Goal: Task Accomplishment & Management: Complete application form

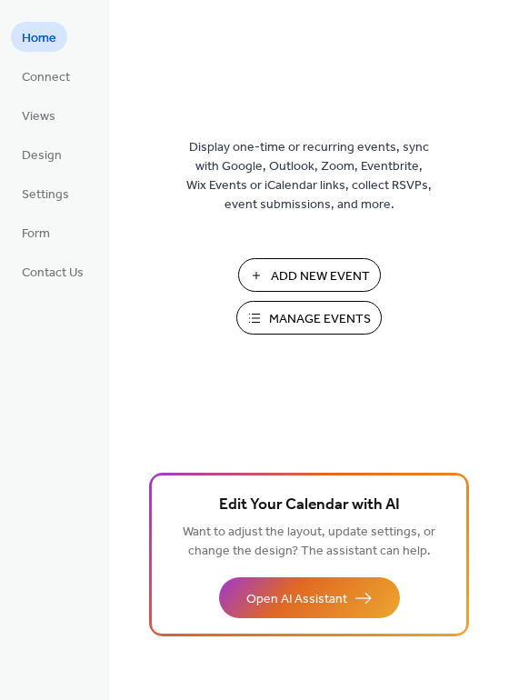
click at [307, 311] on span "Manage Events" at bounding box center [320, 319] width 102 height 19
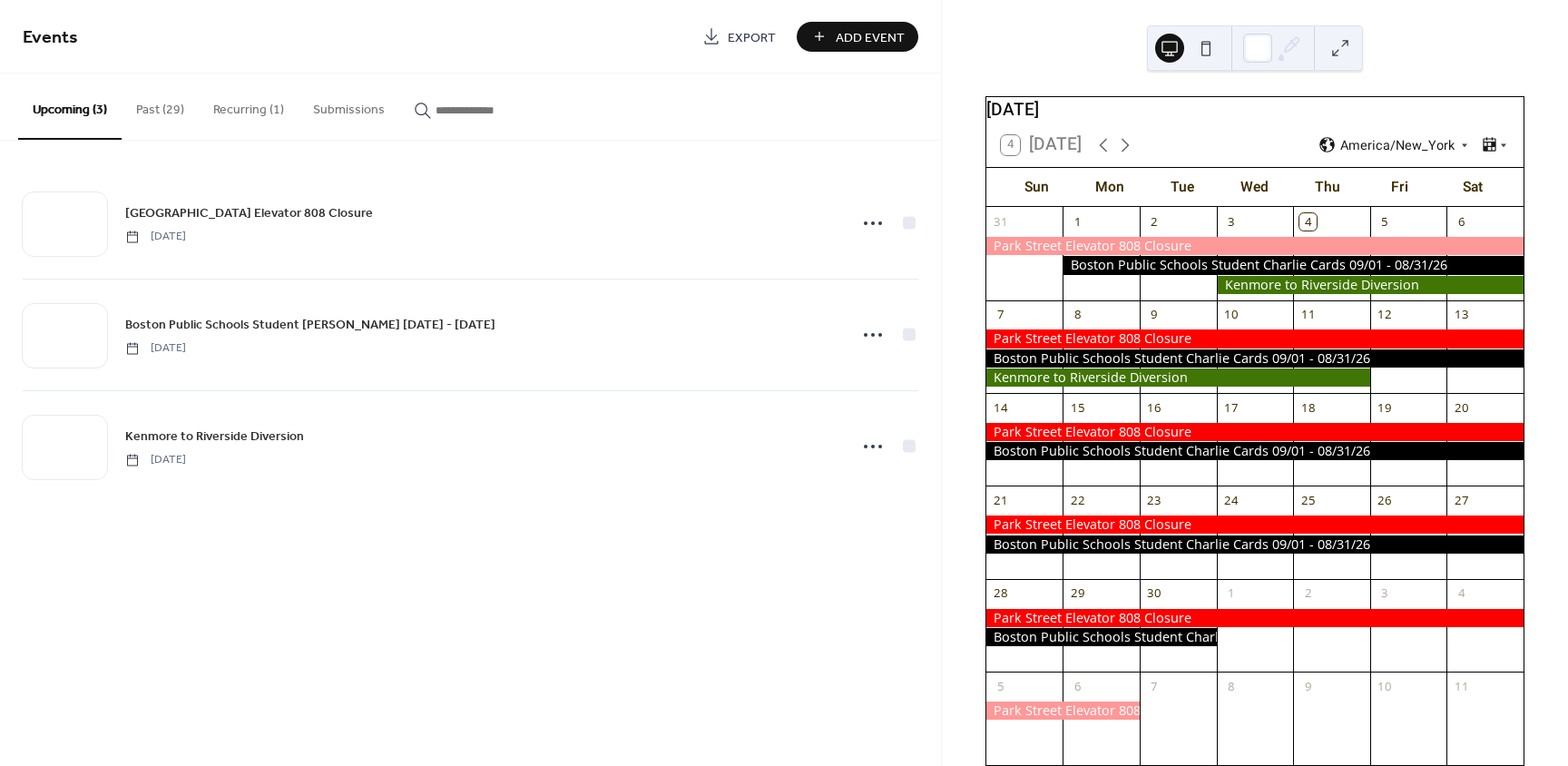
click at [877, 31] on span "Add Event" at bounding box center [869, 37] width 69 height 19
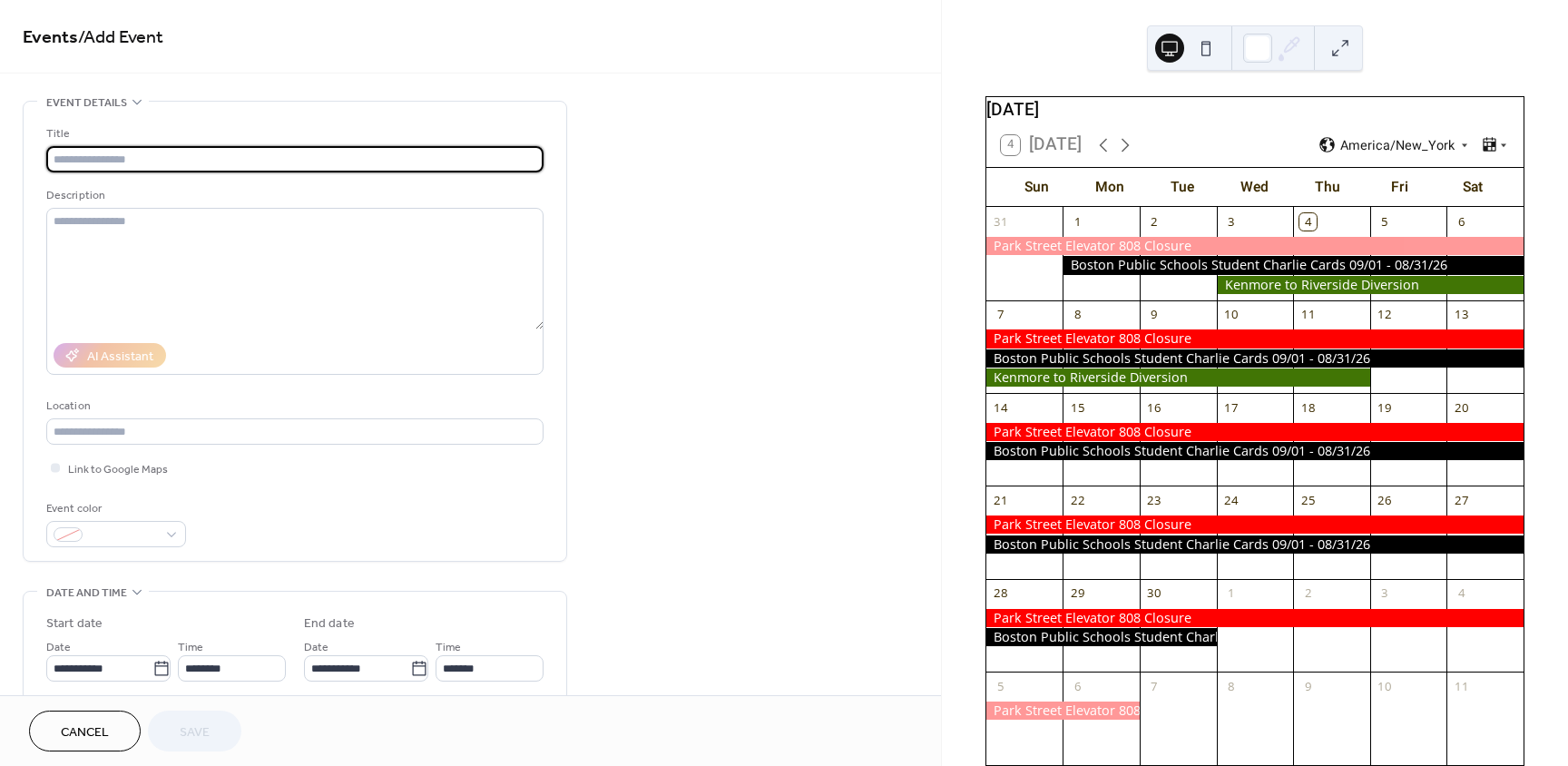
click at [221, 160] on input "text" at bounding box center [294, 159] width 497 height 26
paste input "**********"
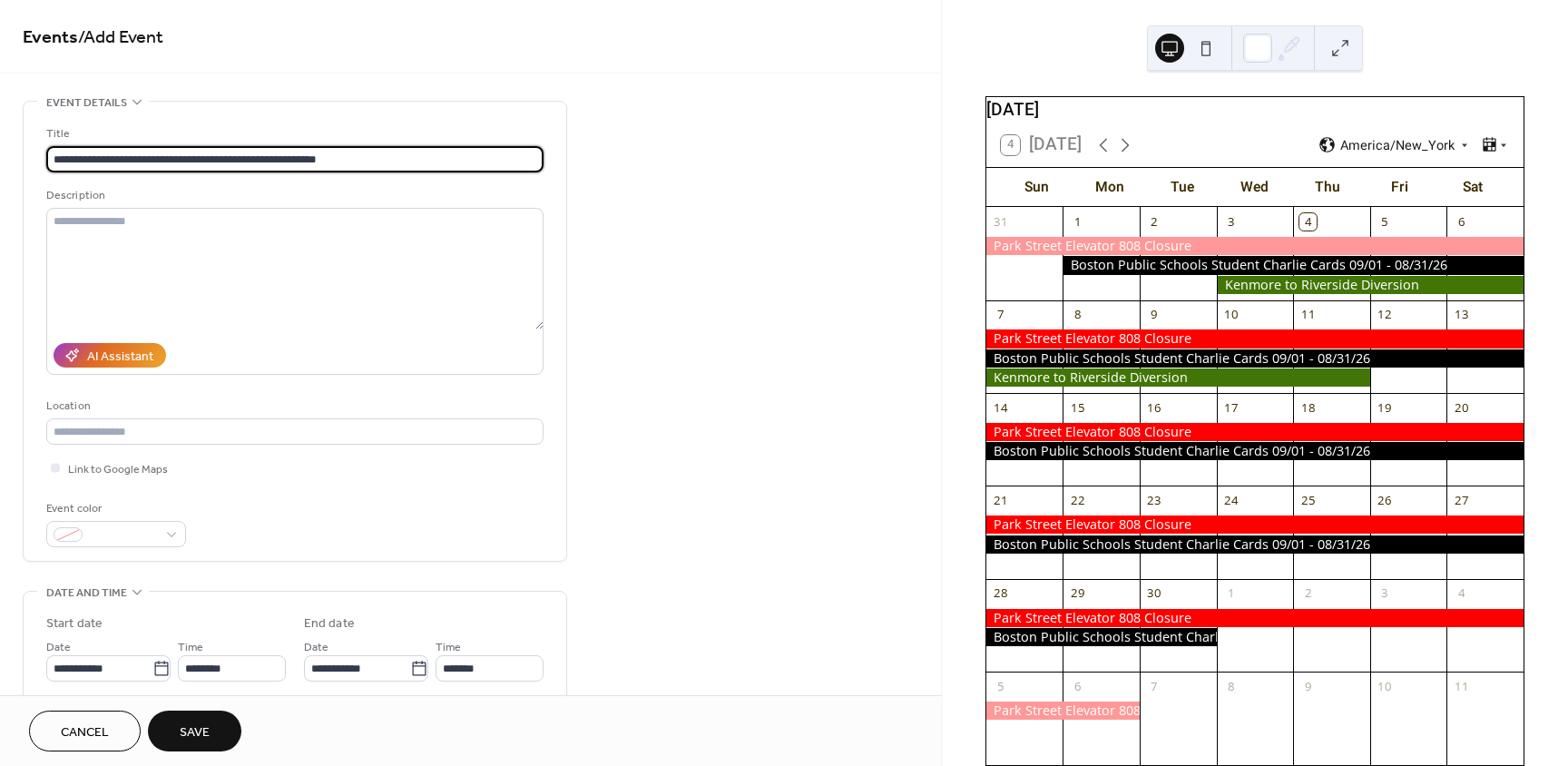
click at [70, 155] on input "**********" at bounding box center [294, 159] width 497 height 26
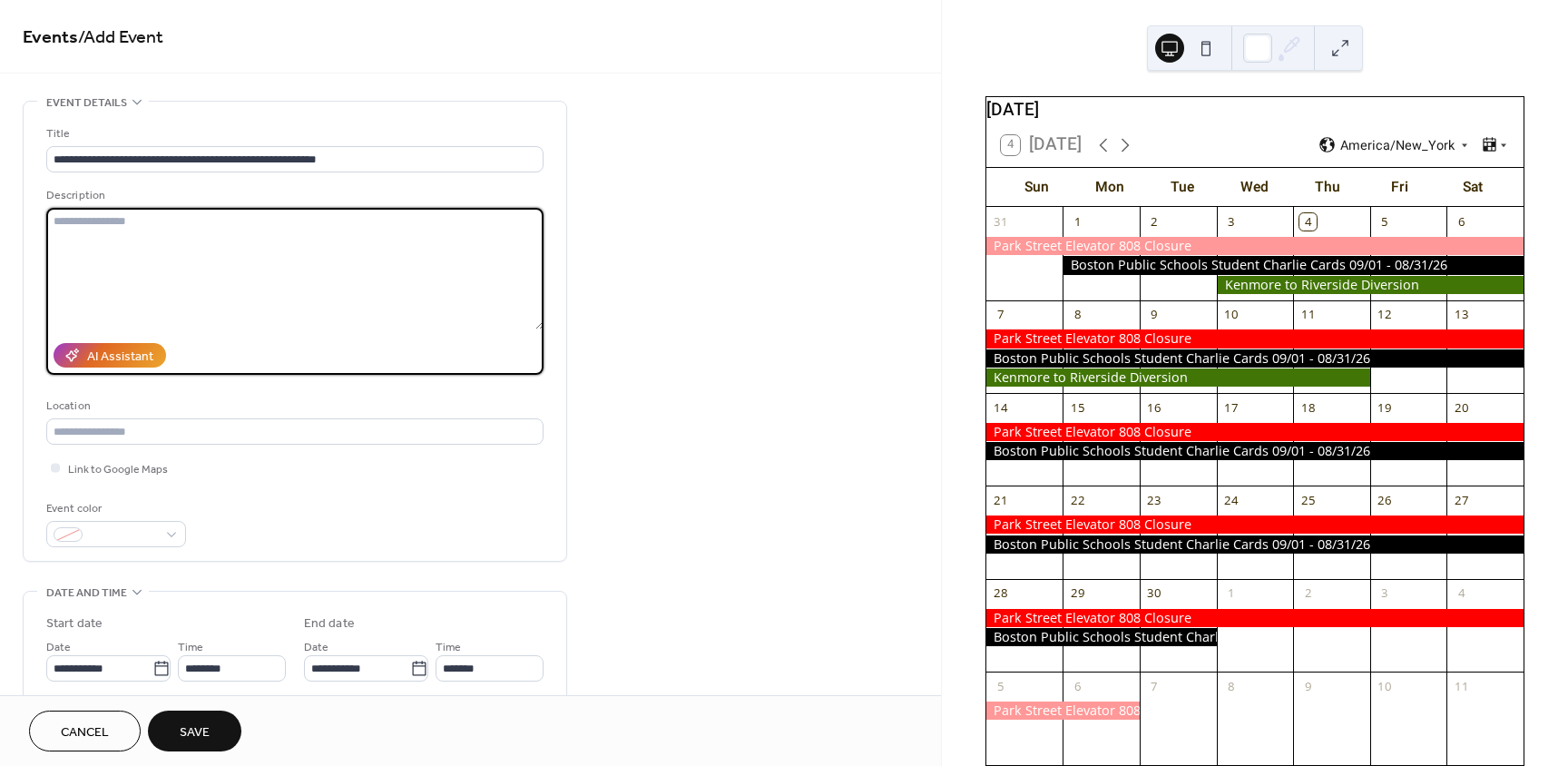
click at [171, 228] on textarea at bounding box center [294, 269] width 497 height 122
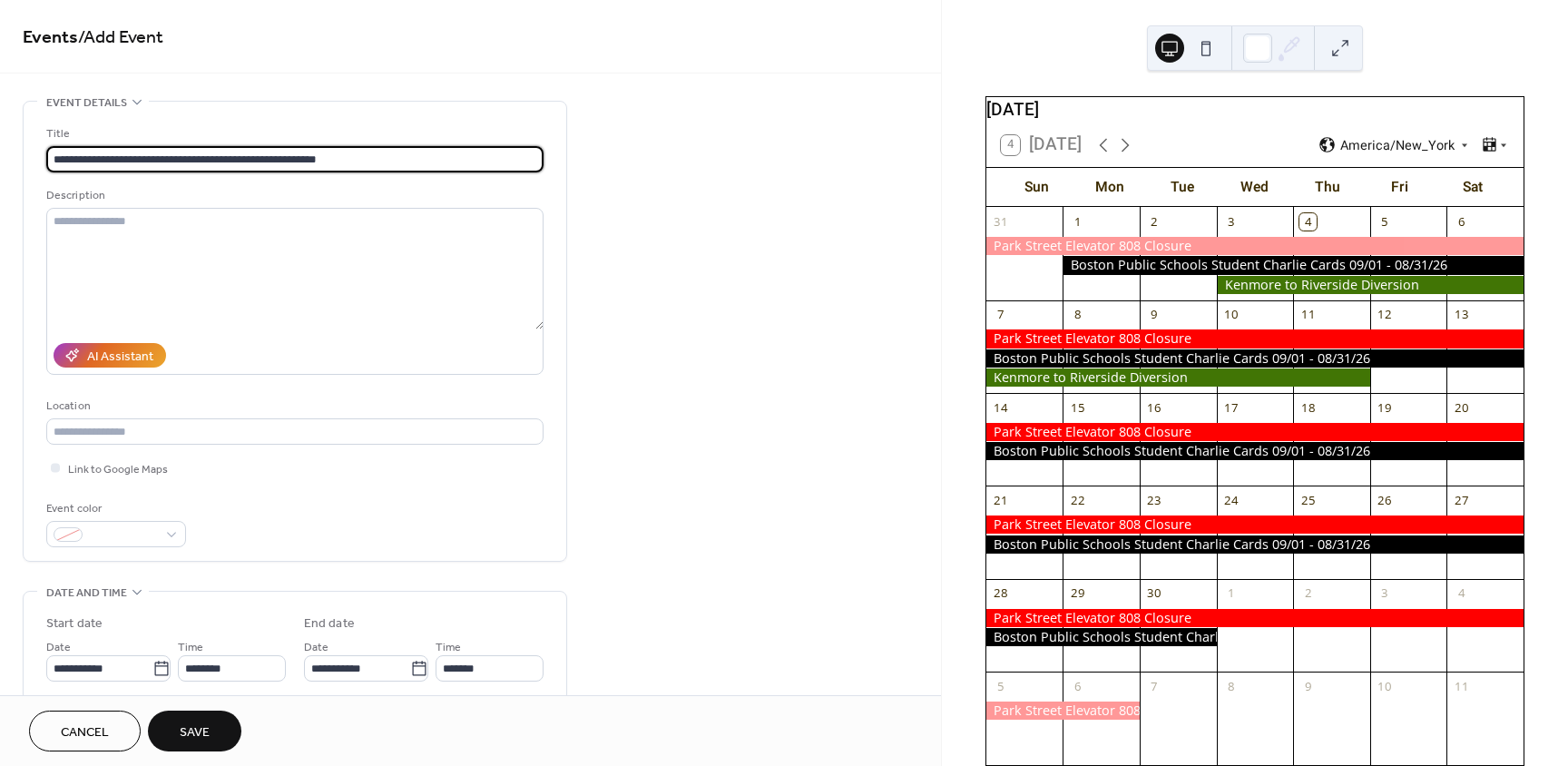
drag, startPoint x: 164, startPoint y: 161, endPoint x: 40, endPoint y: 158, distance: 124.0
click at [40, 158] on div "**********" at bounding box center [295, 332] width 543 height 459
type input "**********"
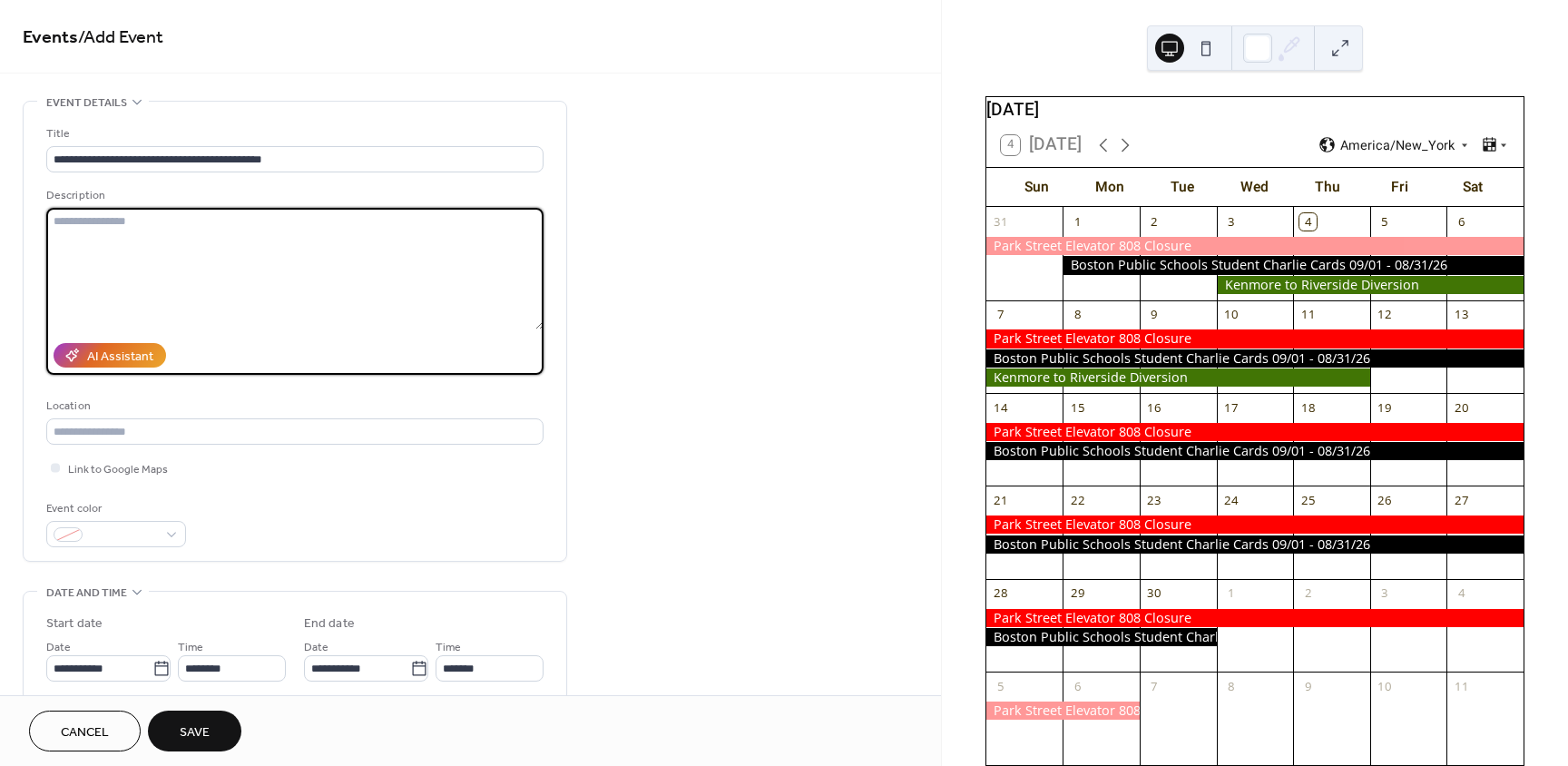
click at [282, 241] on textarea at bounding box center [294, 269] width 497 height 122
click at [261, 228] on textarea at bounding box center [294, 269] width 497 height 122
paste textarea "**********"
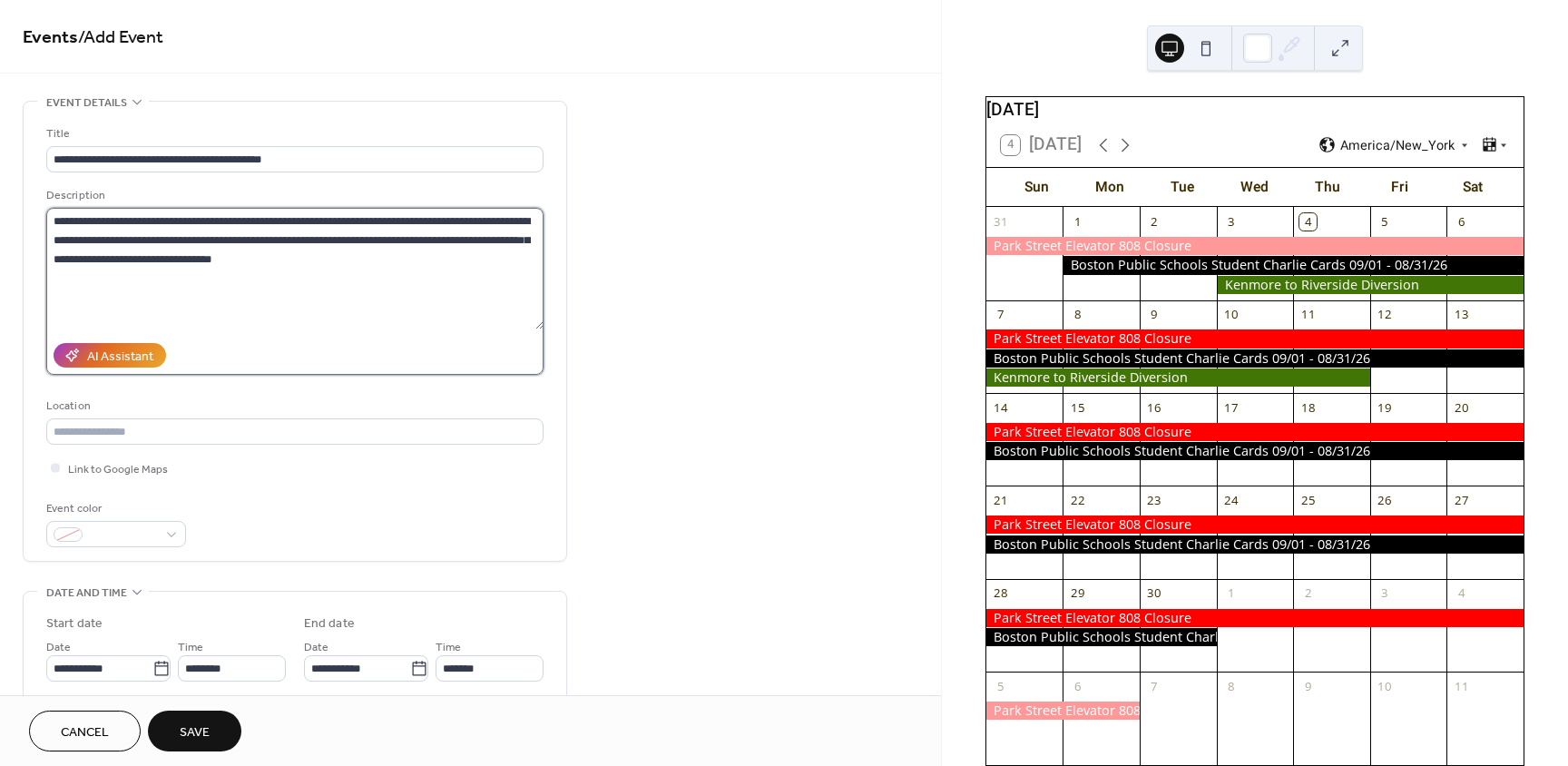
click at [242, 288] on textarea "**********" at bounding box center [294, 269] width 497 height 122
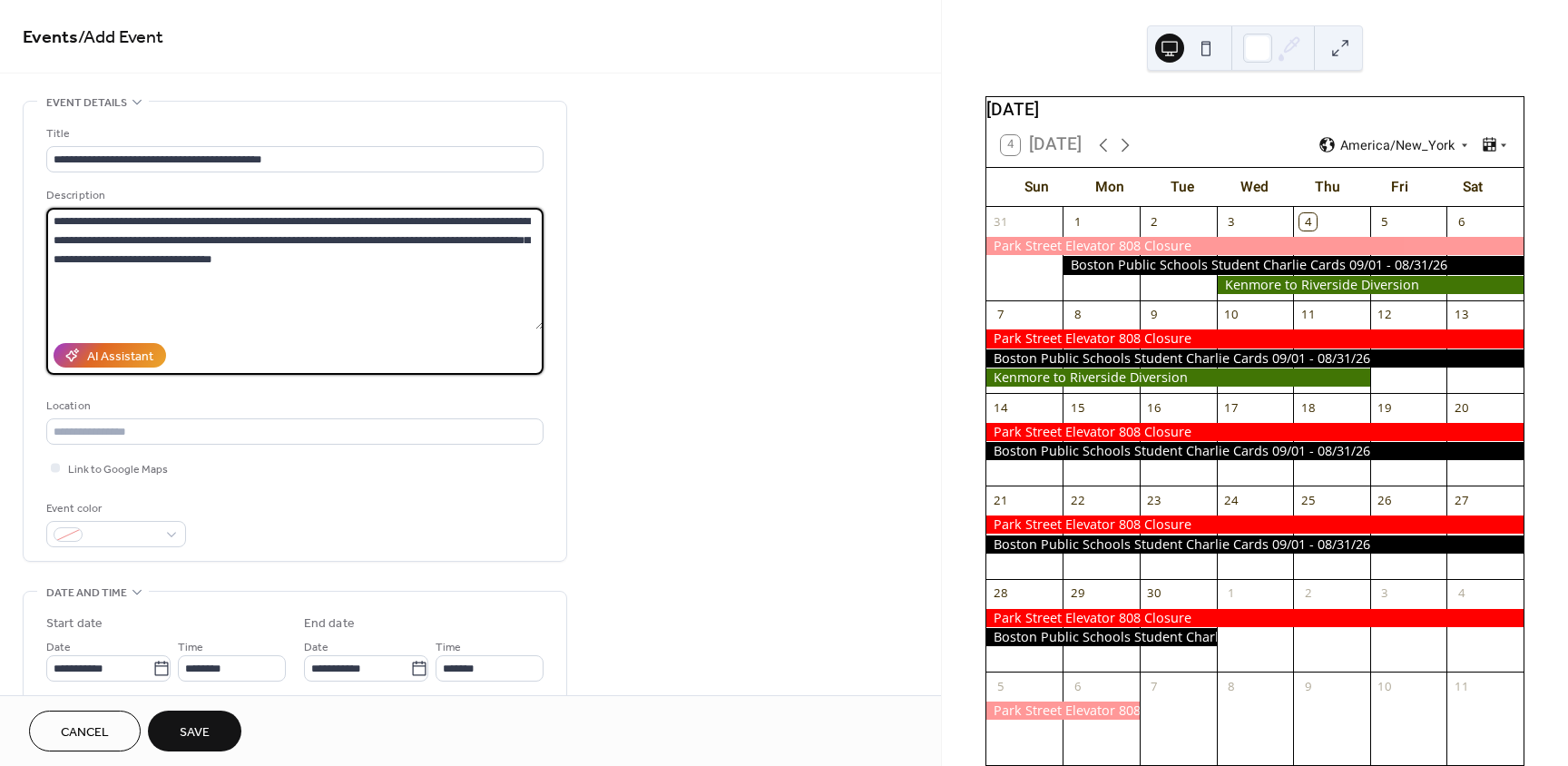
click at [286, 258] on textarea "**********" at bounding box center [294, 269] width 497 height 122
paste textarea "**********"
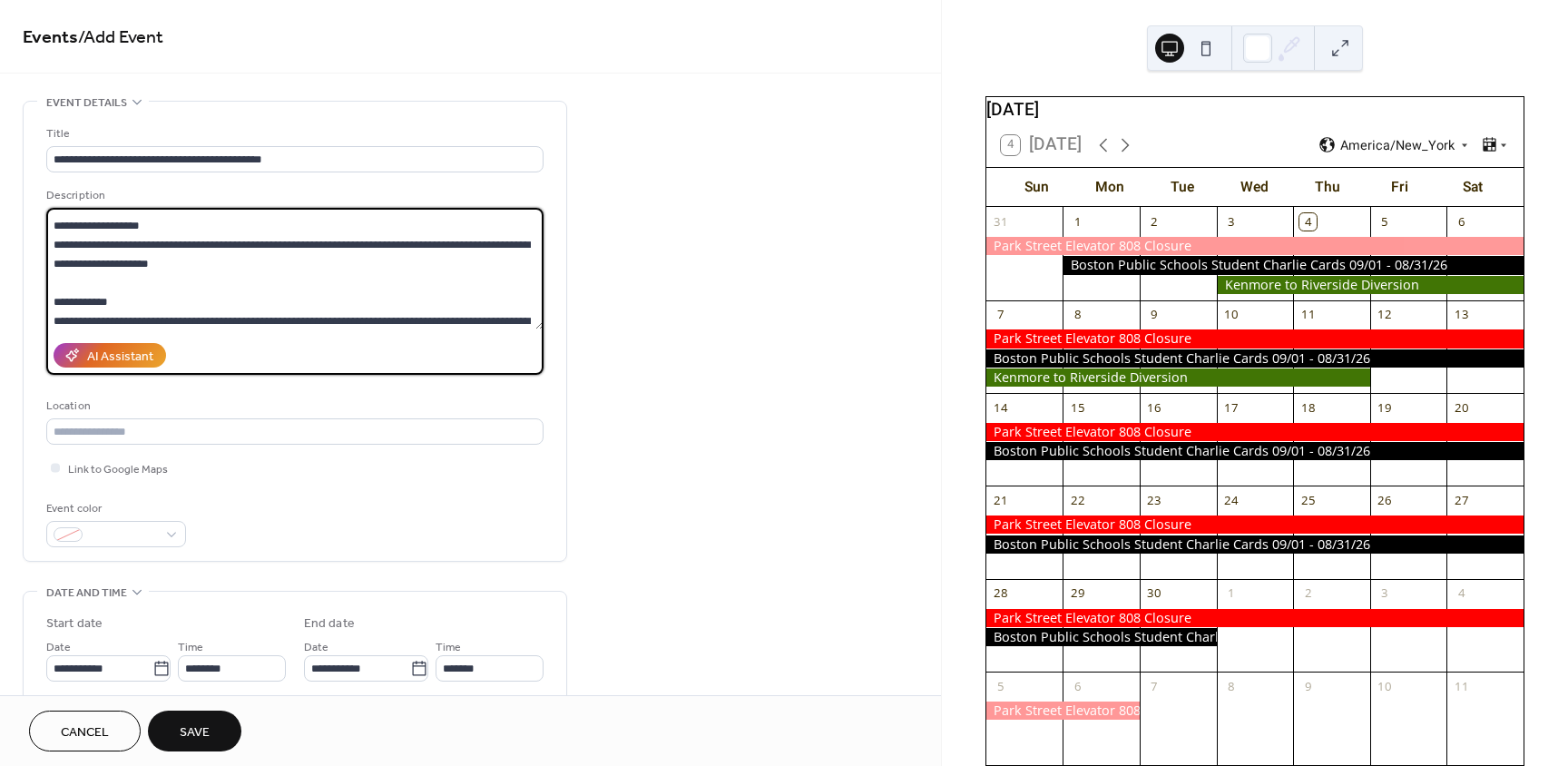
scroll to position [91, 0]
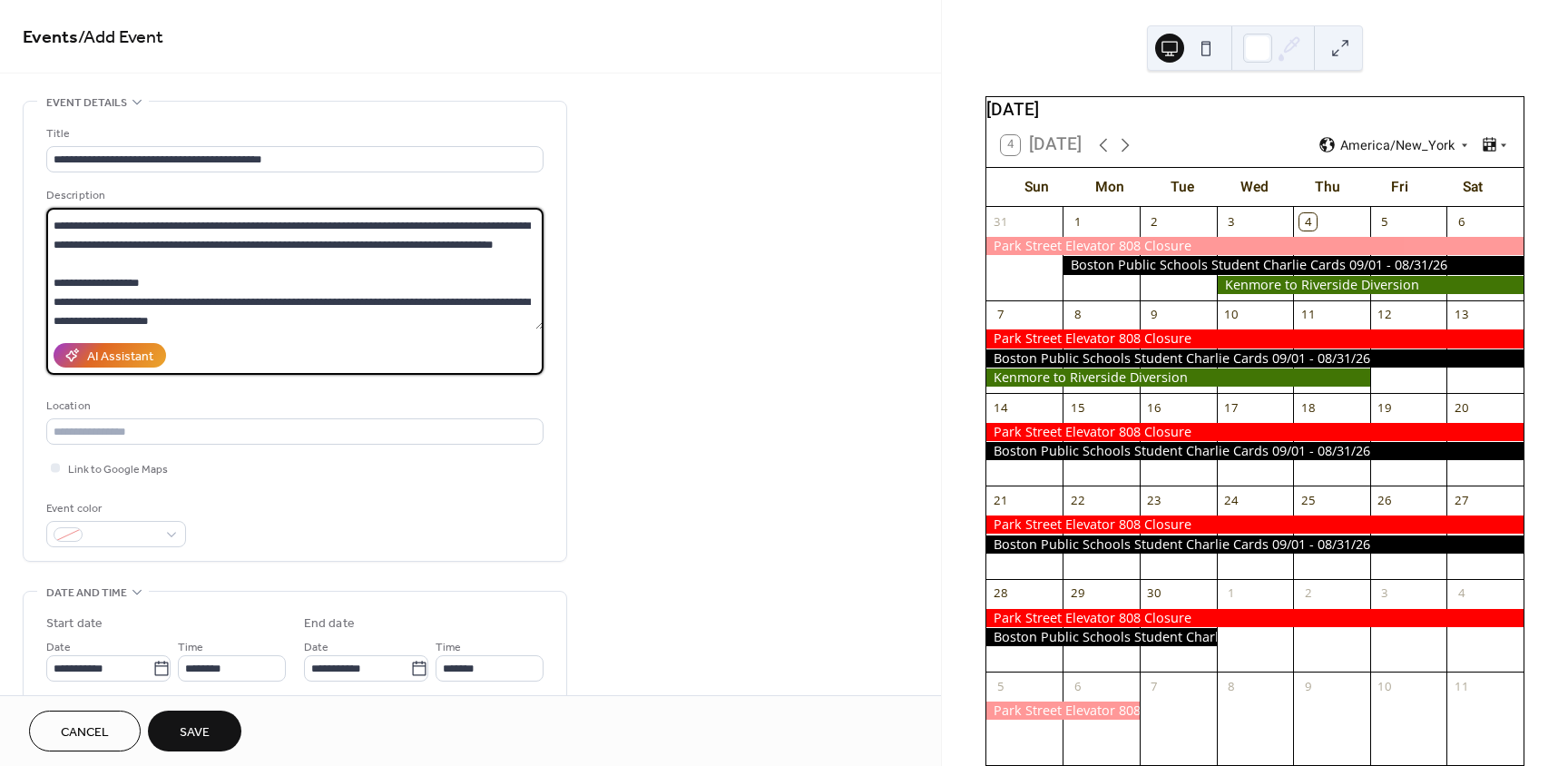
drag, startPoint x: 140, startPoint y: 303, endPoint x: 39, endPoint y: 304, distance: 101.0
click at [39, 304] on div "**********" at bounding box center [295, 332] width 543 height 459
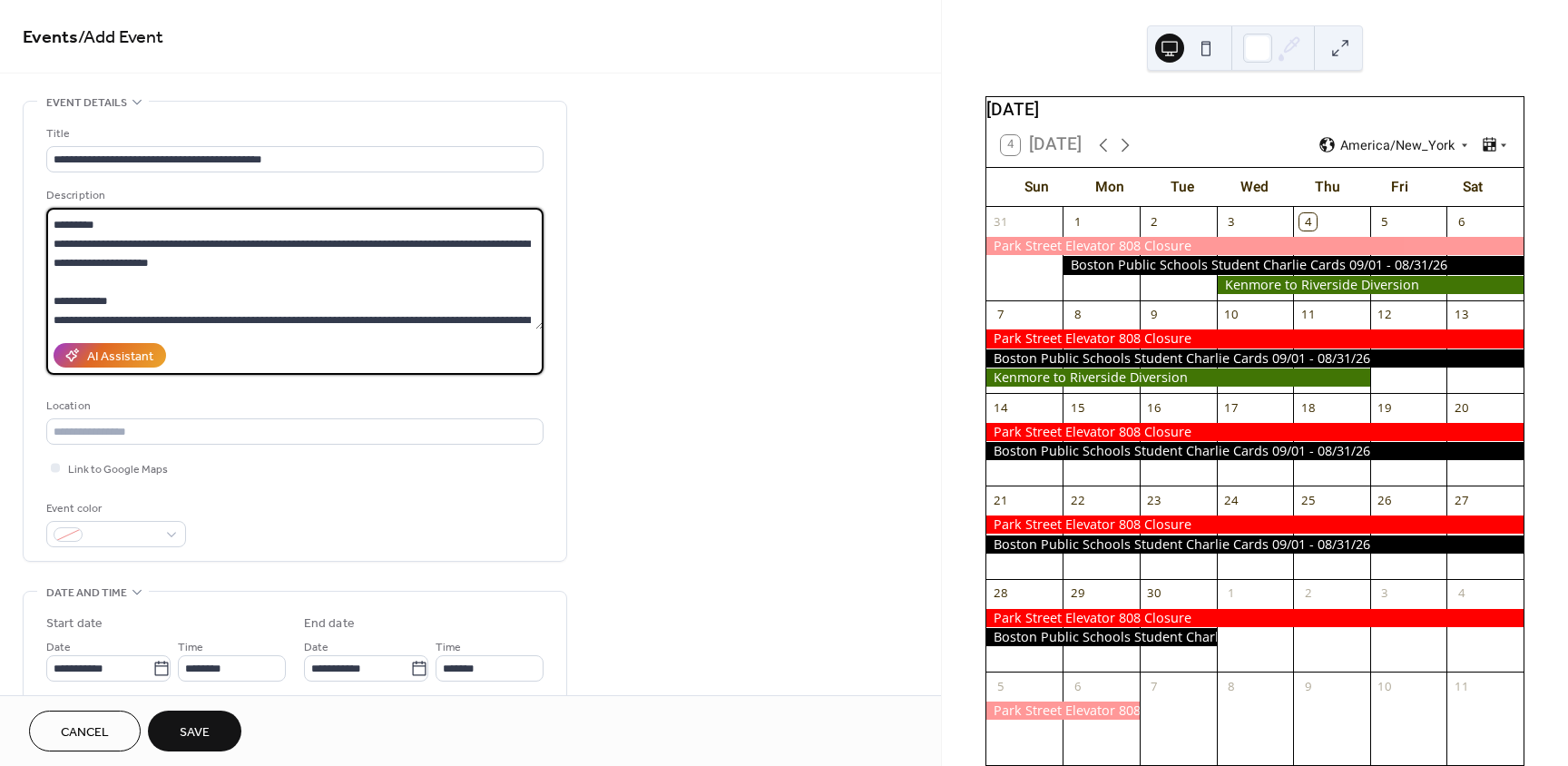
scroll to position [0, 0]
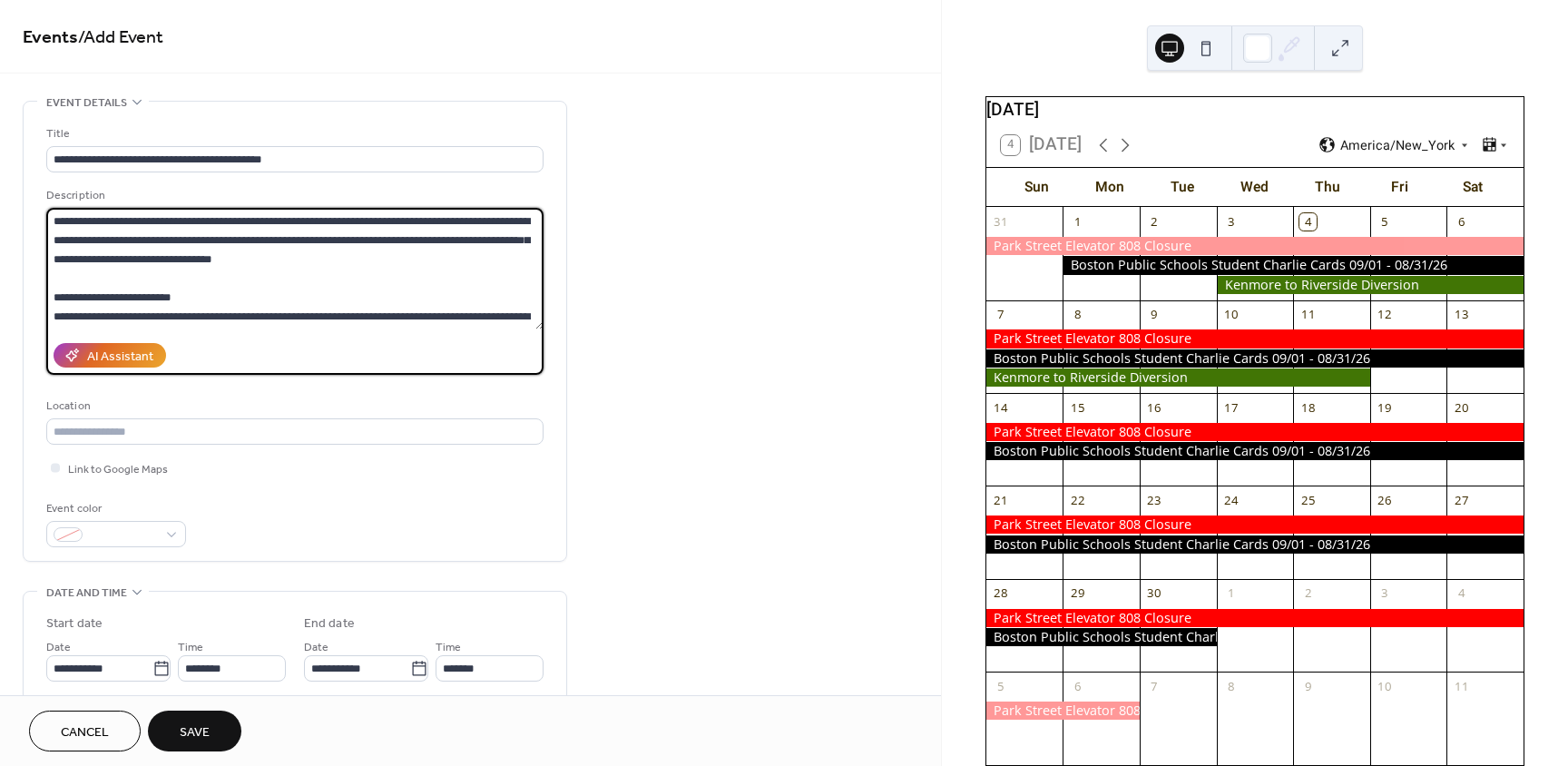
drag, startPoint x: 55, startPoint y: 303, endPoint x: 280, endPoint y: 285, distance: 225.7
click at [280, 285] on textarea at bounding box center [294, 269] width 497 height 122
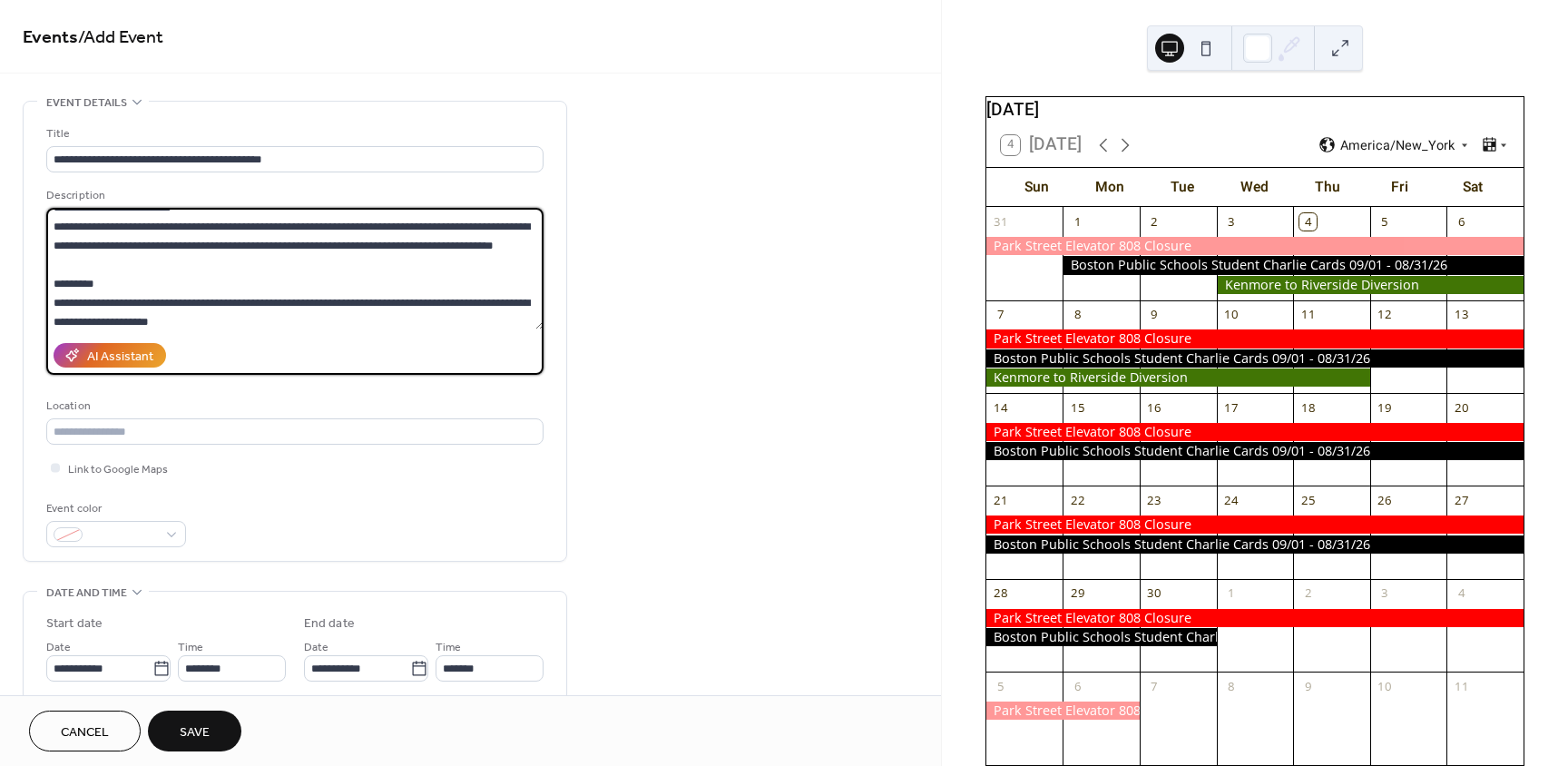
scroll to position [91, 0]
click at [65, 297] on textarea at bounding box center [294, 269] width 497 height 122
drag, startPoint x: 54, startPoint y: 304, endPoint x: 91, endPoint y: 311, distance: 37.7
click at [91, 311] on textarea at bounding box center [294, 269] width 497 height 122
click at [239, 307] on textarea at bounding box center [294, 269] width 497 height 122
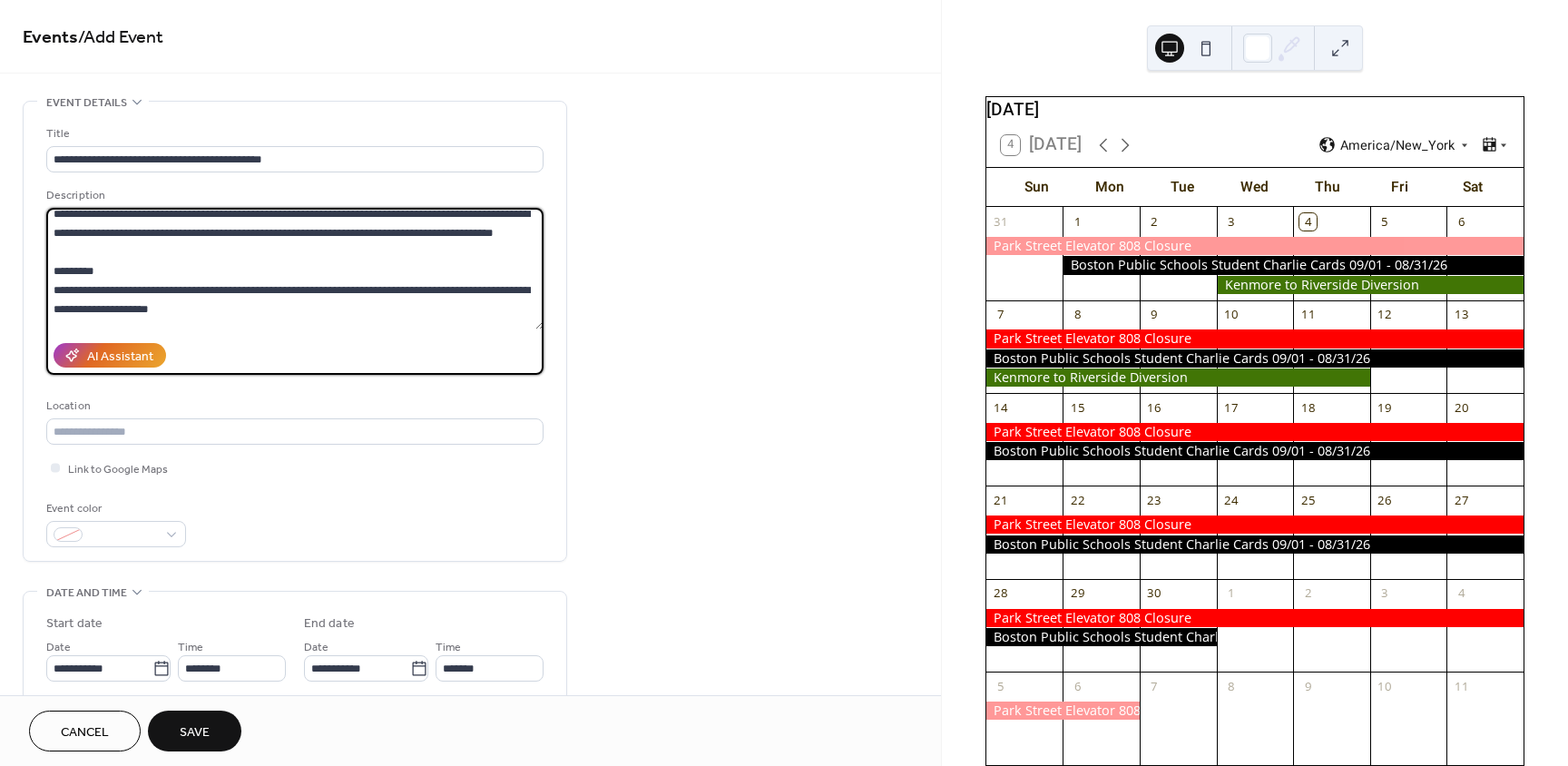
scroll to position [101, 0]
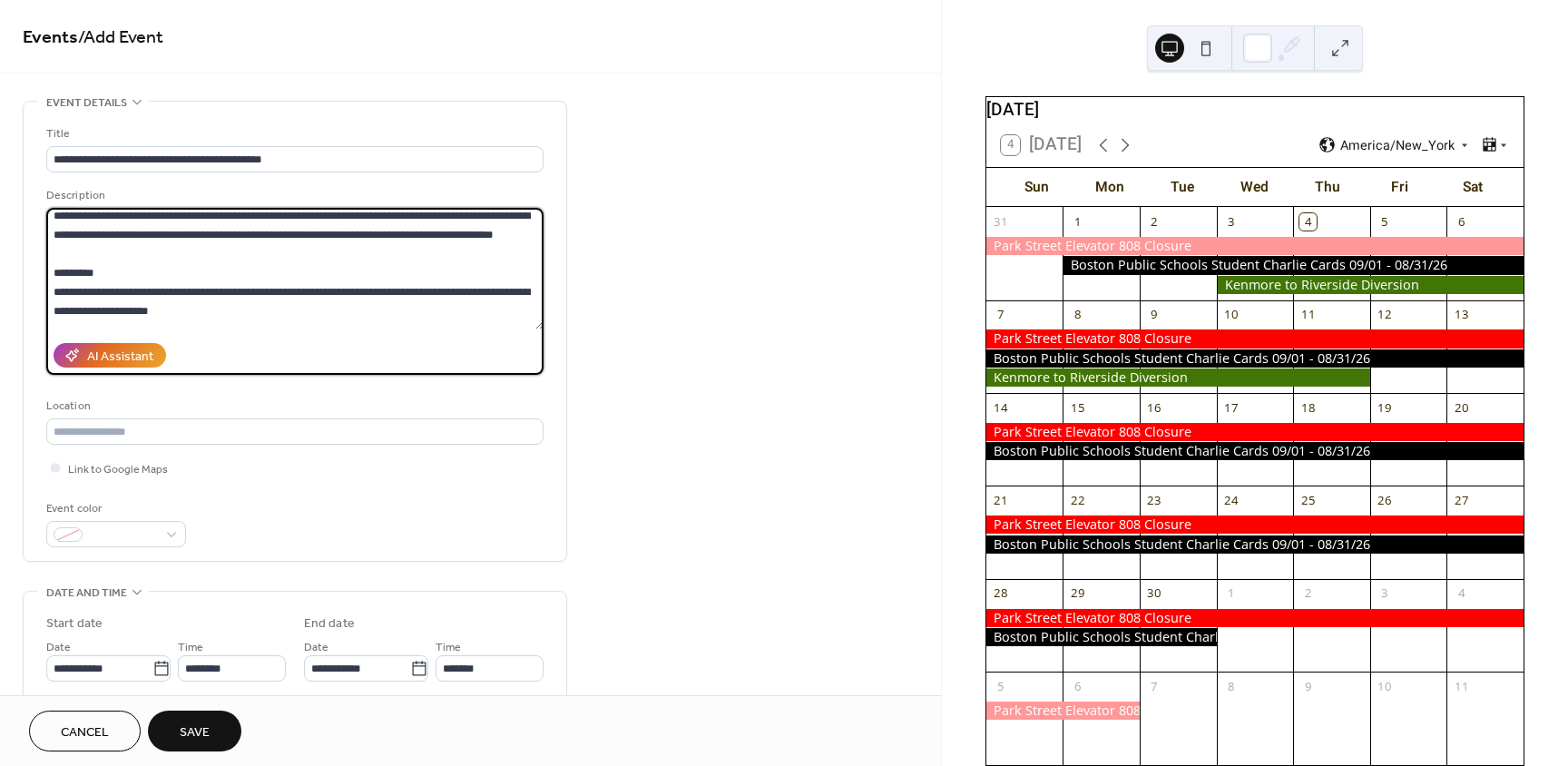
drag, startPoint x: 181, startPoint y: 253, endPoint x: 55, endPoint y: 293, distance: 132.2
click at [55, 293] on textarea at bounding box center [294, 269] width 497 height 122
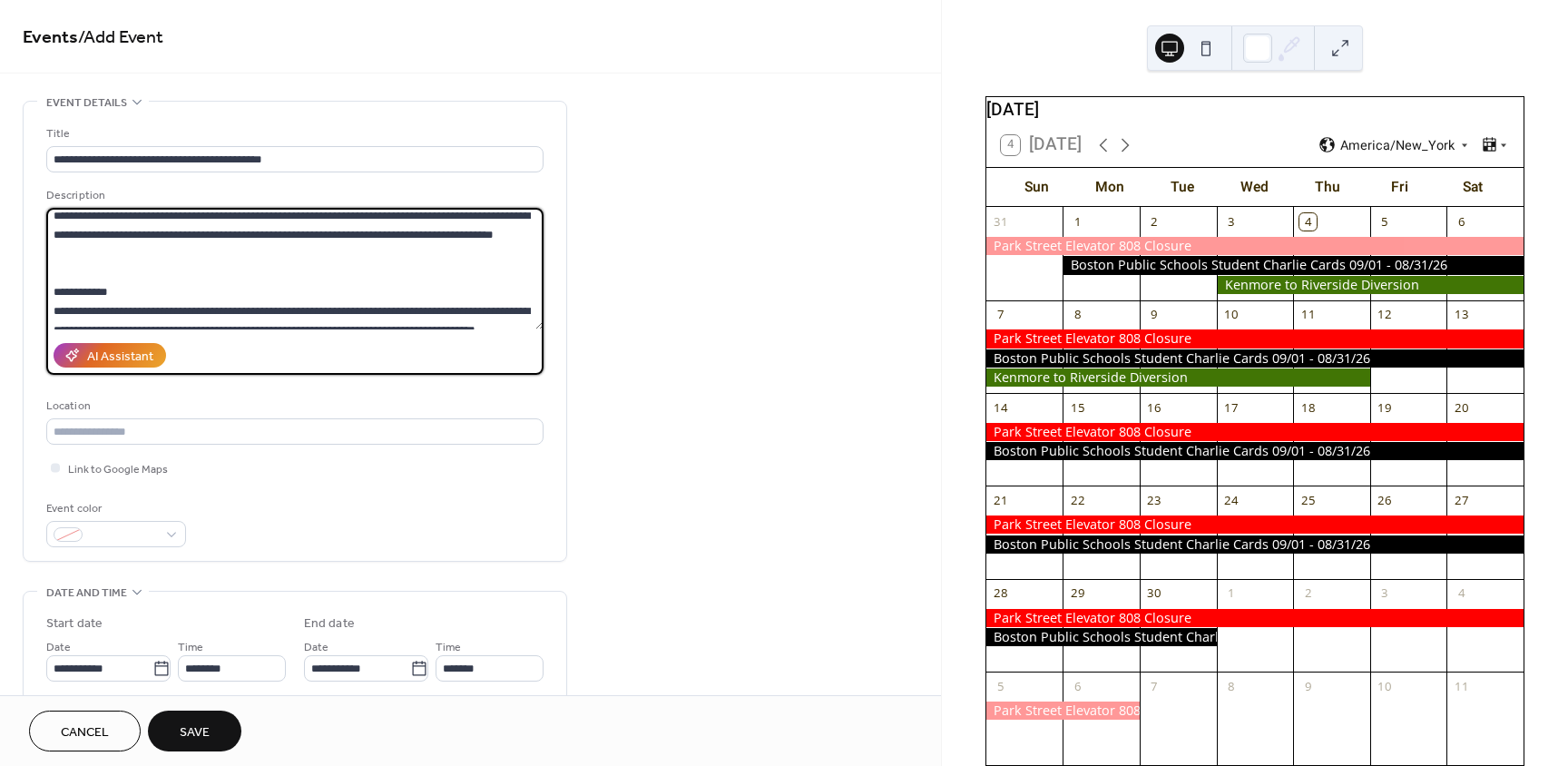
click at [59, 299] on textarea at bounding box center [294, 269] width 497 height 122
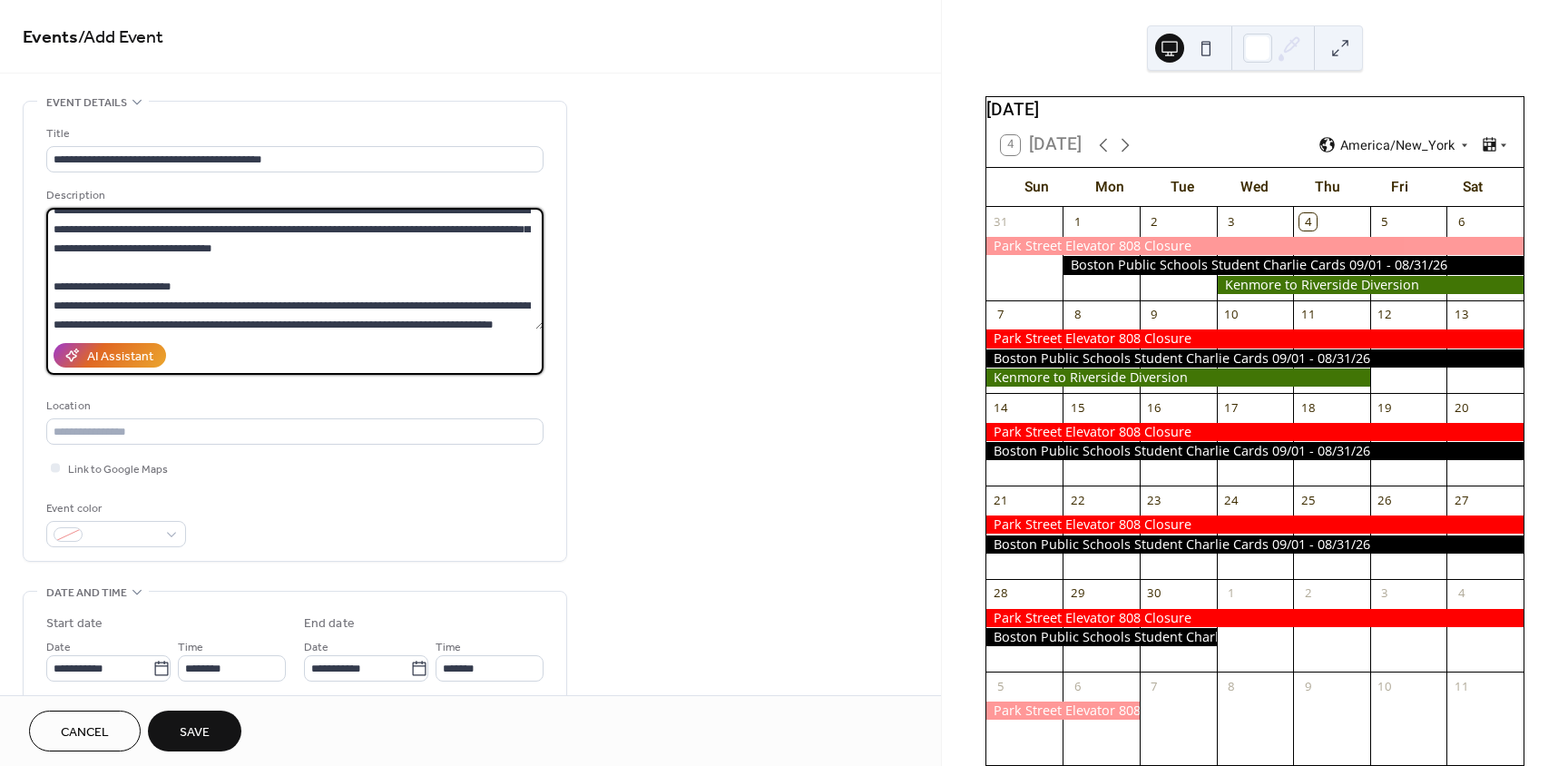
scroll to position [0, 0]
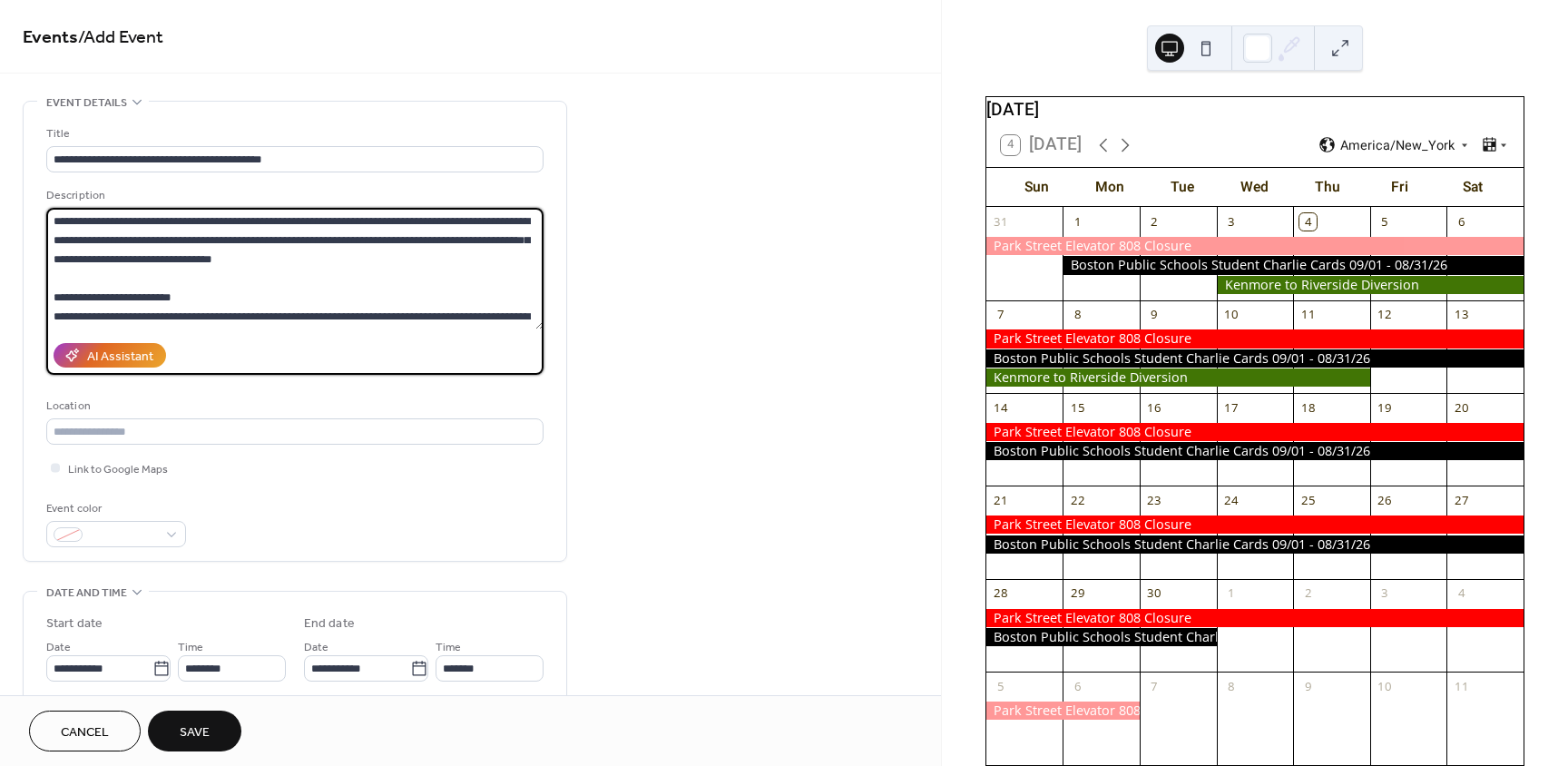
click at [298, 263] on textarea at bounding box center [294, 269] width 497 height 122
paste textarea "**********"
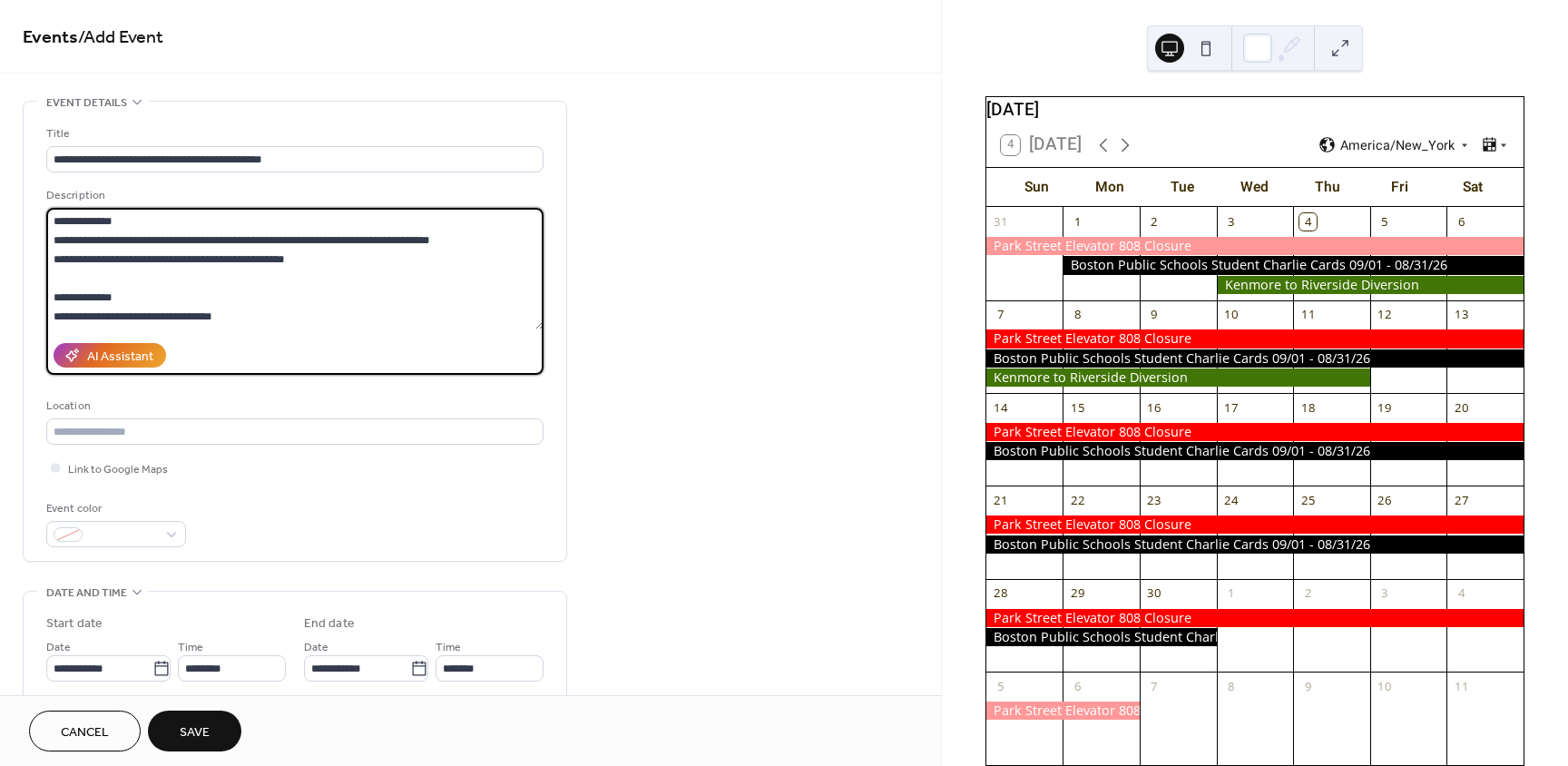
scroll to position [1068, 0]
type textarea "**********"
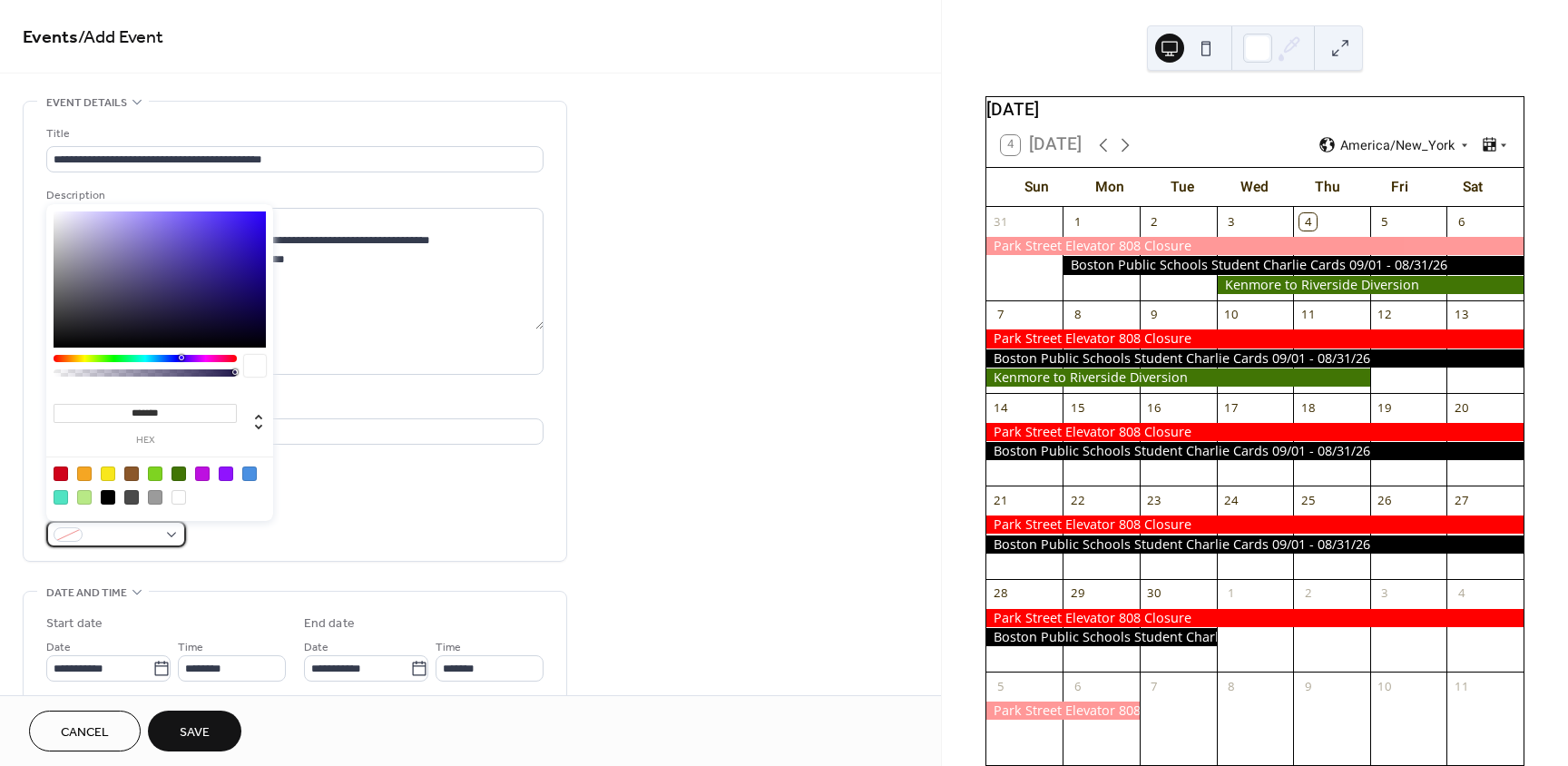
click at [116, 528] on span at bounding box center [123, 535] width 67 height 19
click at [84, 475] on div at bounding box center [84, 473] width 15 height 15
type input "*******"
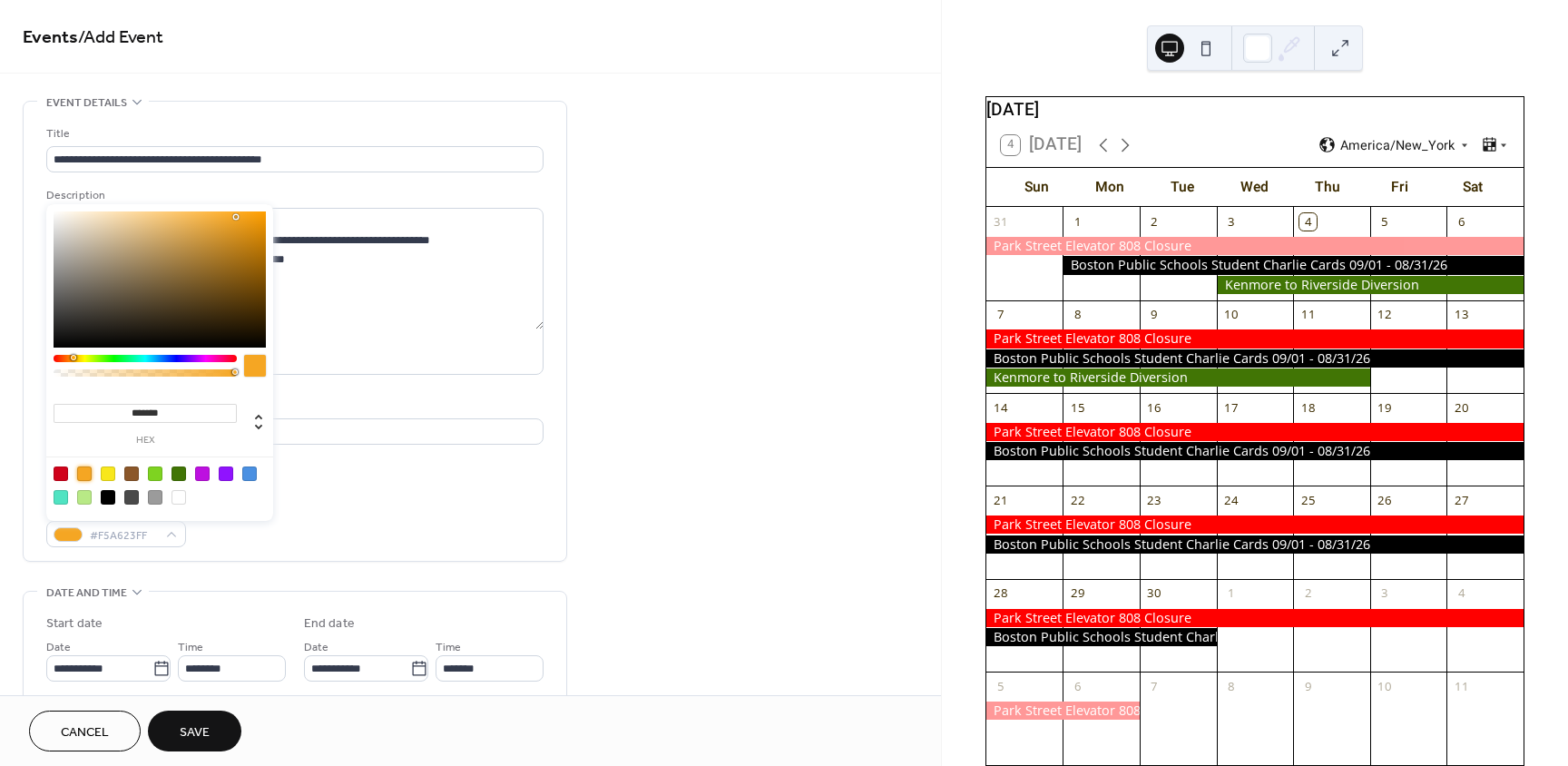
click at [317, 508] on div "Event color #F5A623FF" at bounding box center [294, 523] width 497 height 48
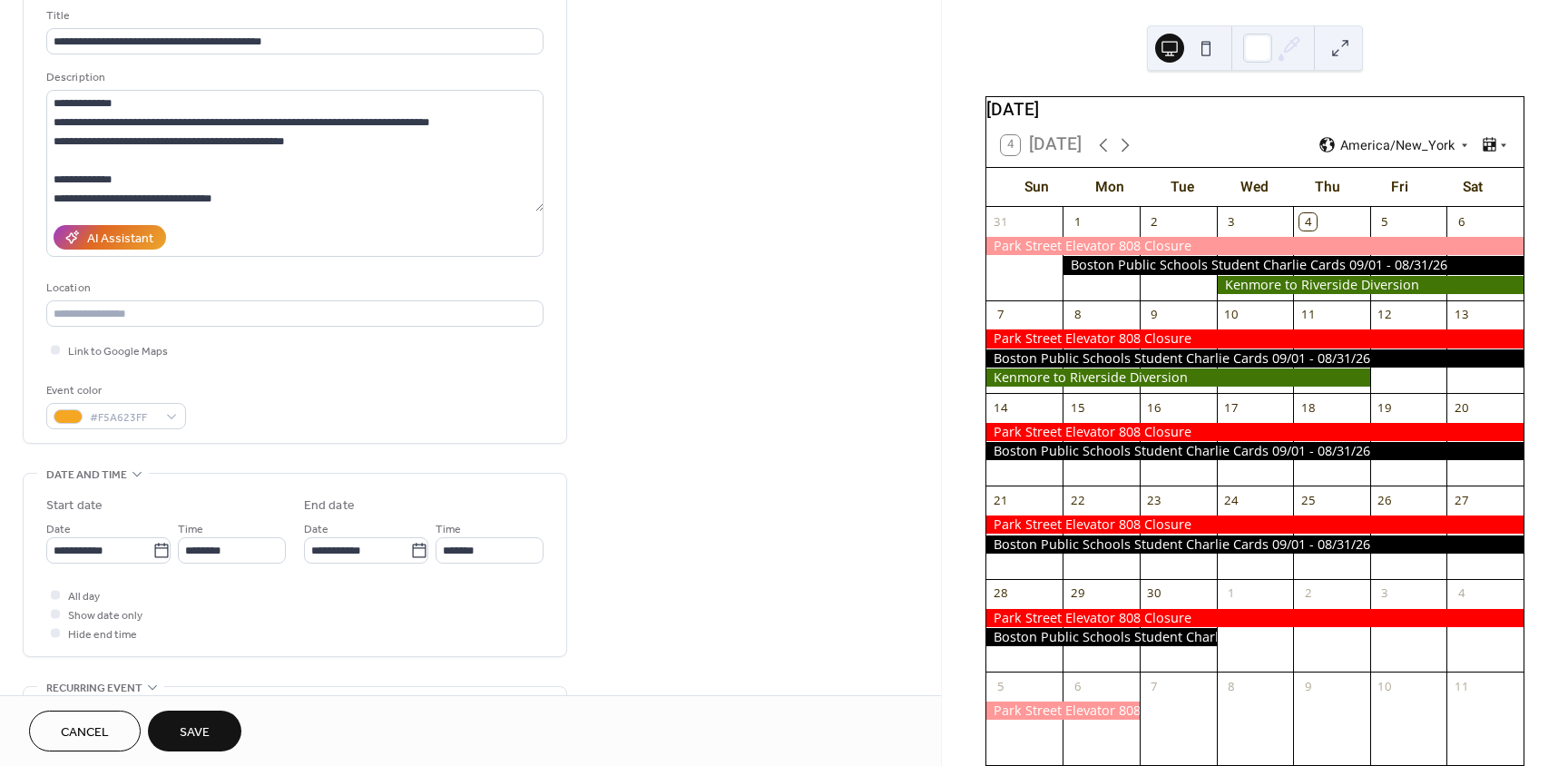
scroll to position [182, 0]
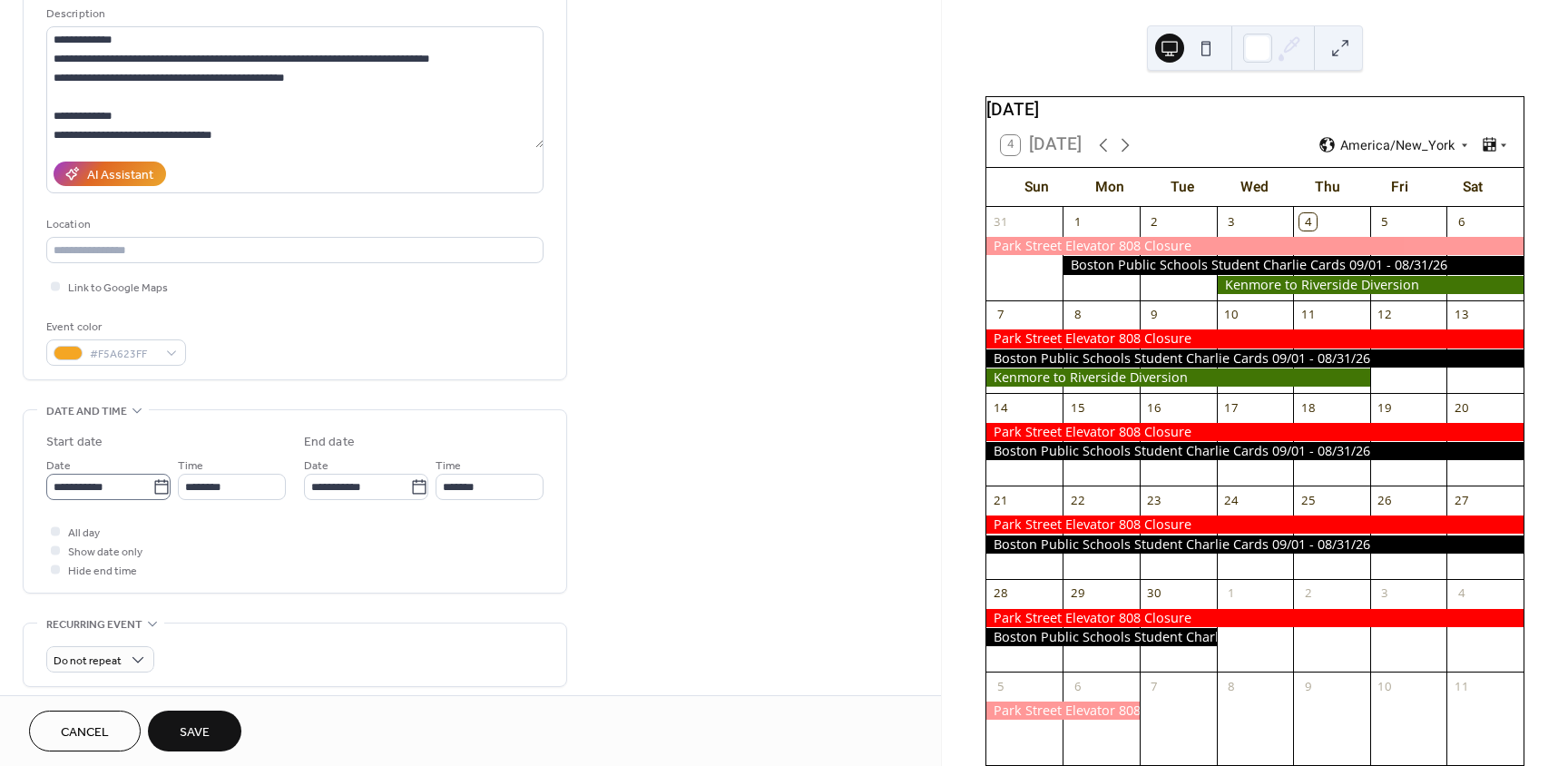
click at [155, 486] on icon at bounding box center [162, 487] width 18 height 18
click at [153, 486] on input "**********" at bounding box center [99, 487] width 106 height 26
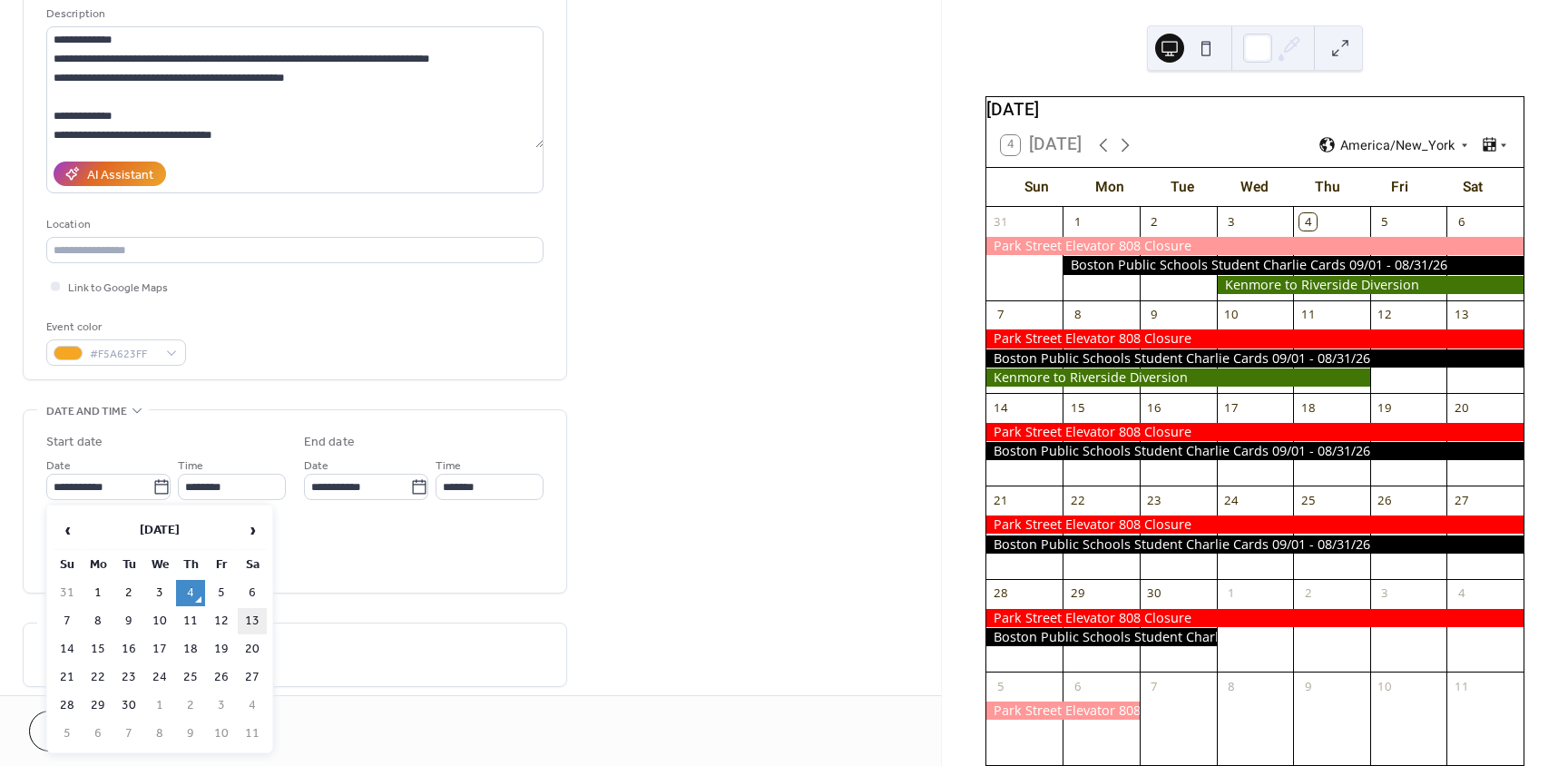
click at [250, 617] on td "13" at bounding box center [252, 621] width 29 height 26
type input "**********"
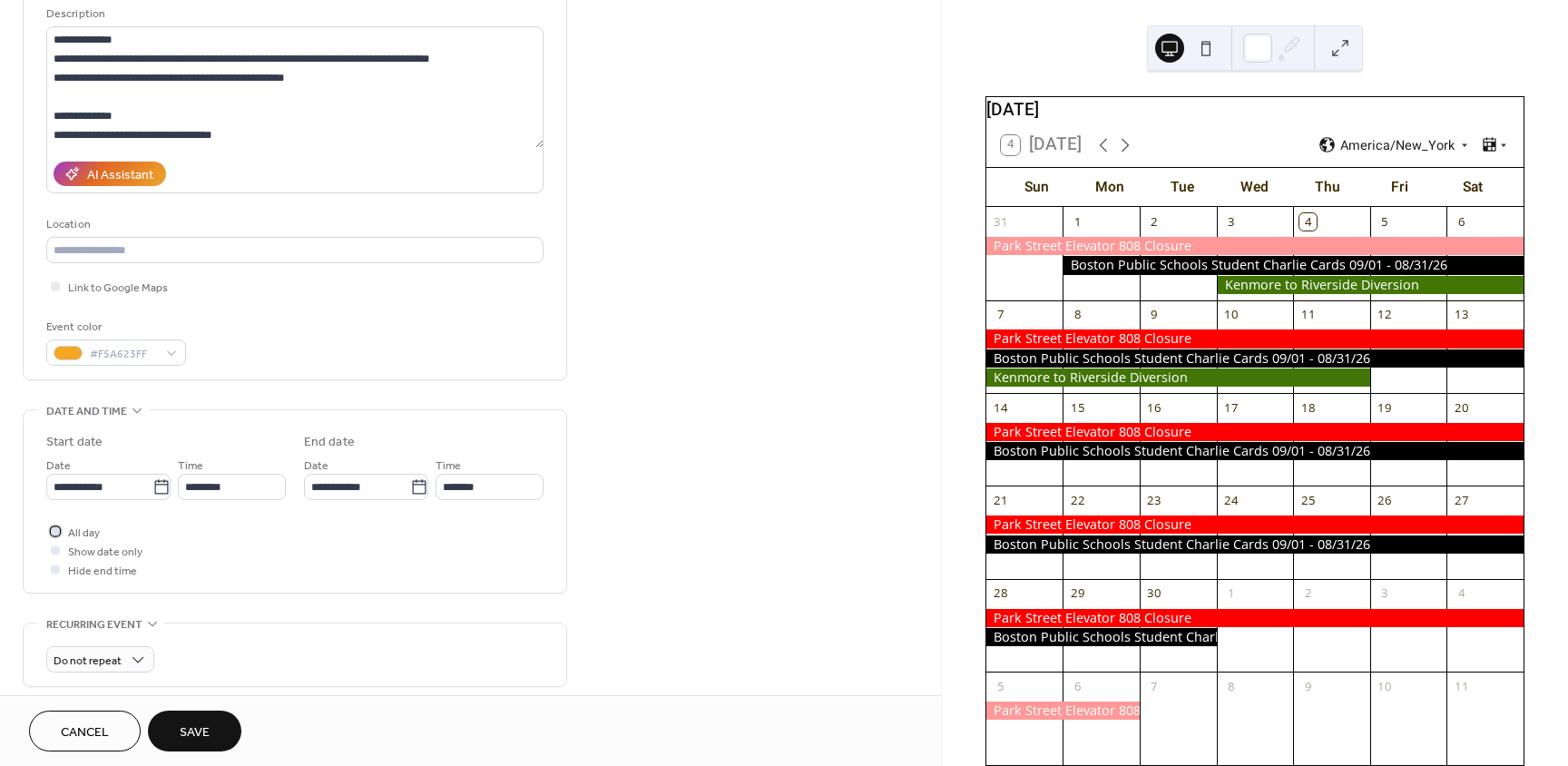
click at [54, 532] on div at bounding box center [55, 530] width 9 height 9
click at [419, 494] on icon at bounding box center [419, 487] width 18 height 18
click at [410, 494] on input "**********" at bounding box center [357, 487] width 106 height 26
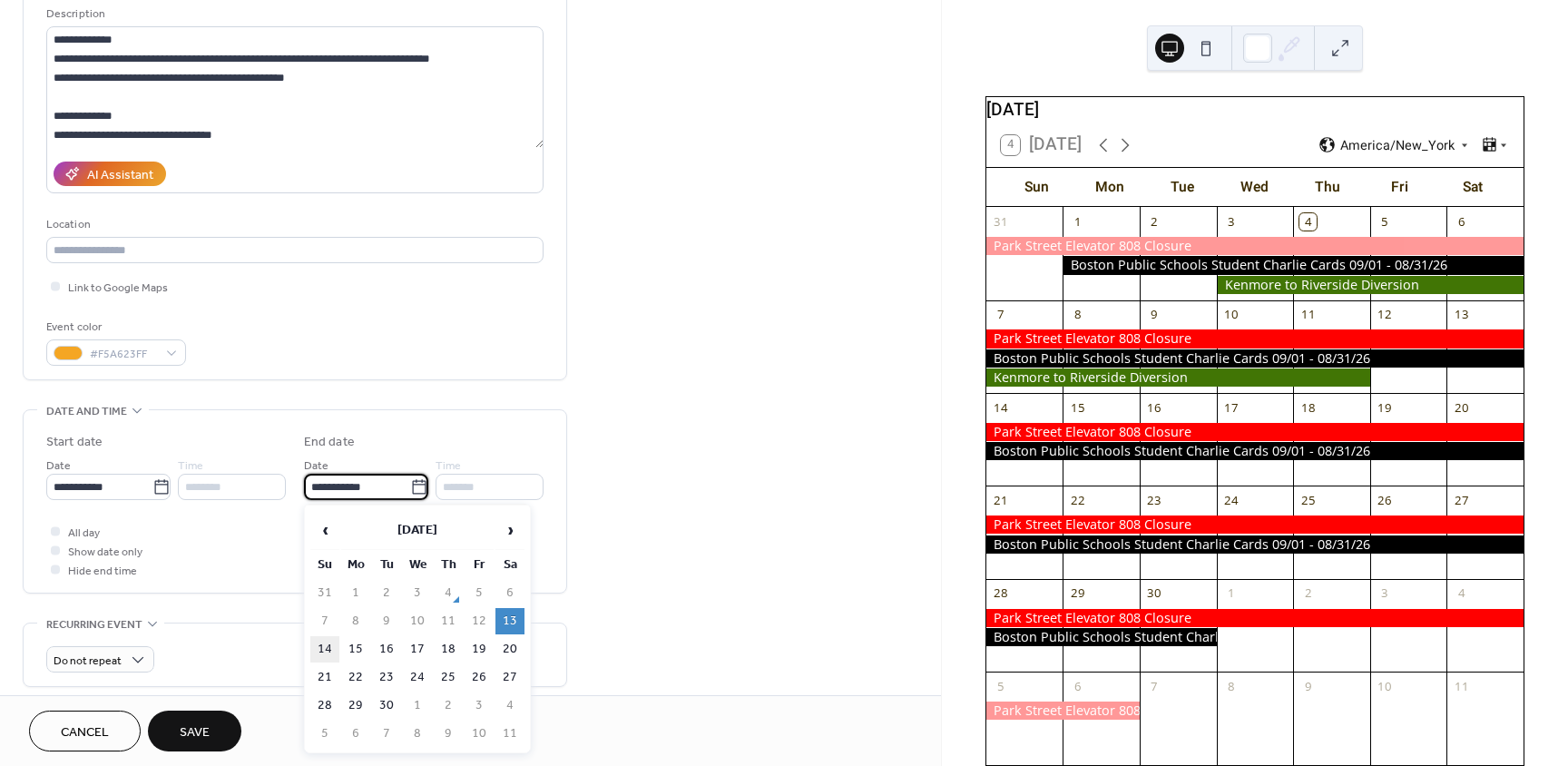
click at [324, 645] on td "14" at bounding box center [324, 649] width 29 height 26
type input "**********"
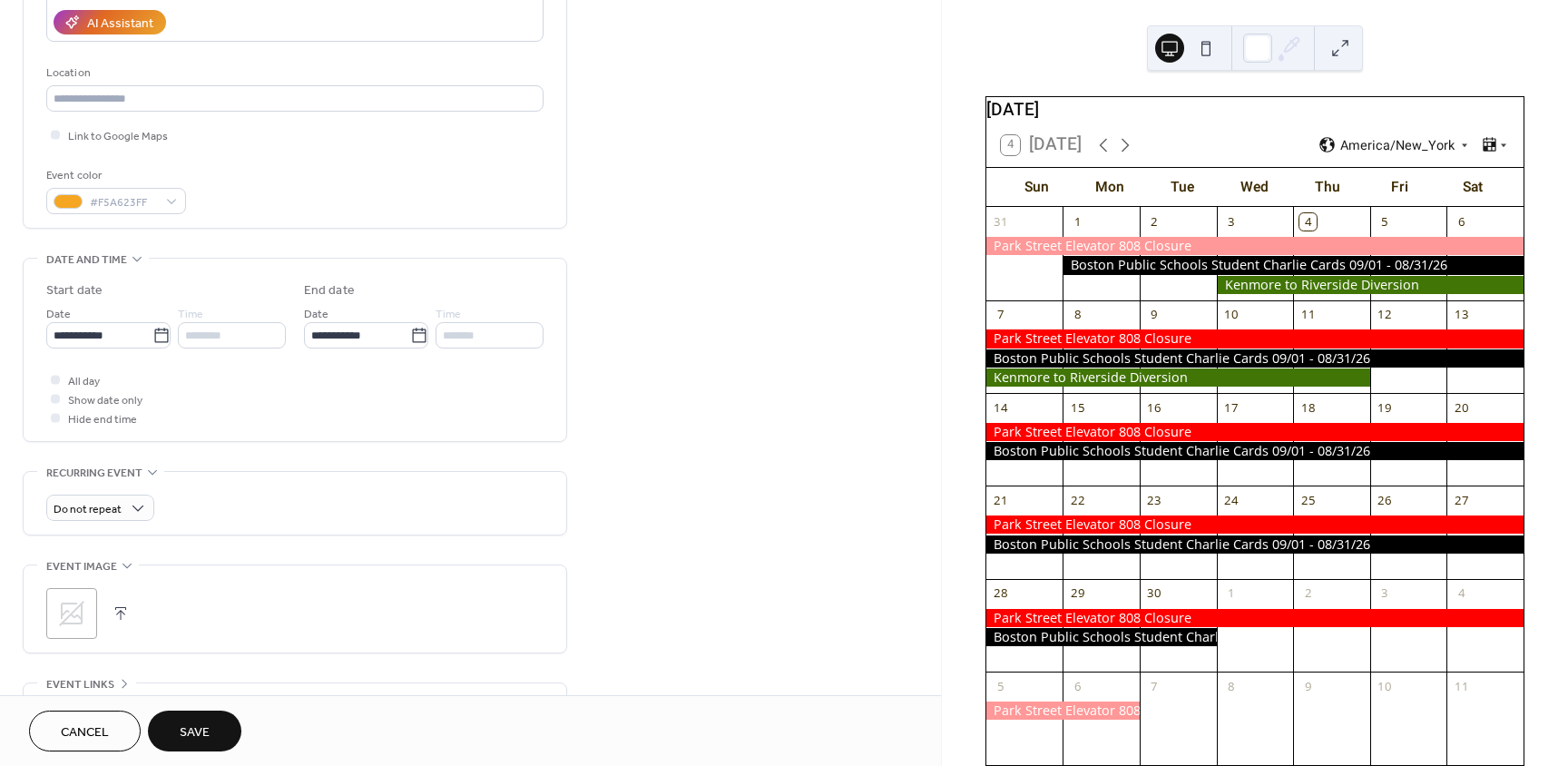
scroll to position [364, 0]
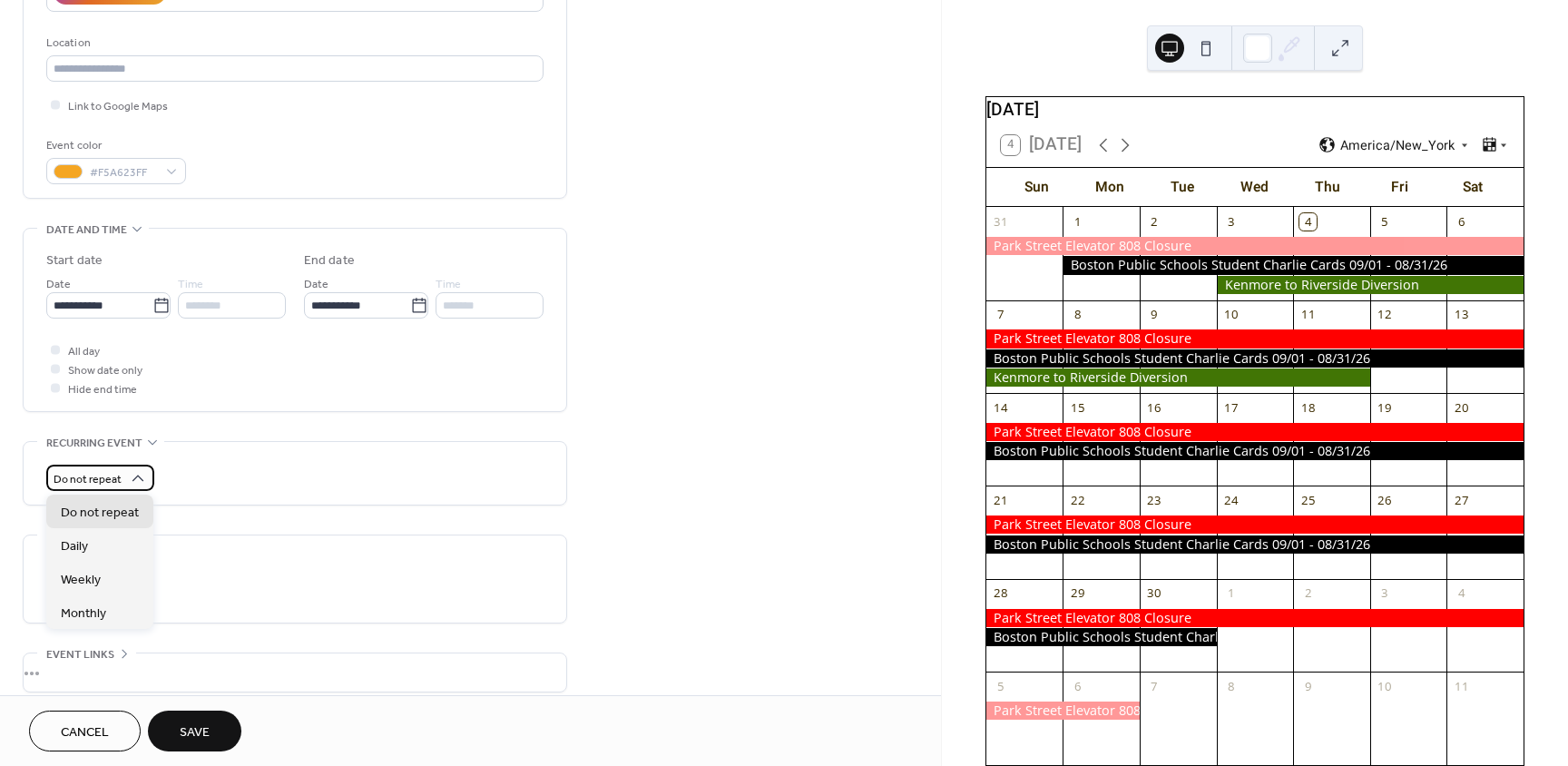
click at [123, 484] on div "Do not repeat" at bounding box center [100, 477] width 108 height 26
click at [101, 581] on div "Weekly" at bounding box center [99, 579] width 107 height 34
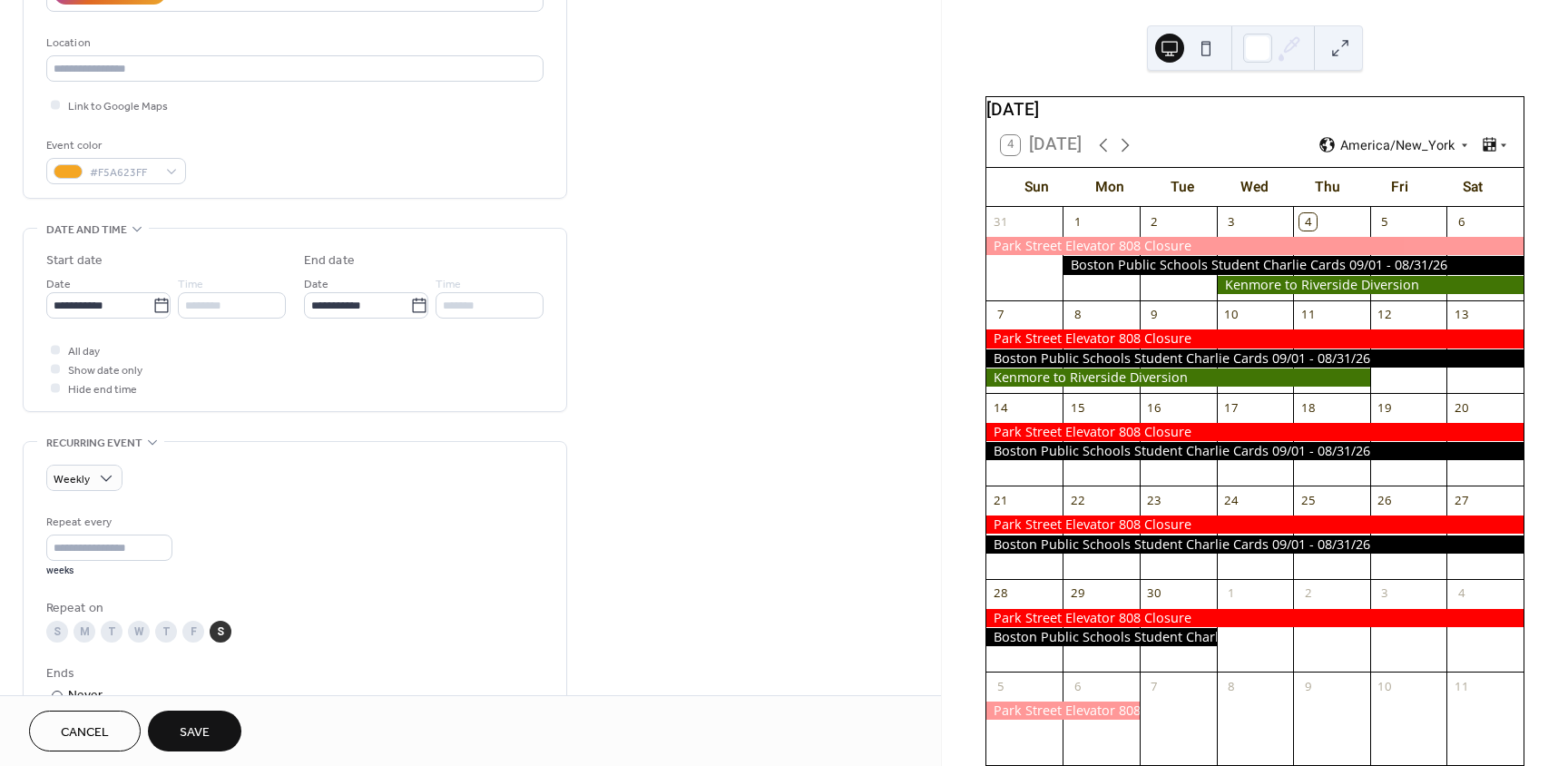
click at [52, 634] on div "S" at bounding box center [57, 632] width 22 height 22
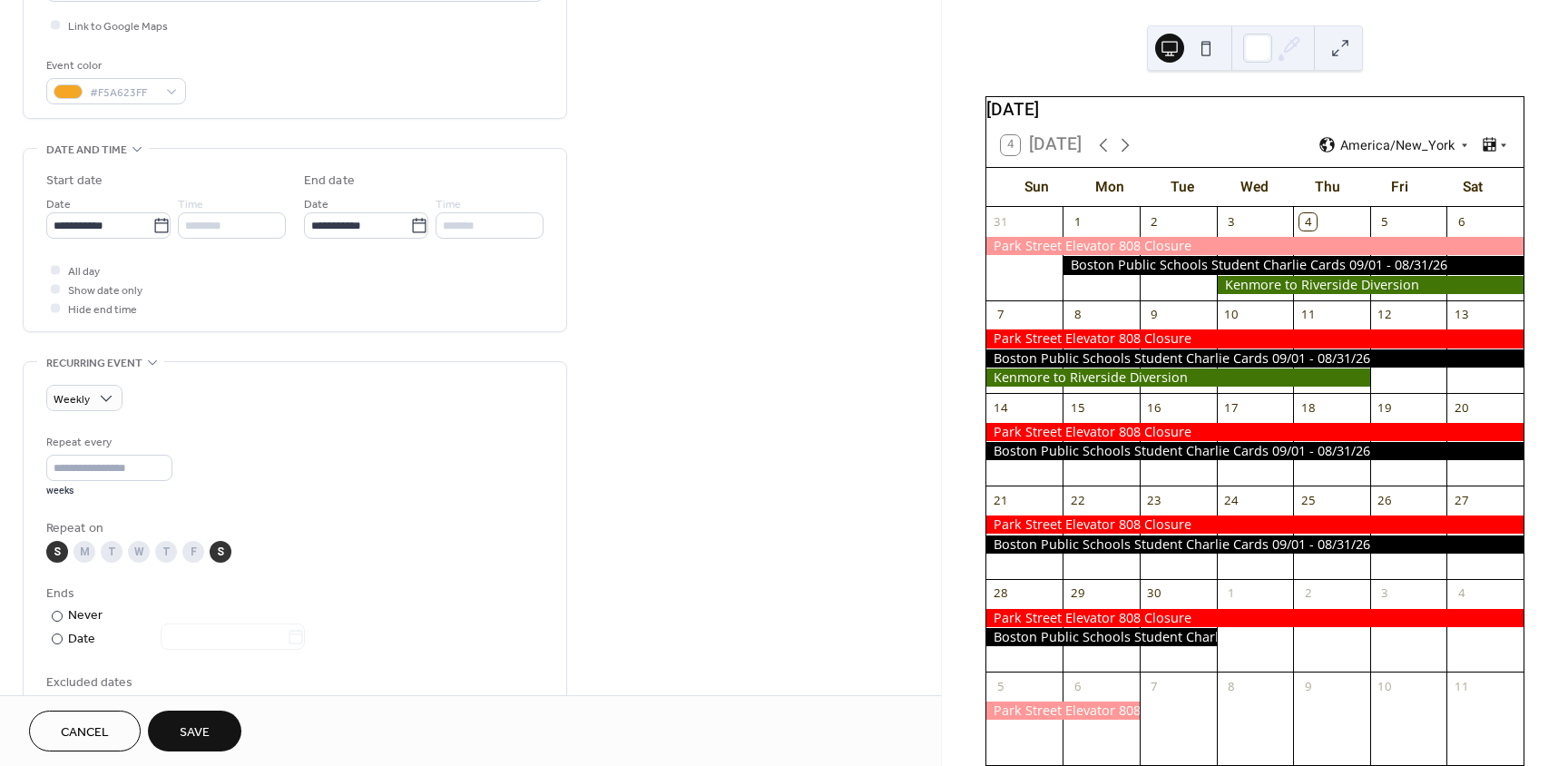
scroll to position [454, 0]
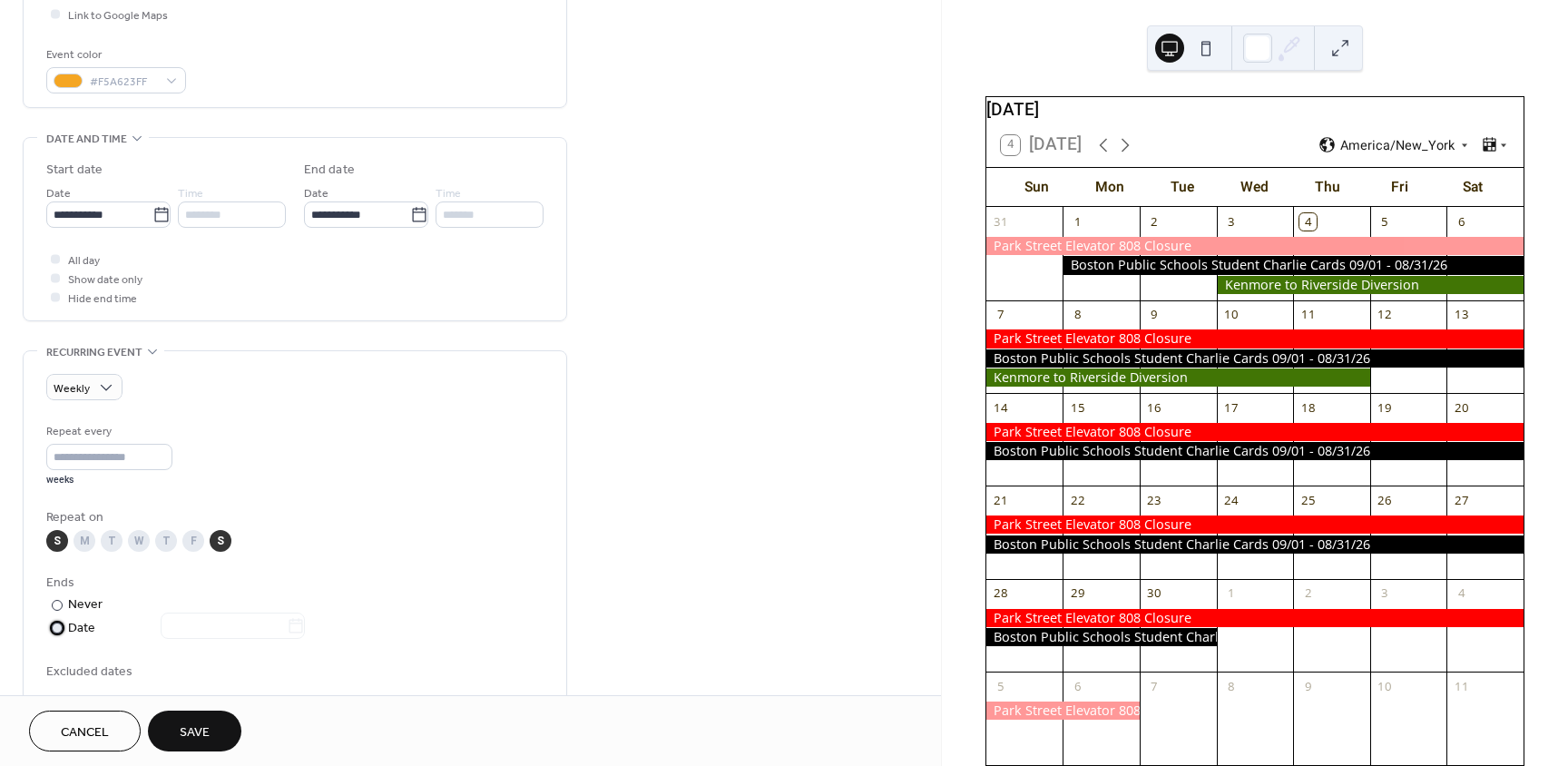
click at [77, 631] on div "Date" at bounding box center [186, 628] width 237 height 21
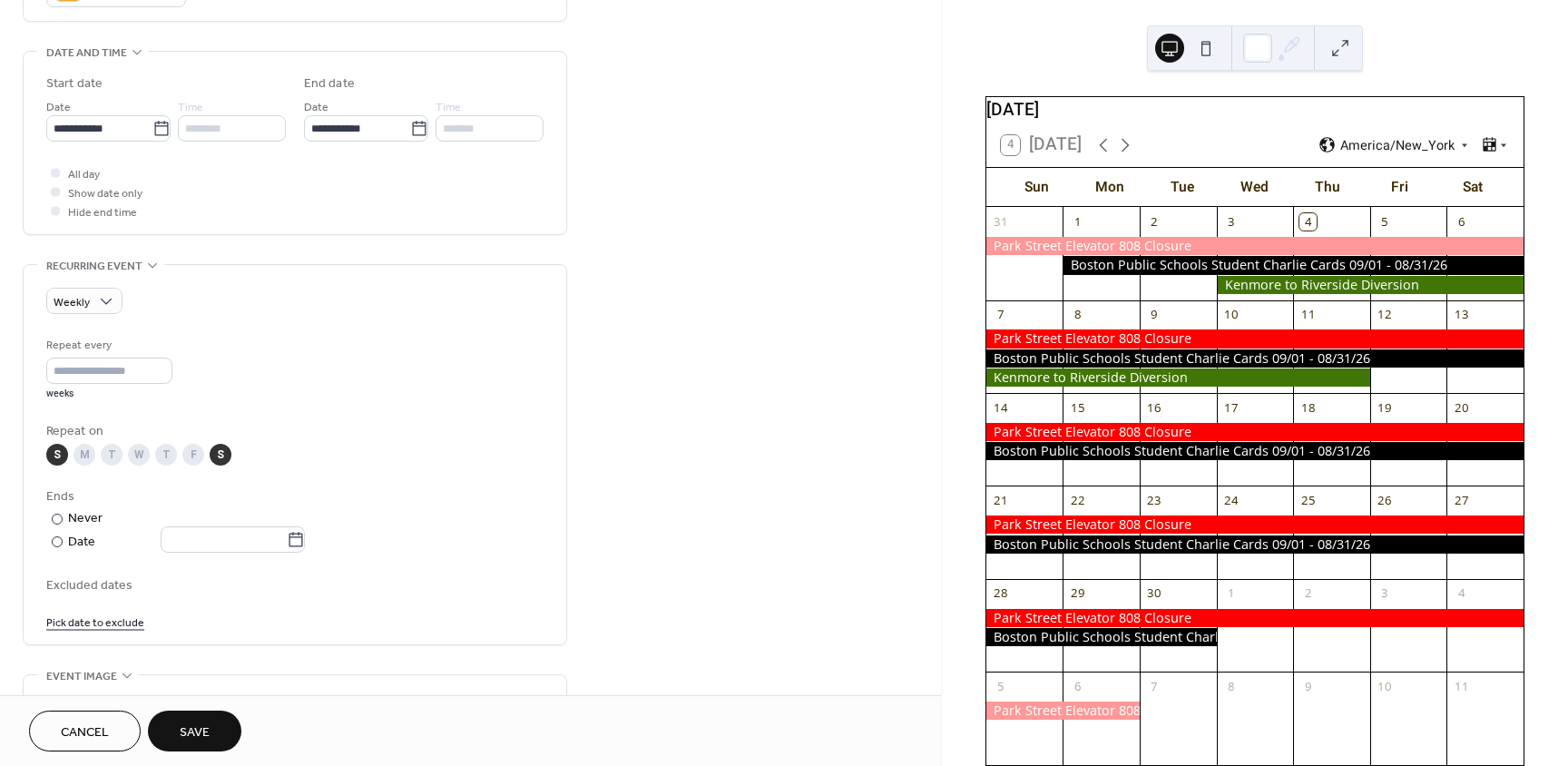
scroll to position [544, 0]
click at [300, 534] on icon at bounding box center [295, 535] width 18 height 18
click at [286, 534] on input "text" at bounding box center [224, 535] width 126 height 26
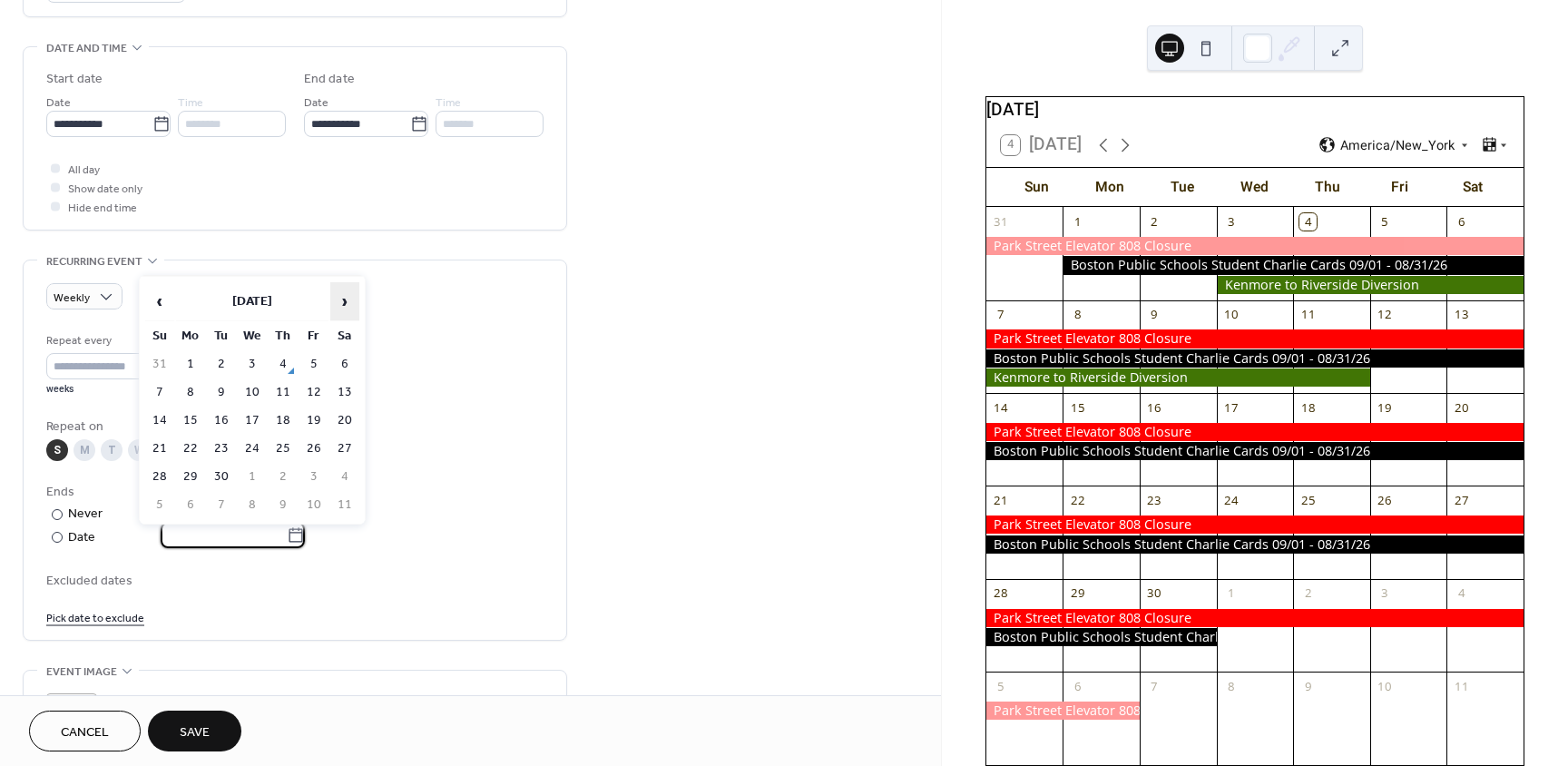
click at [341, 303] on span "›" at bounding box center [344, 302] width 27 height 36
click at [166, 313] on span "‹" at bounding box center [159, 302] width 27 height 36
click at [341, 307] on span "›" at bounding box center [344, 302] width 27 height 36
click at [185, 416] on td "13" at bounding box center [190, 420] width 29 height 26
type input "**********"
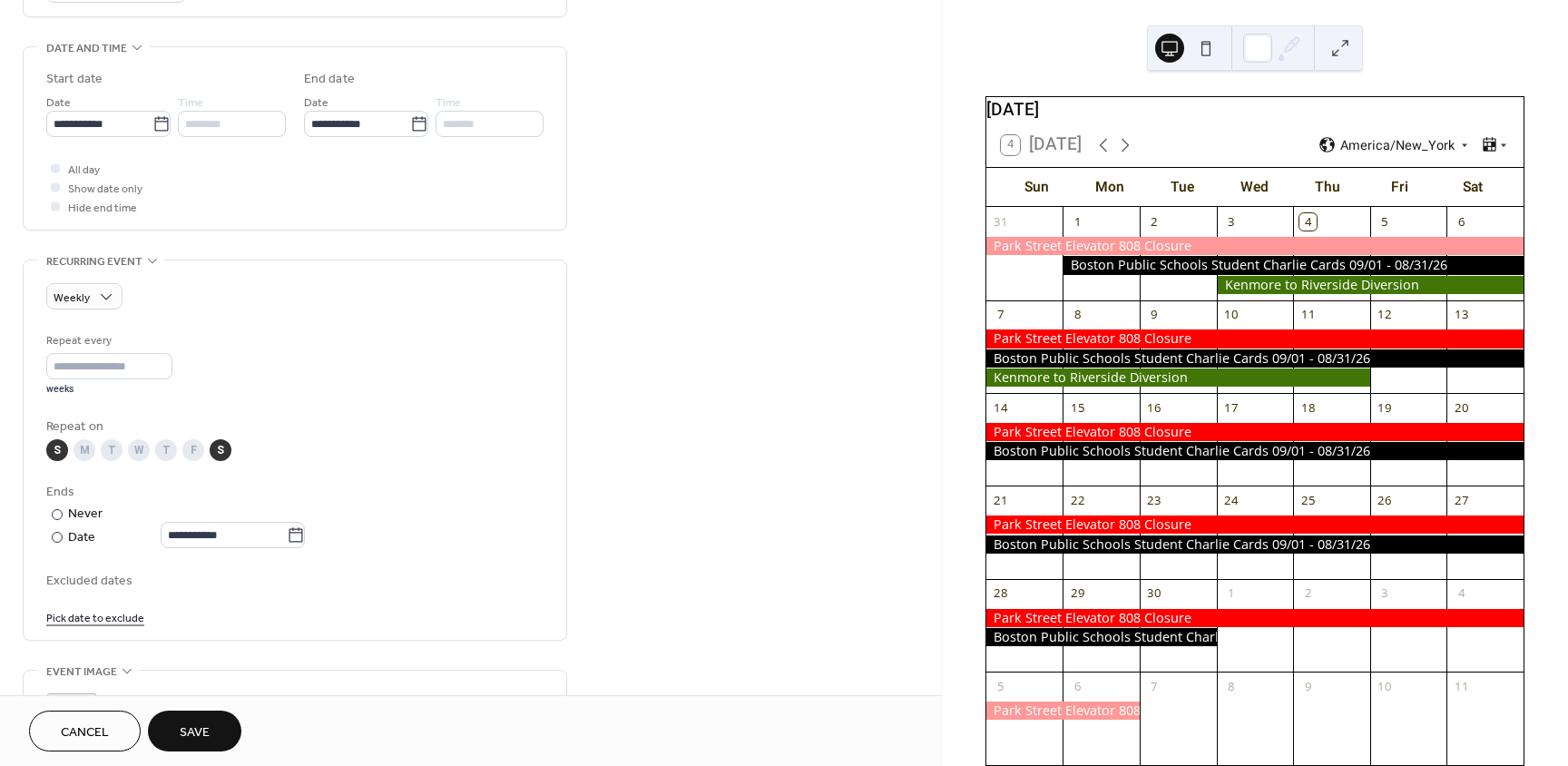
click at [107, 585] on span "Excluded dates" at bounding box center [294, 581] width 497 height 19
click at [116, 614] on link "Pick date to exclude" at bounding box center [95, 616] width 98 height 19
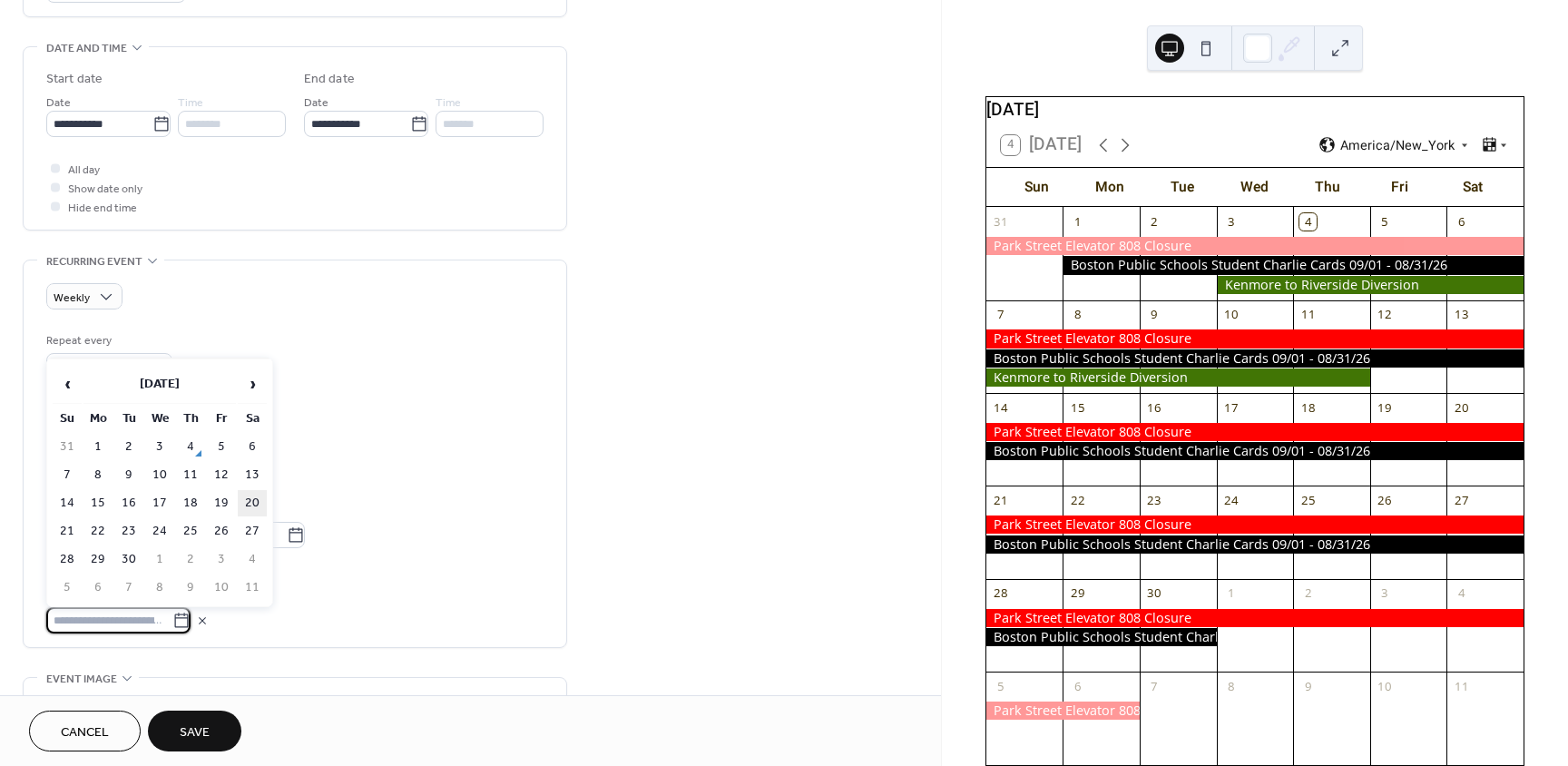
click at [254, 506] on td "20" at bounding box center [252, 503] width 29 height 26
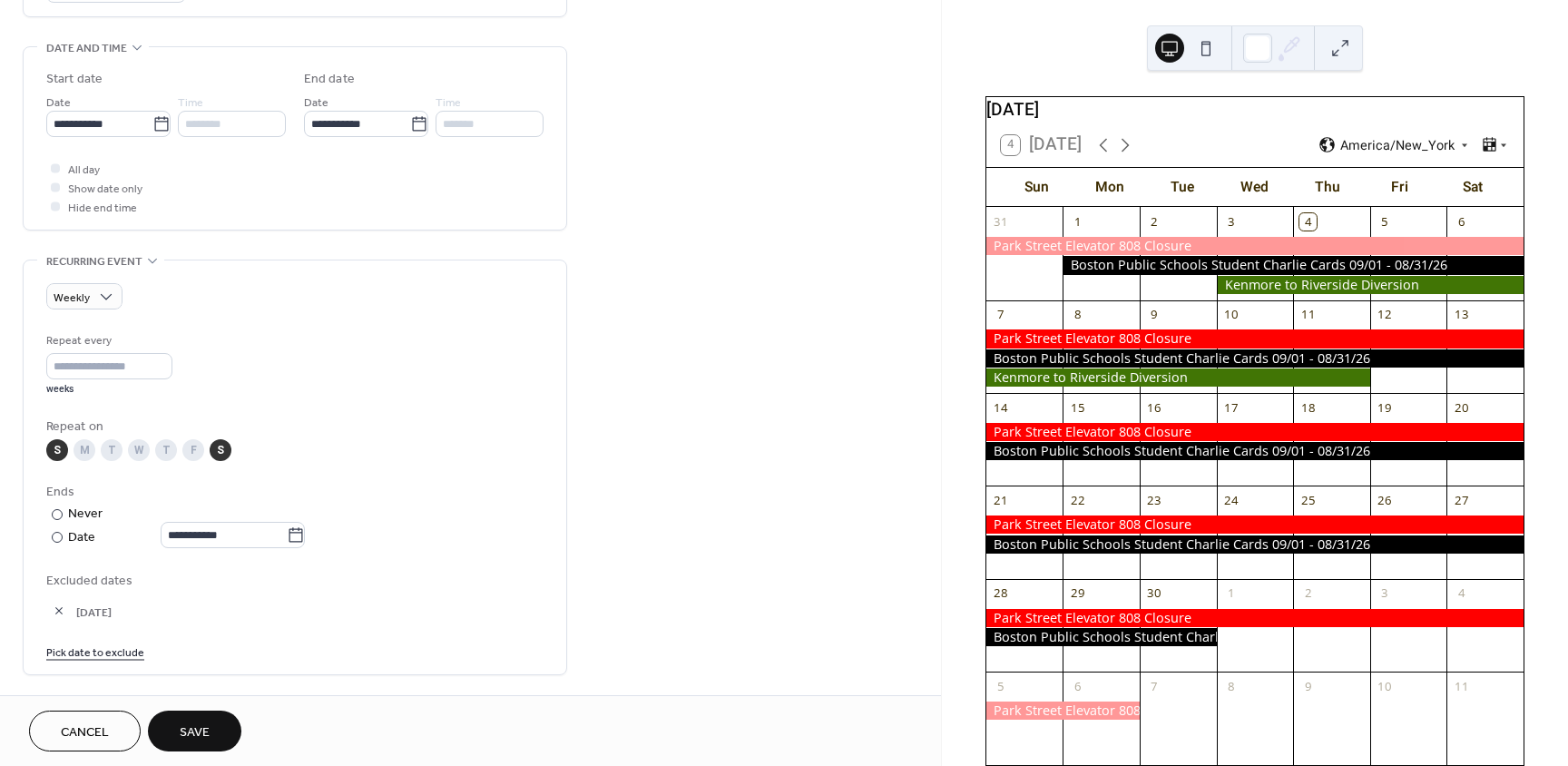
click at [114, 650] on link "Pick date to exclude" at bounding box center [95, 651] width 98 height 19
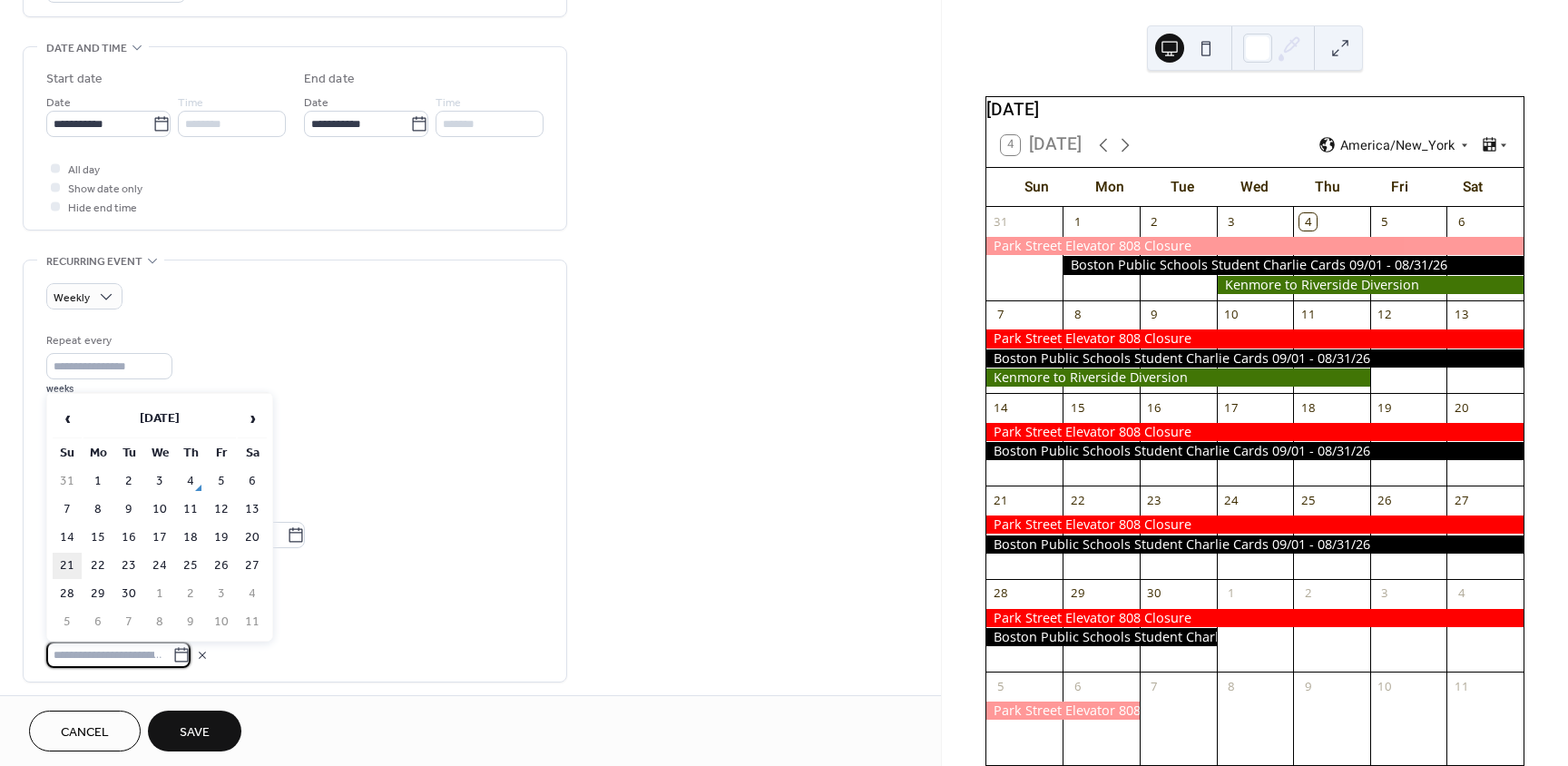
click at [70, 564] on td "21" at bounding box center [67, 566] width 29 height 26
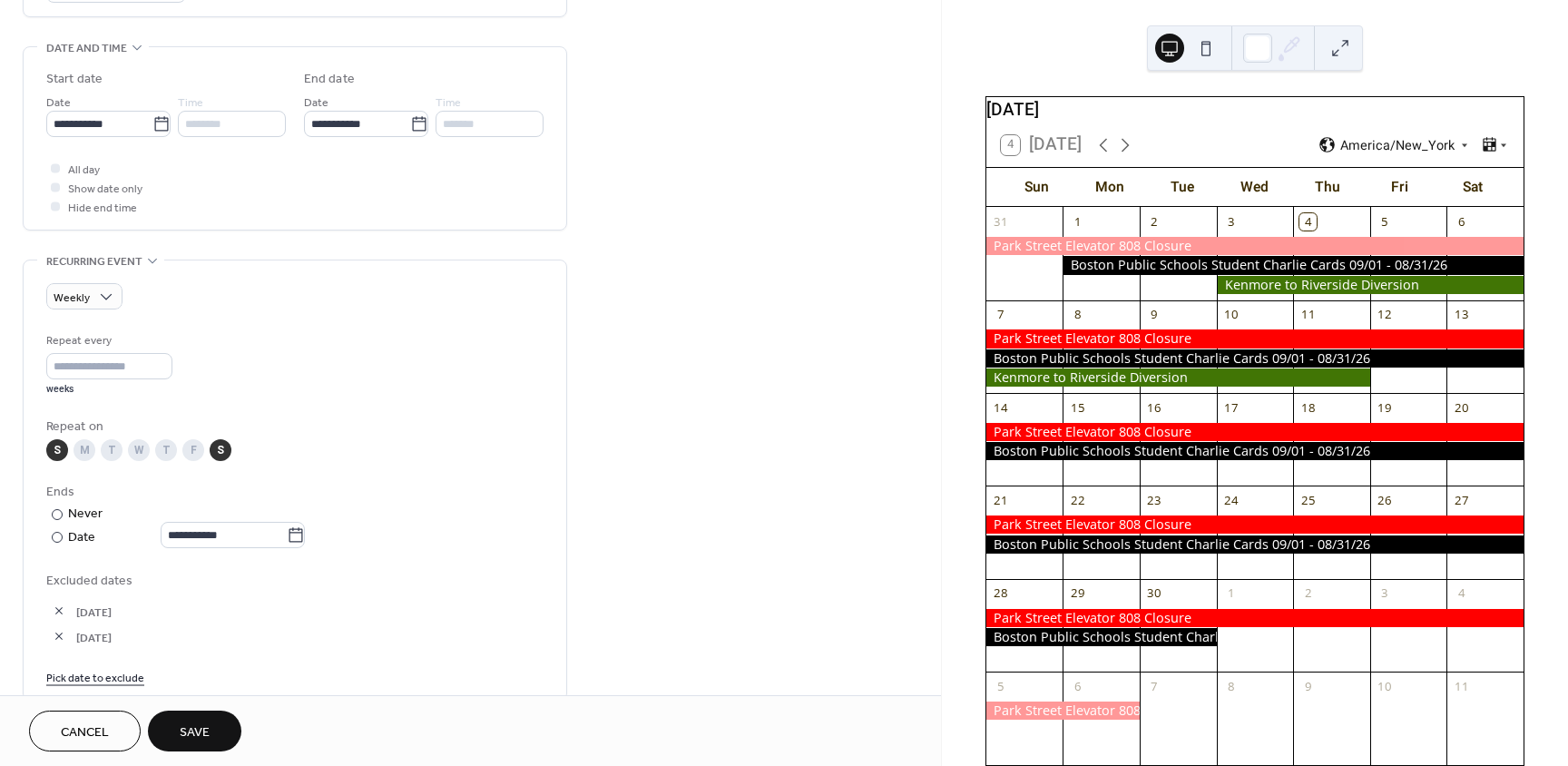
scroll to position [635, 0]
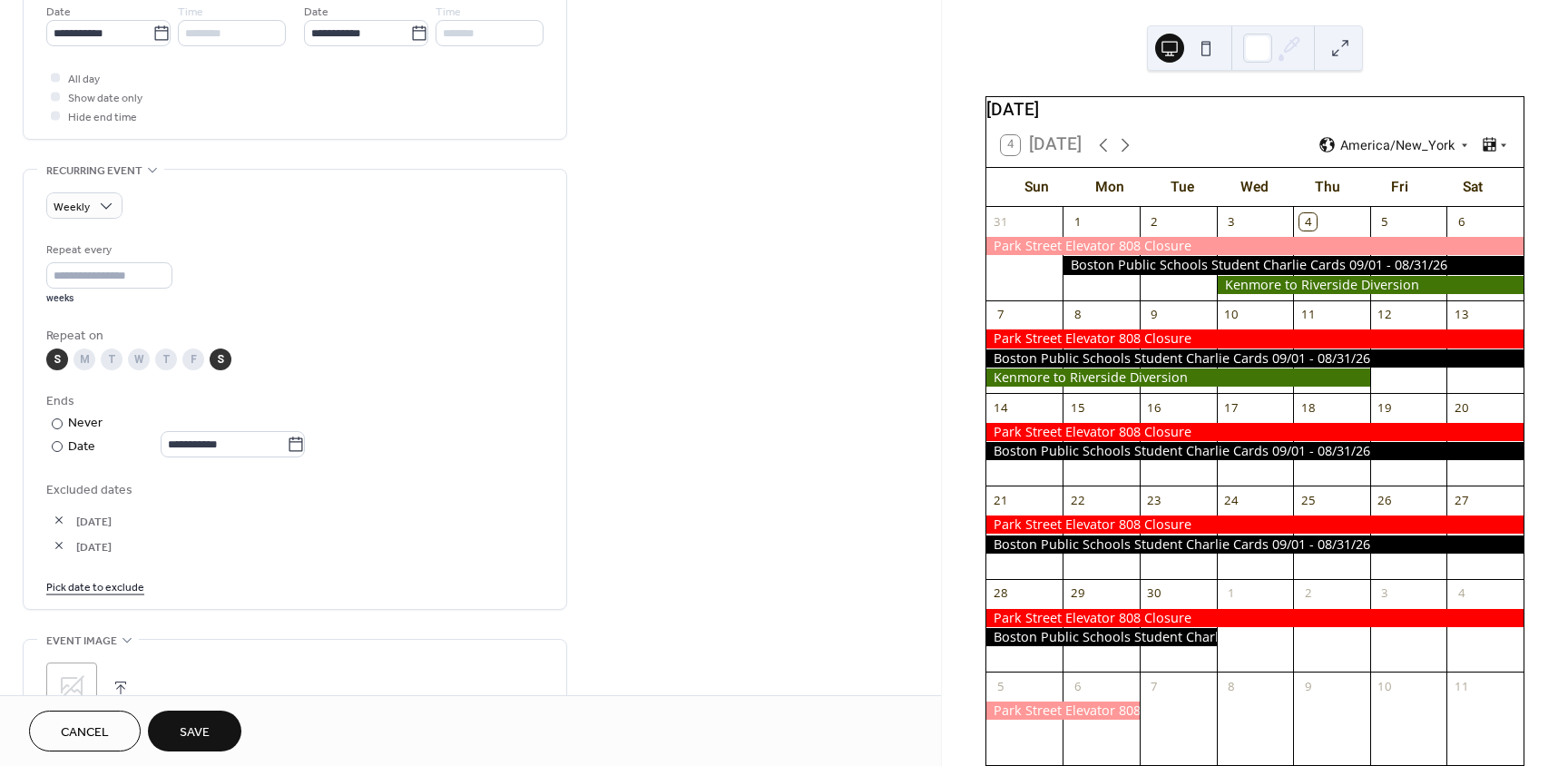
click at [123, 594] on link "Pick date to exclude" at bounding box center [95, 585] width 98 height 19
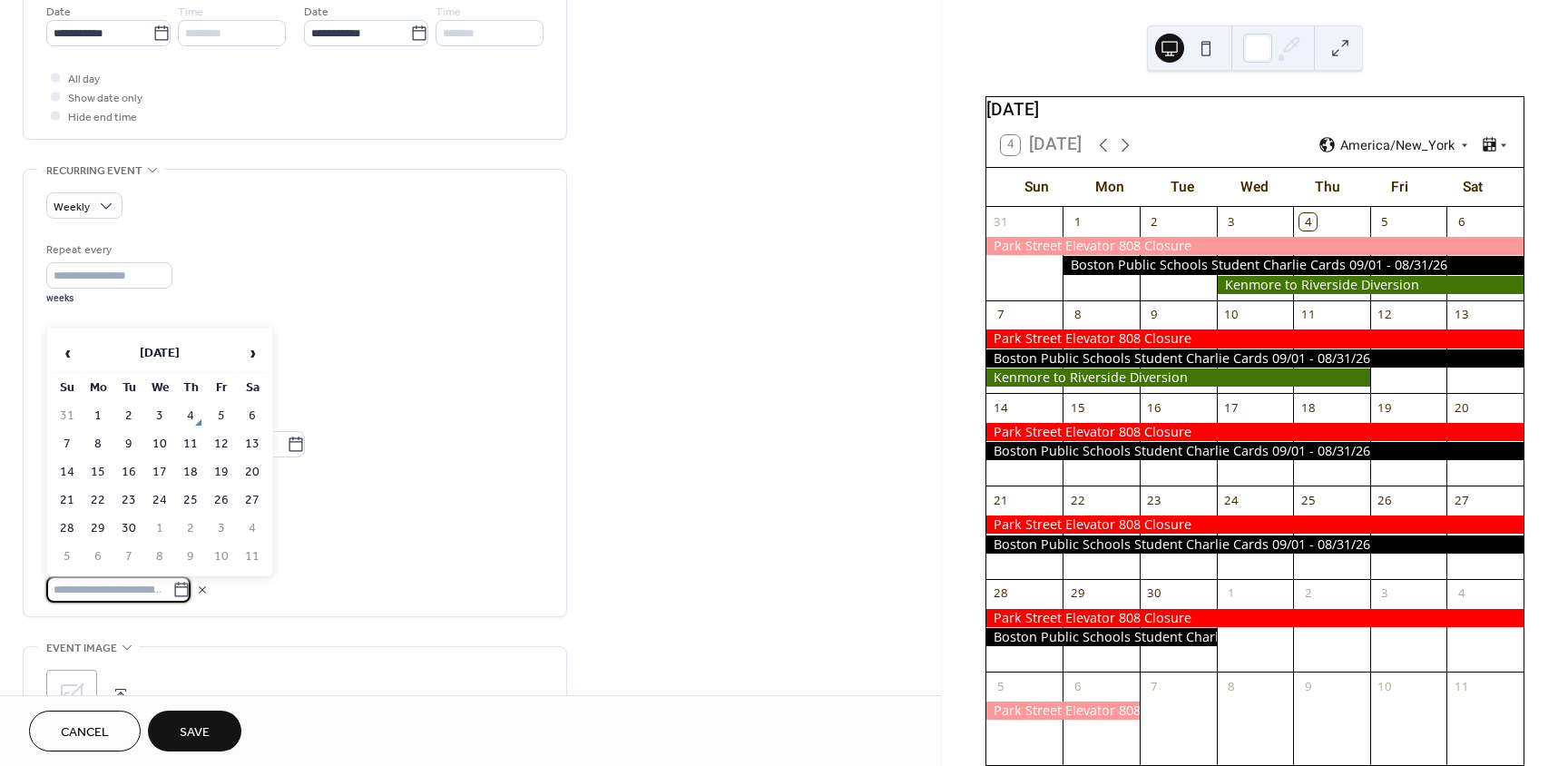
click at [330, 562] on div "Excluded dates [DATE] [DATE]" at bounding box center [294, 541] width 497 height 124
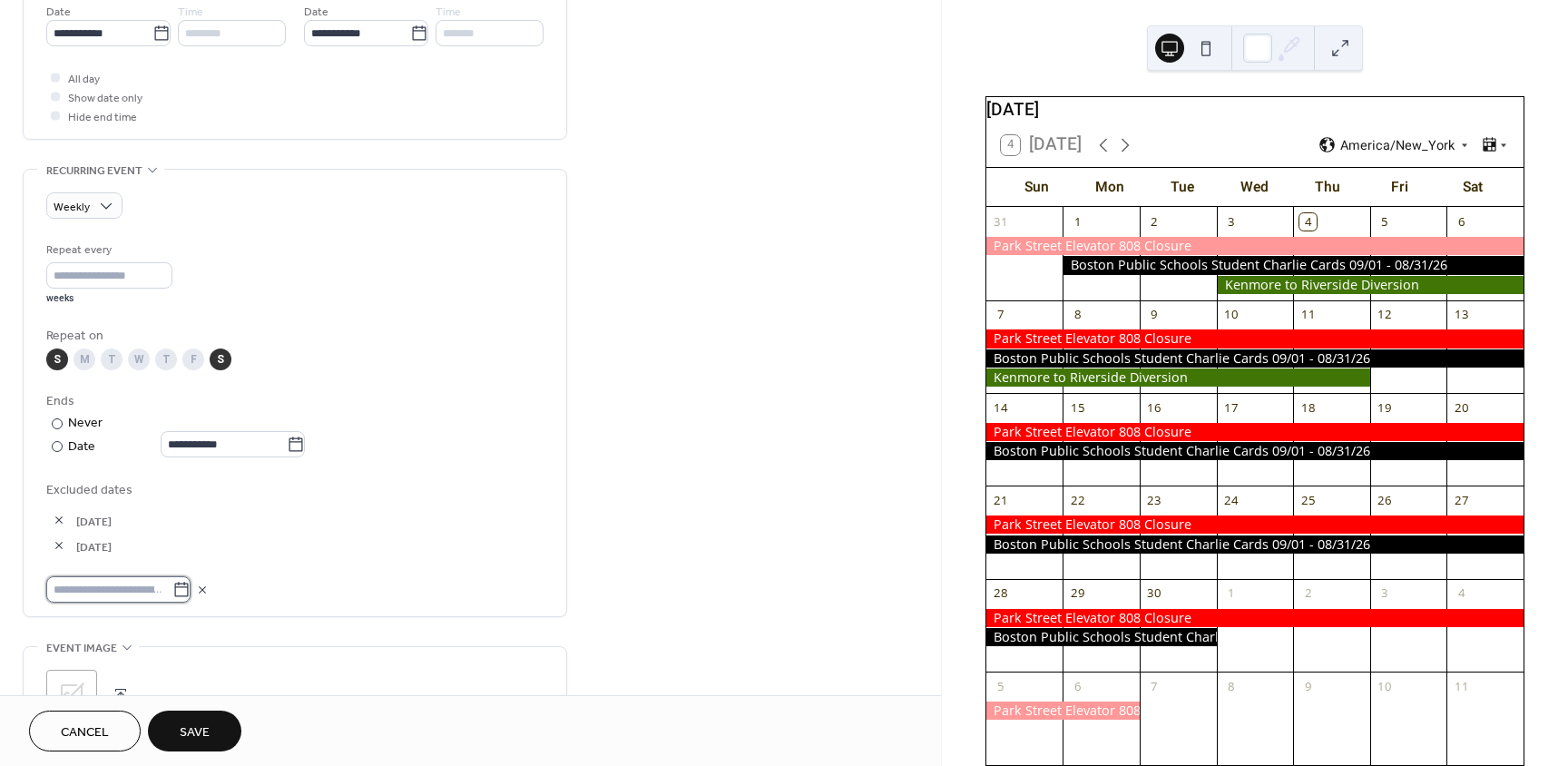
click at [144, 592] on input "text" at bounding box center [109, 589] width 126 height 26
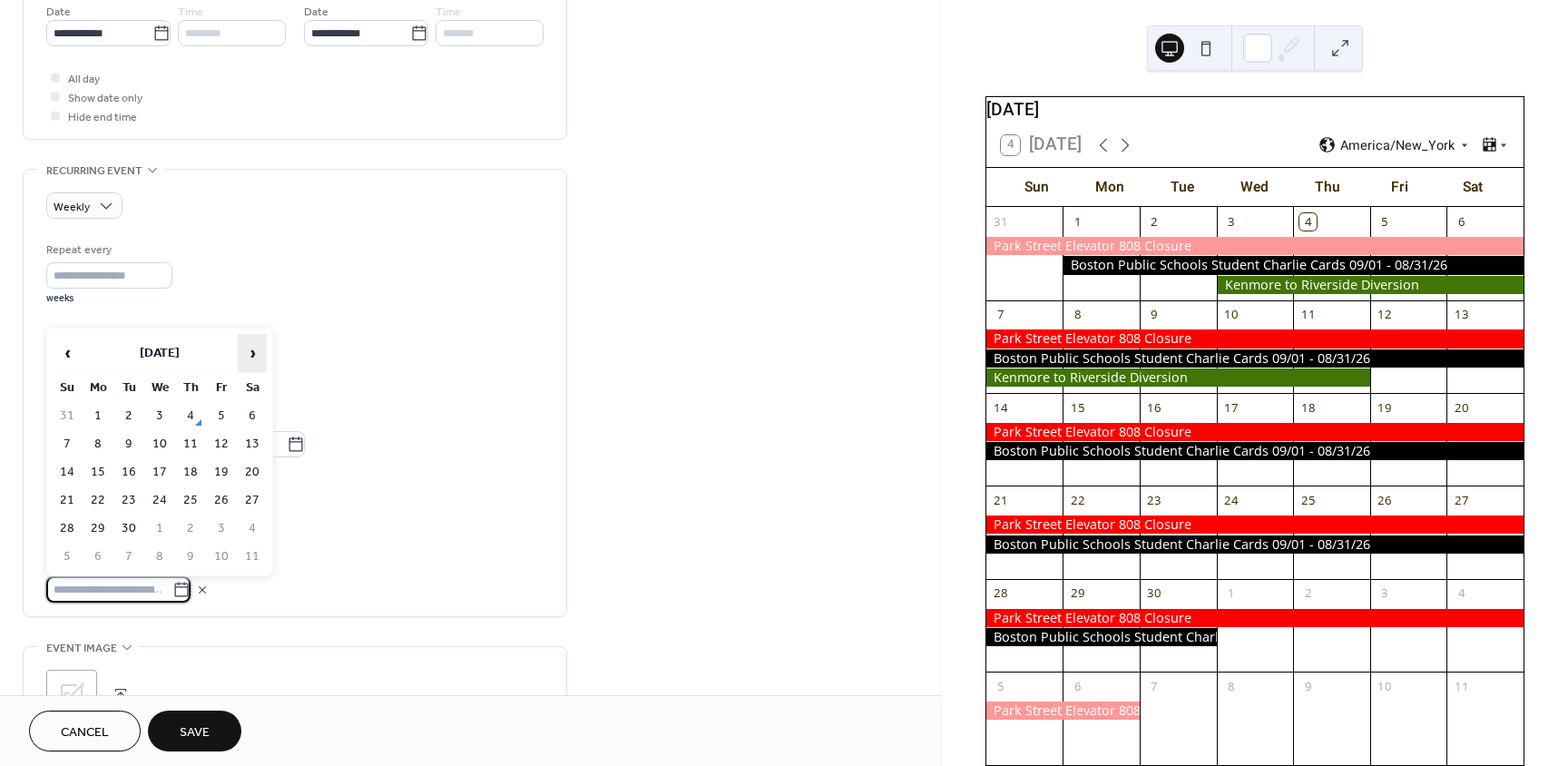
click at [245, 353] on span "›" at bounding box center [252, 353] width 27 height 36
click at [249, 418] on td "4" at bounding box center [252, 416] width 29 height 26
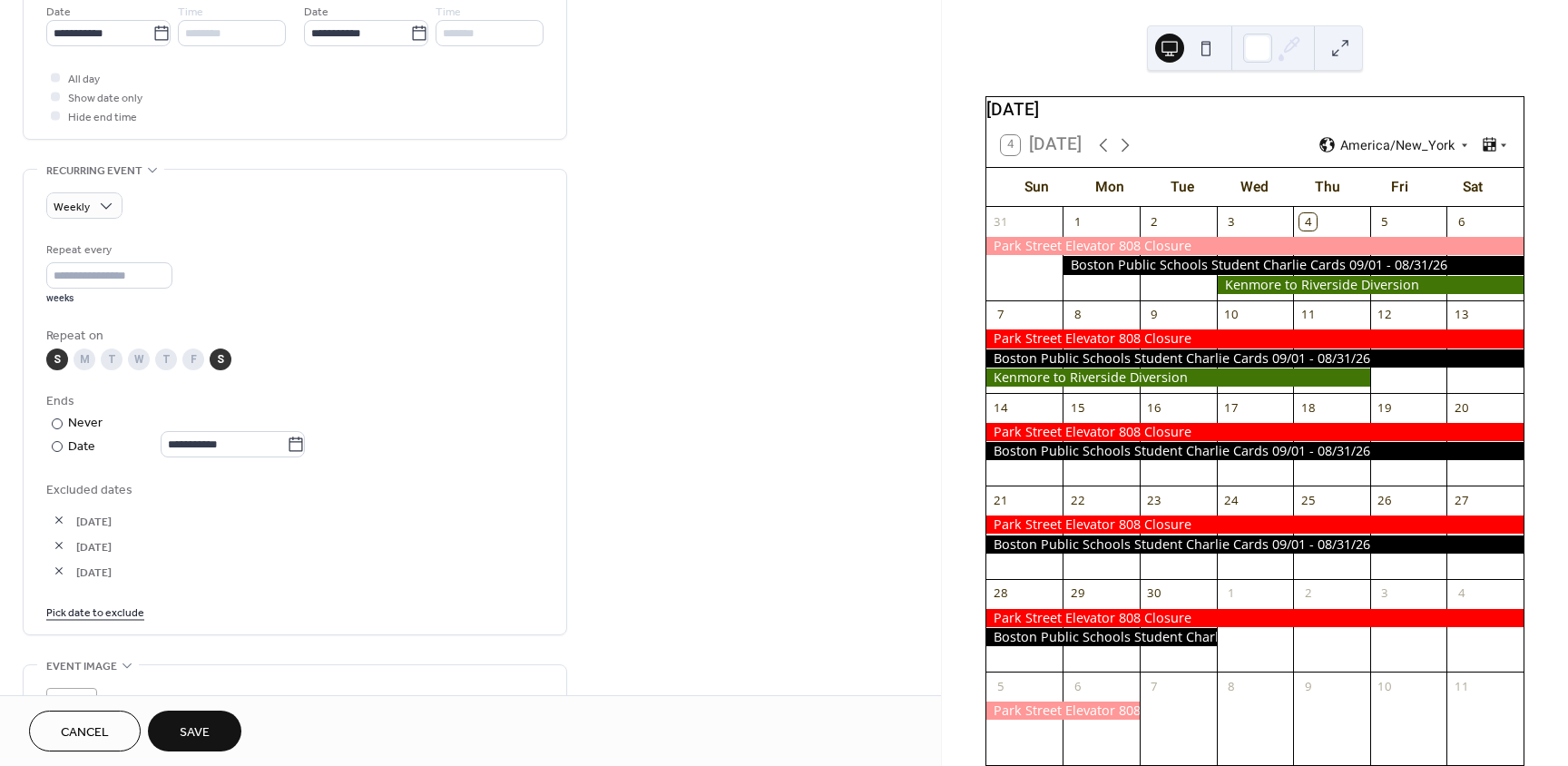
click at [117, 610] on link "Pick date to exclude" at bounding box center [95, 611] width 98 height 19
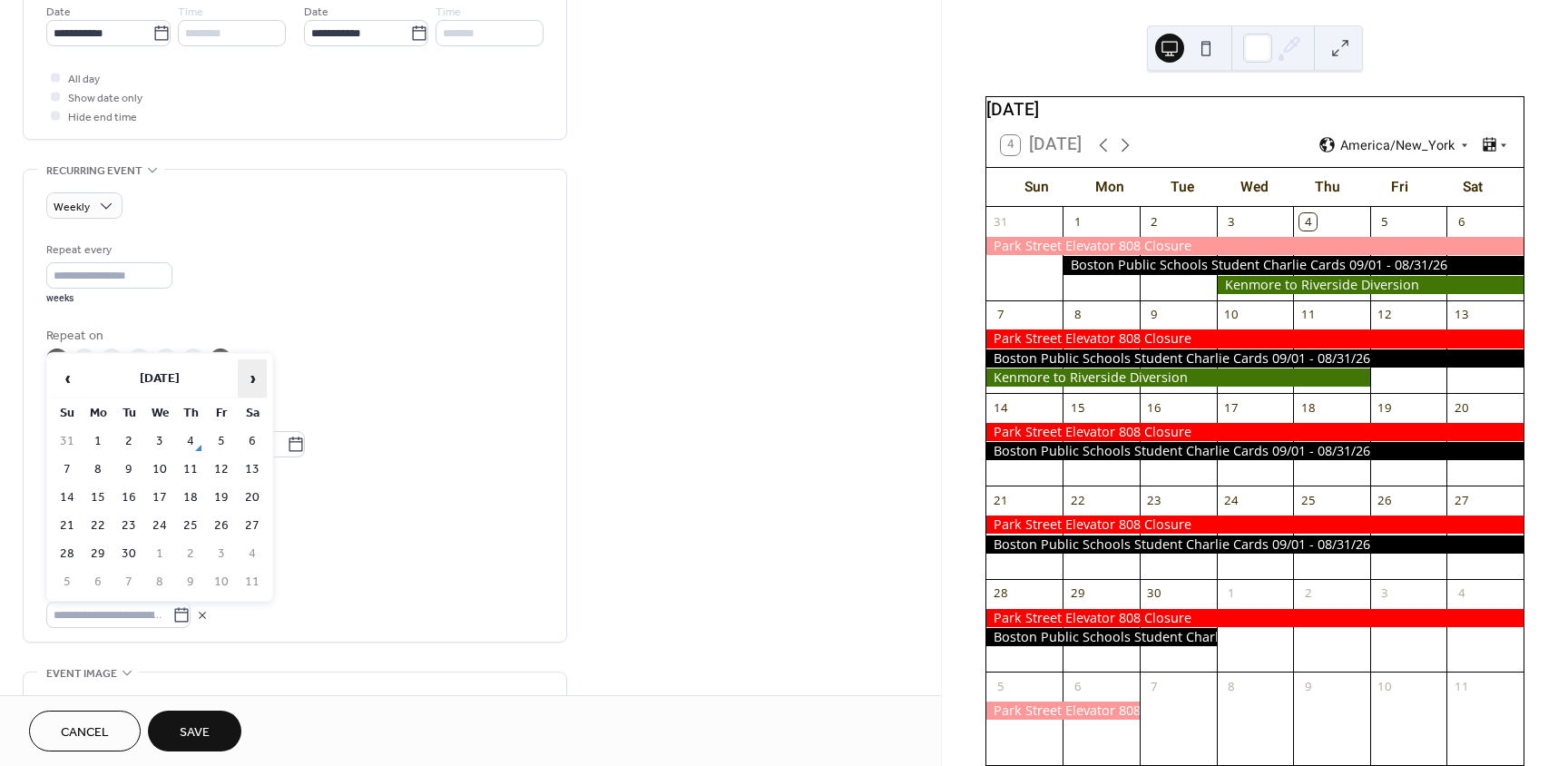
click at [256, 383] on span "›" at bounding box center [252, 379] width 27 height 36
click at [71, 474] on td "5" at bounding box center [67, 469] width 29 height 26
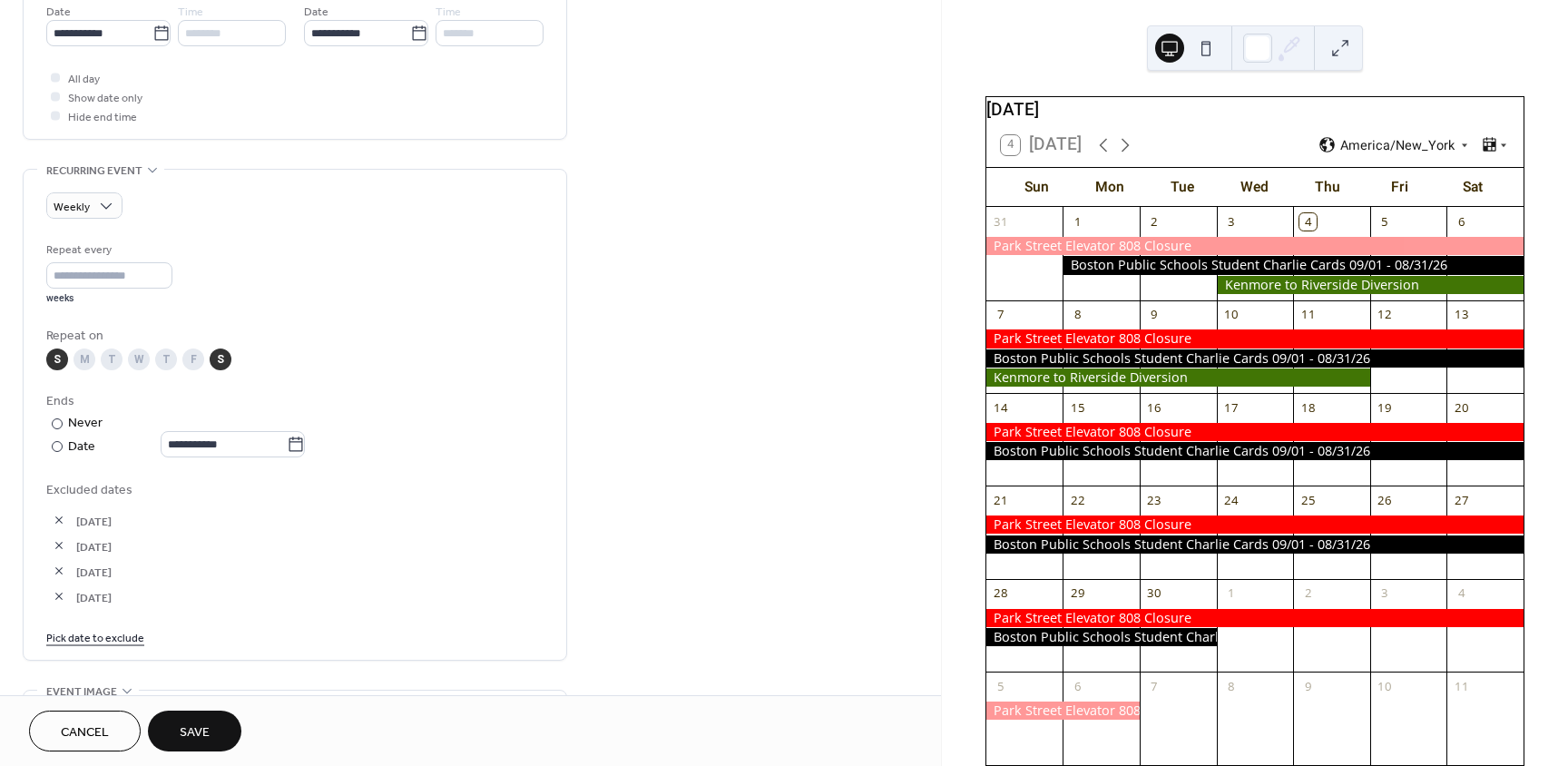
click at [121, 637] on link "Pick date to exclude" at bounding box center [95, 636] width 98 height 19
click at [245, 398] on span "›" at bounding box center [252, 403] width 27 height 36
click at [326, 388] on div "**********" at bounding box center [294, 447] width 497 height 413
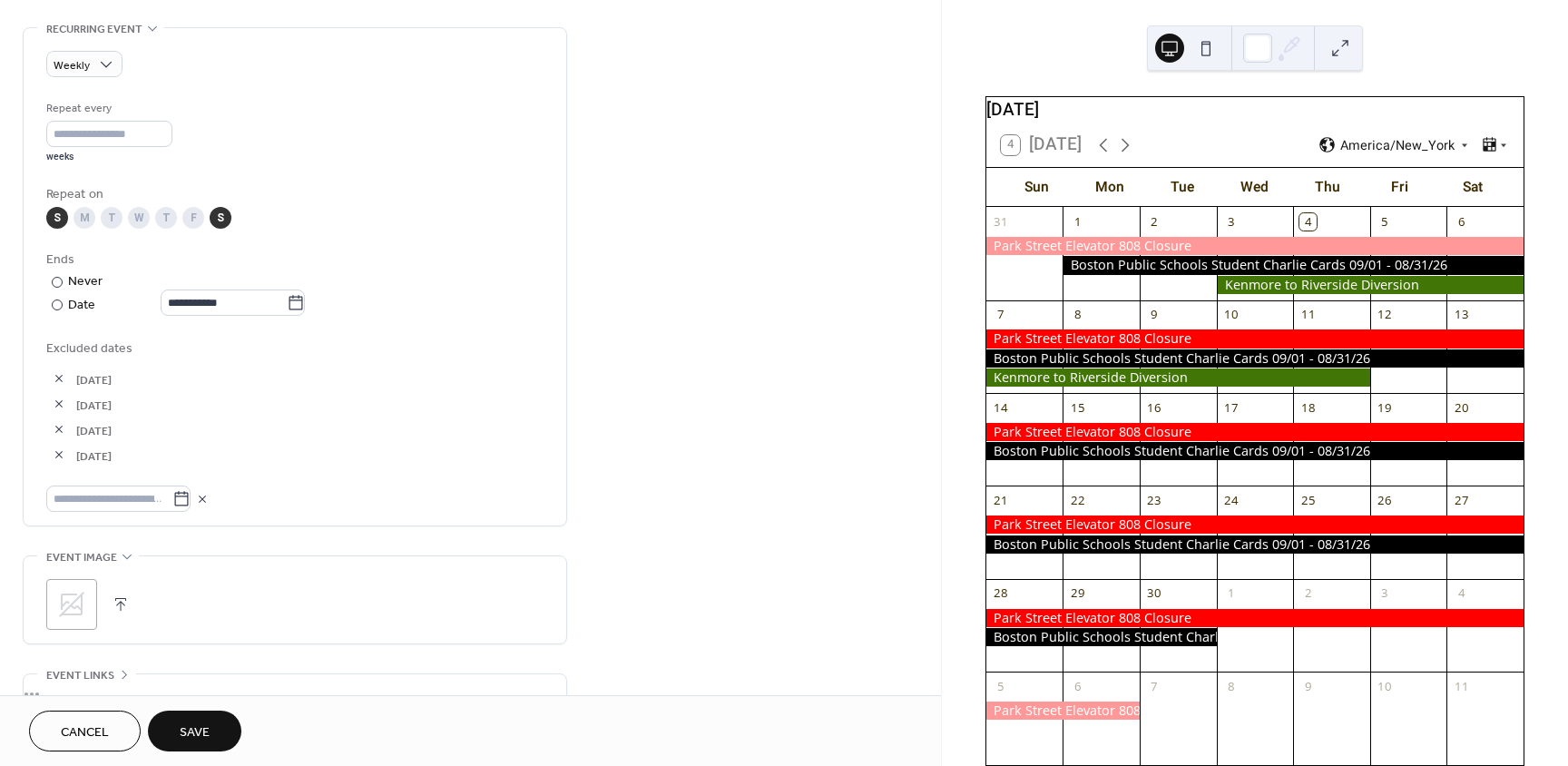
scroll to position [817, 0]
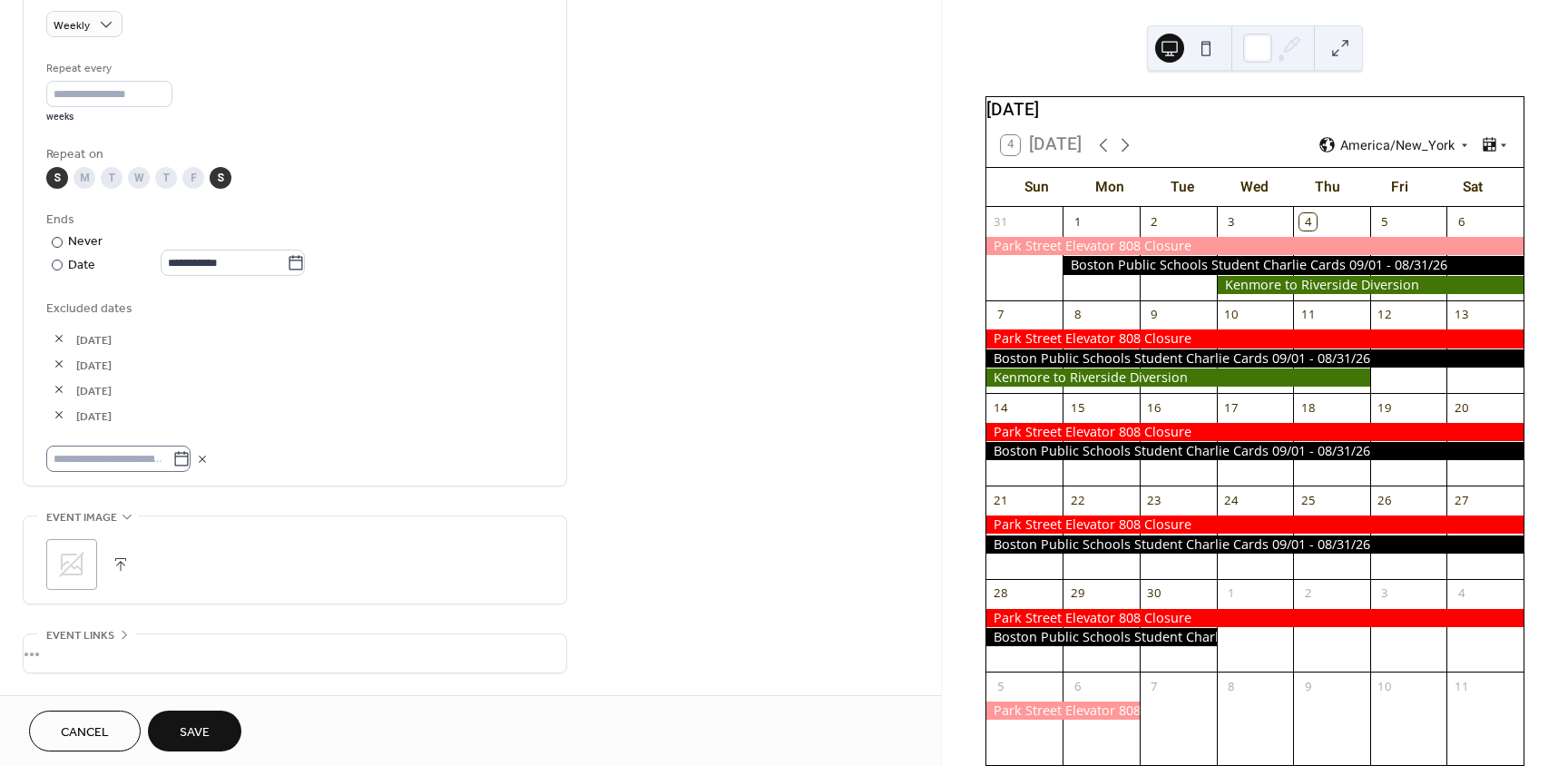
click at [186, 459] on icon at bounding box center [182, 459] width 18 height 18
click at [173, 459] on input "text" at bounding box center [109, 458] width 126 height 26
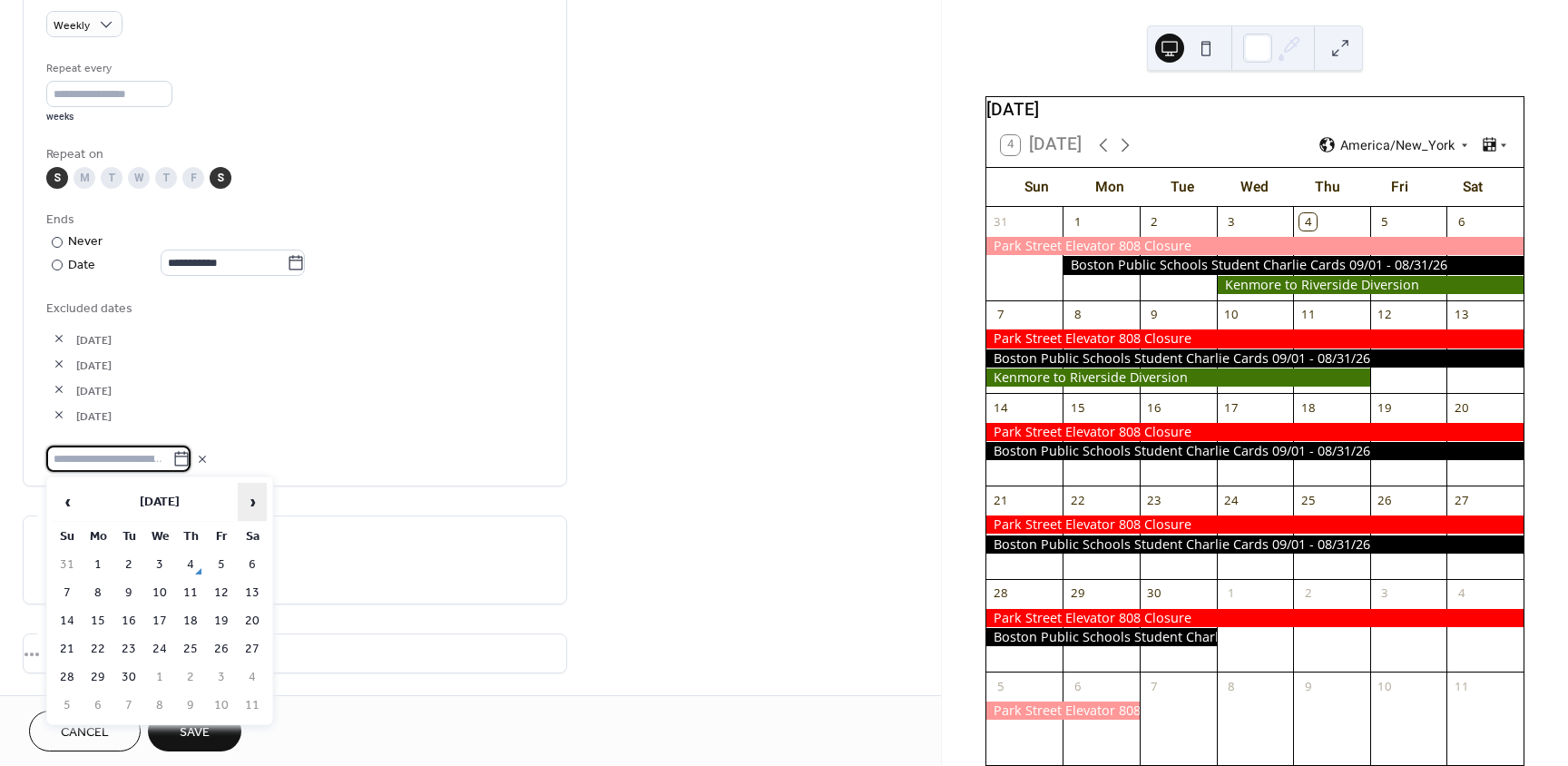
click at [251, 511] on span "›" at bounding box center [252, 502] width 27 height 36
click at [327, 450] on div at bounding box center [294, 458] width 497 height 26
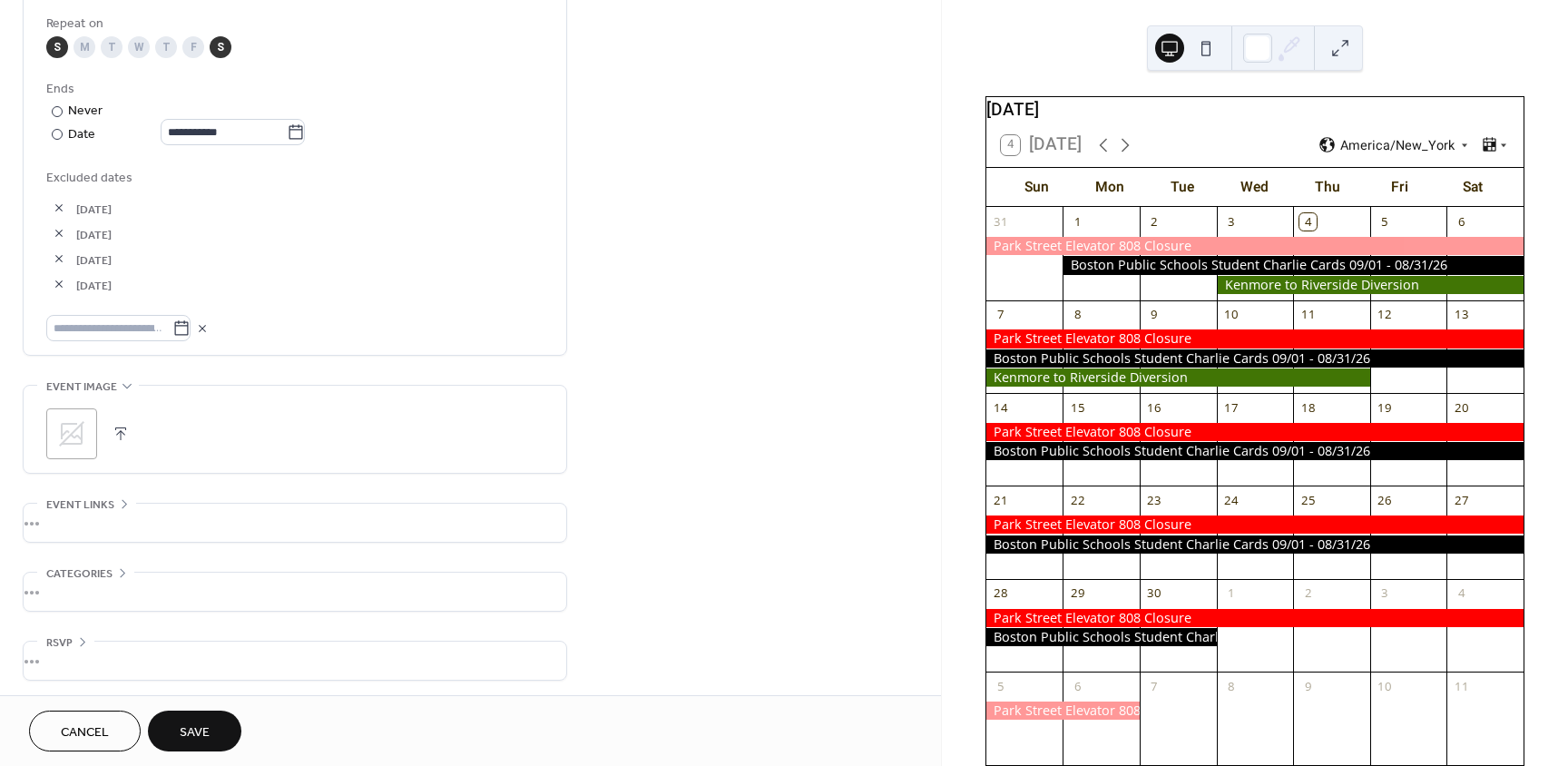
scroll to position [952, 0]
click at [75, 434] on icon at bounding box center [71, 429] width 25 height 25
click at [108, 504] on div "•••" at bounding box center [295, 519] width 543 height 38
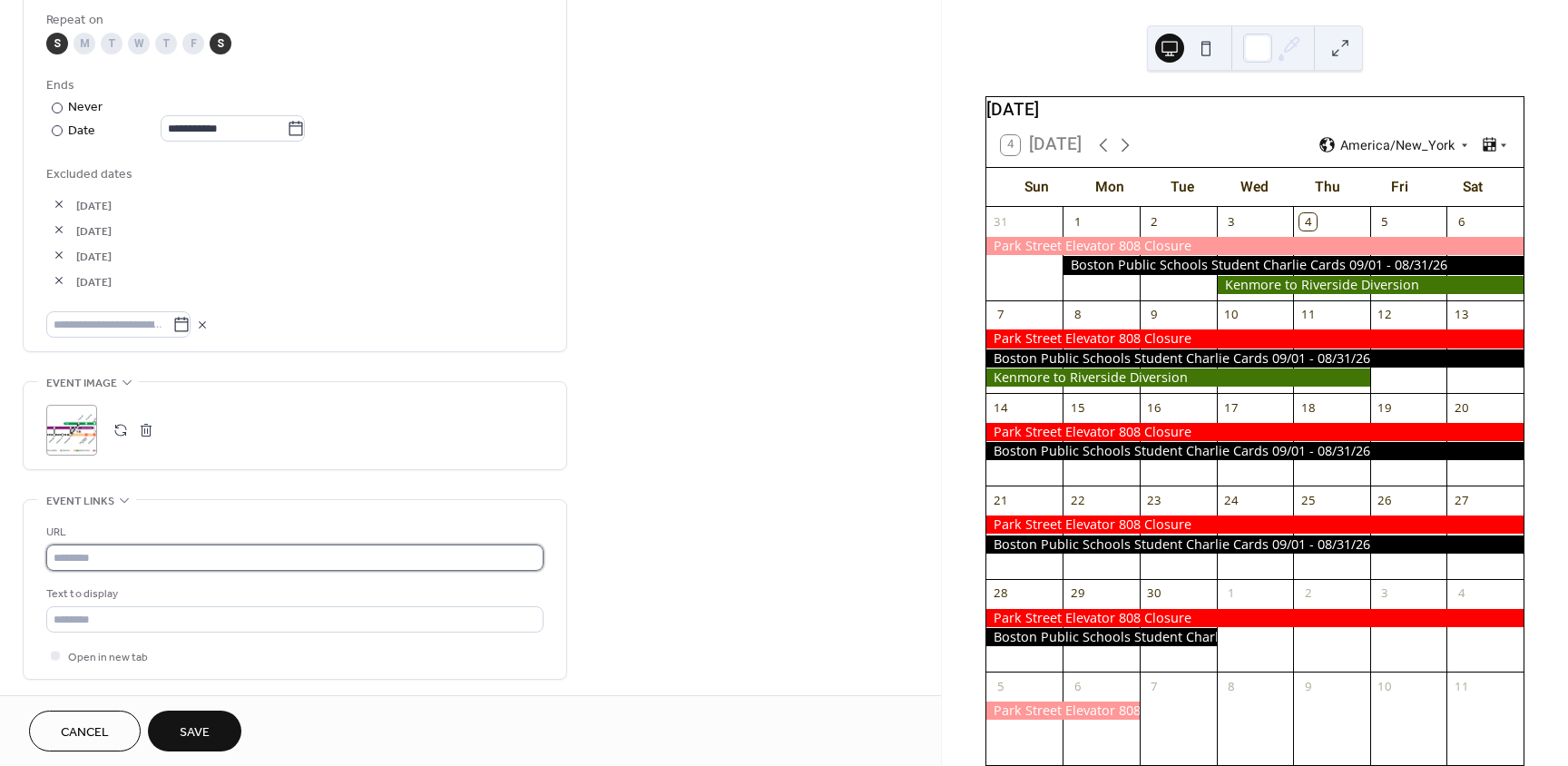
click at [155, 560] on input "text" at bounding box center [294, 557] width 497 height 26
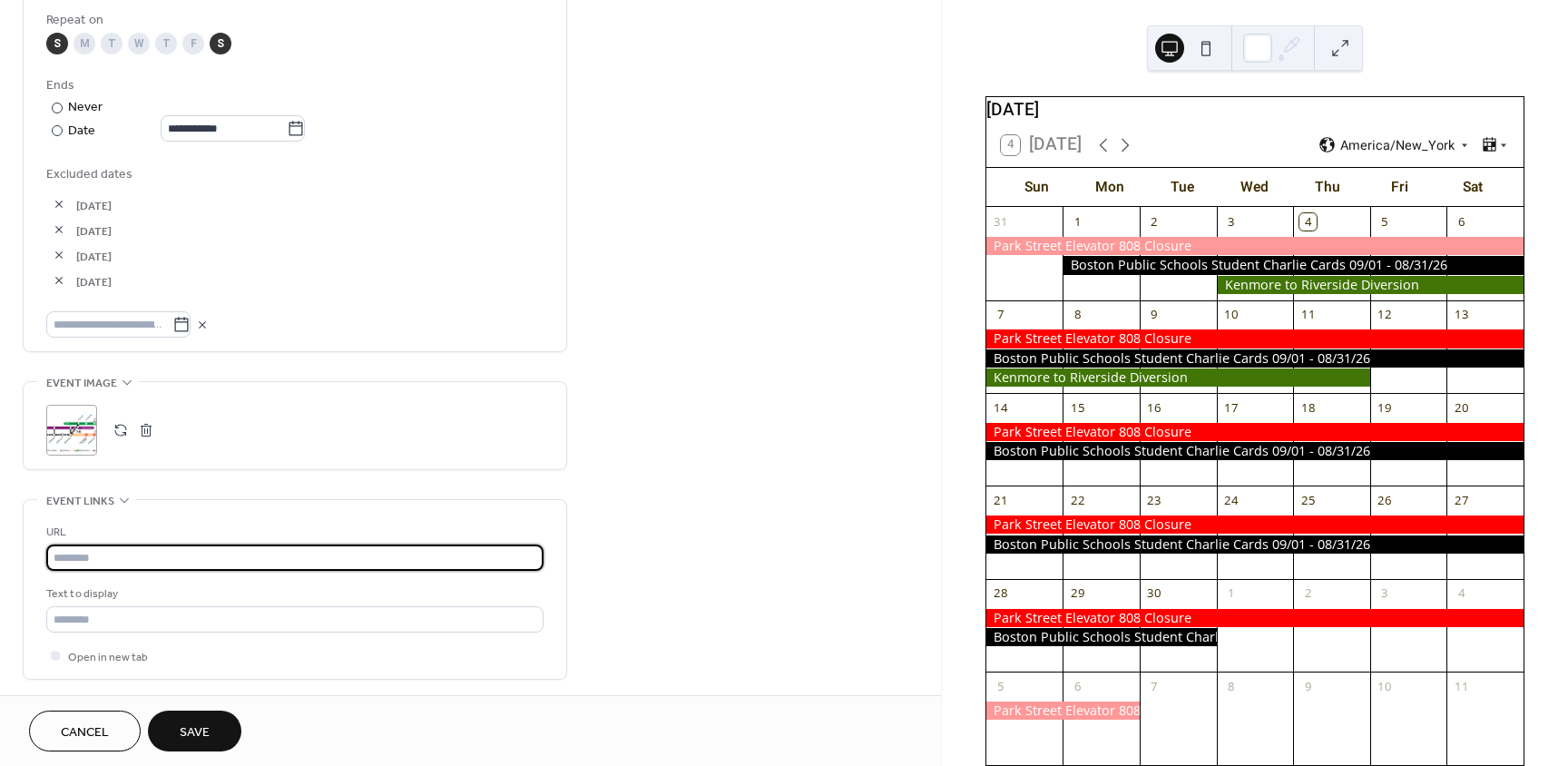
click at [107, 558] on input "text" at bounding box center [294, 557] width 497 height 26
paste input "**********"
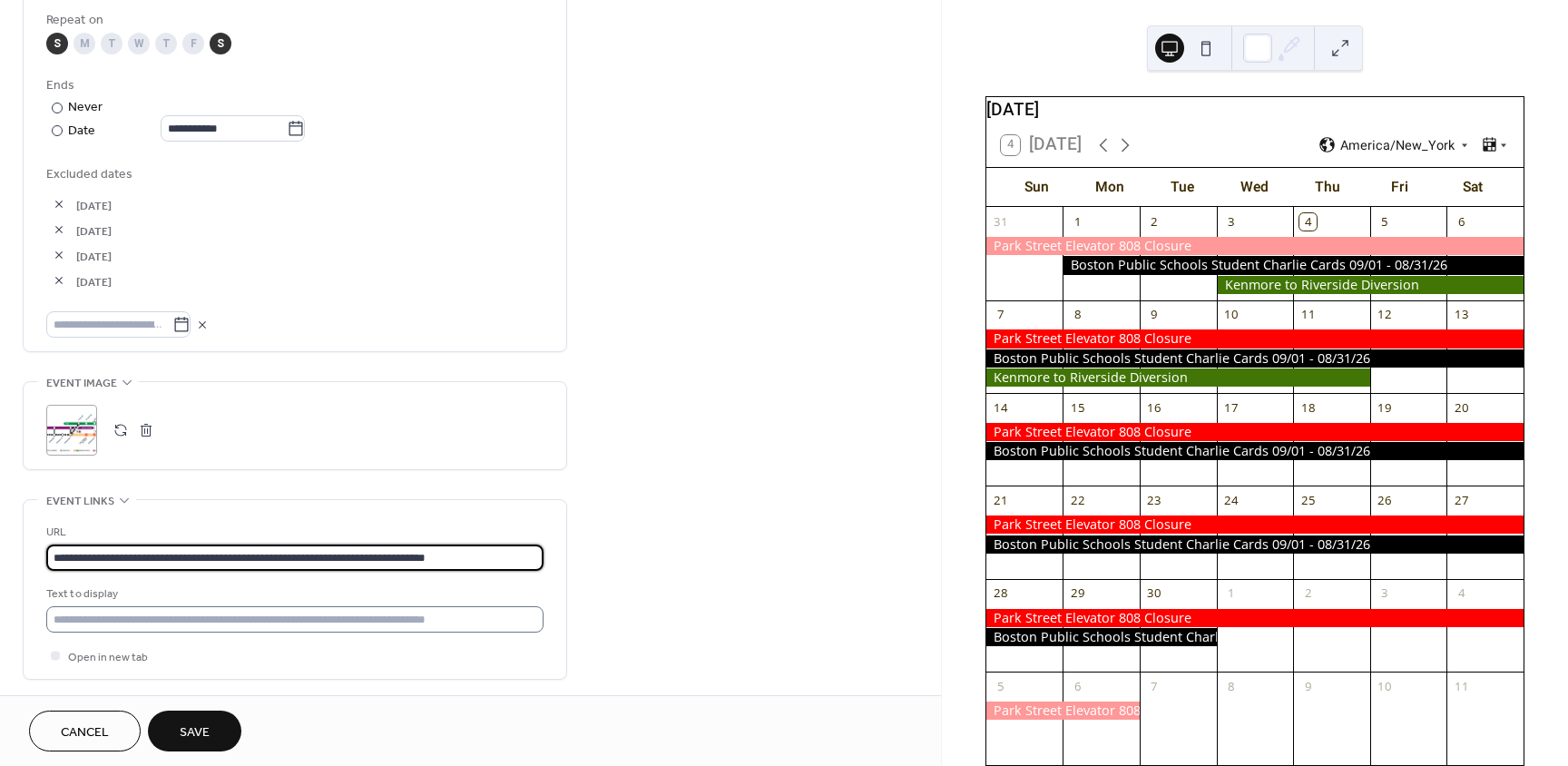
type input "**********"
click at [114, 618] on input "text" at bounding box center [294, 619] width 497 height 26
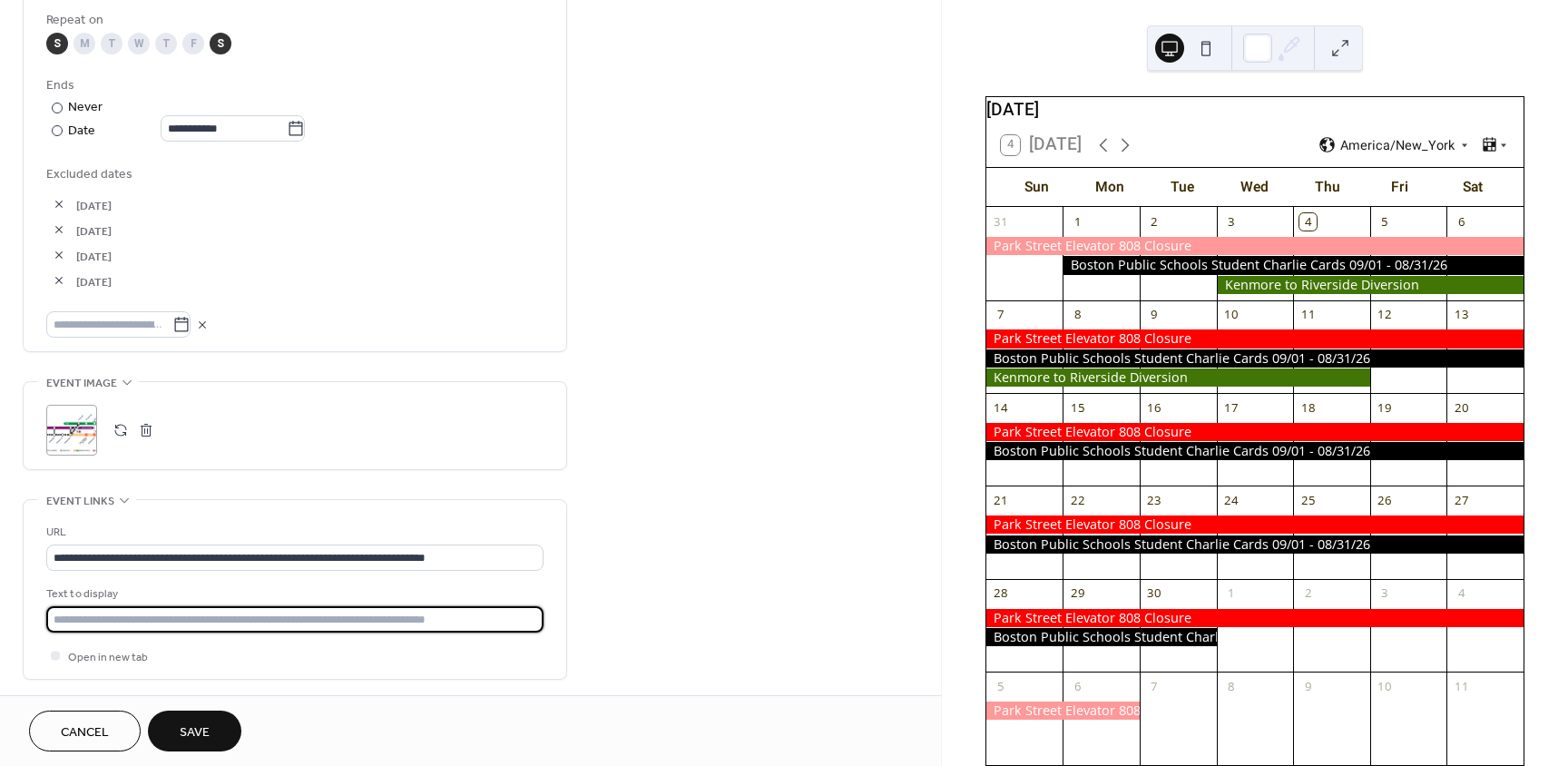
type input "**********"
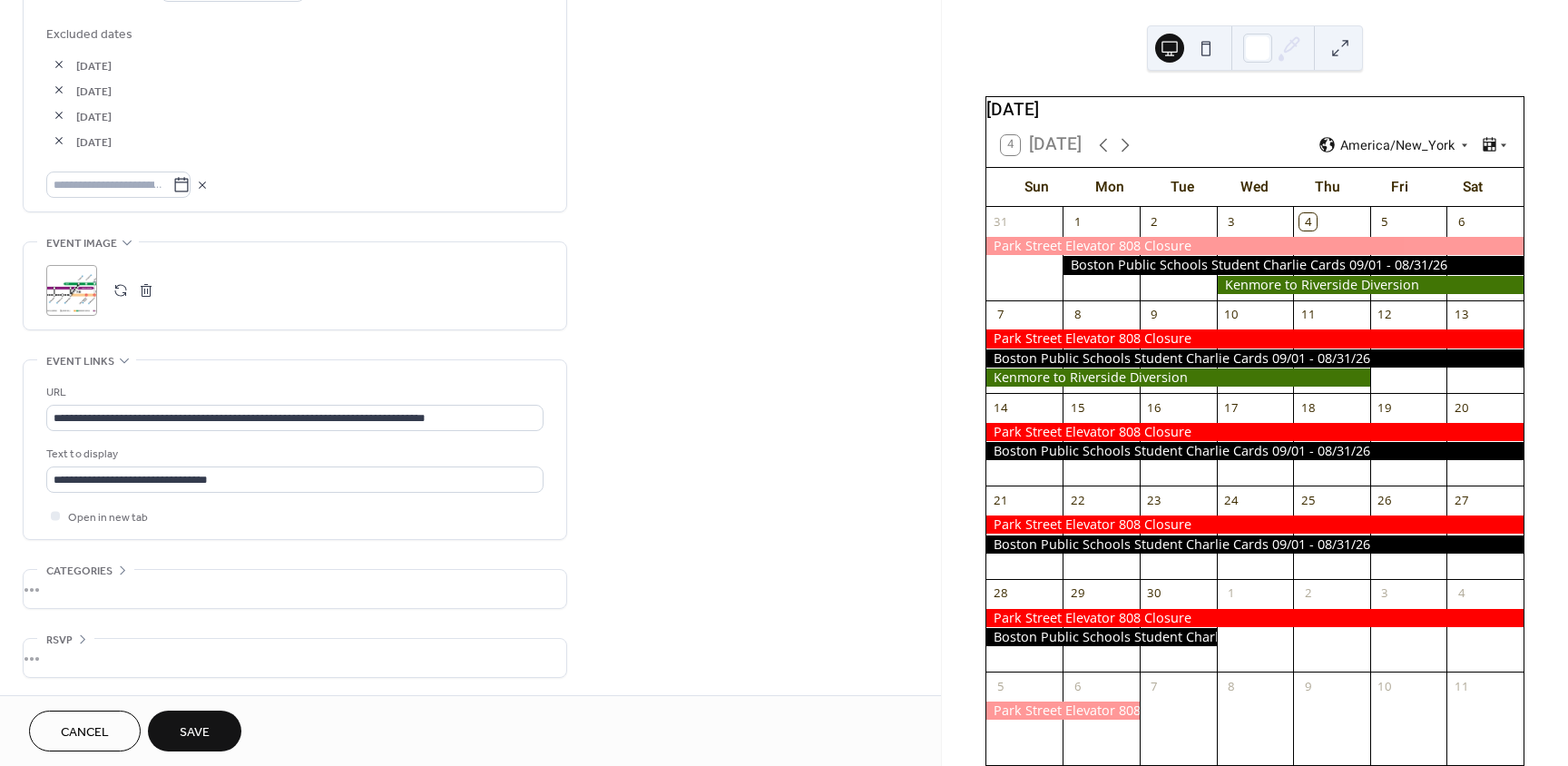
scroll to position [1093, 0]
click at [83, 520] on span "Open in new tab" at bounding box center [108, 516] width 80 height 19
click at [82, 518] on span "Open in new tab" at bounding box center [108, 516] width 80 height 19
click at [282, 504] on div "**********" at bounding box center [294, 453] width 497 height 143
click at [213, 732] on button "Save" at bounding box center [195, 731] width 94 height 41
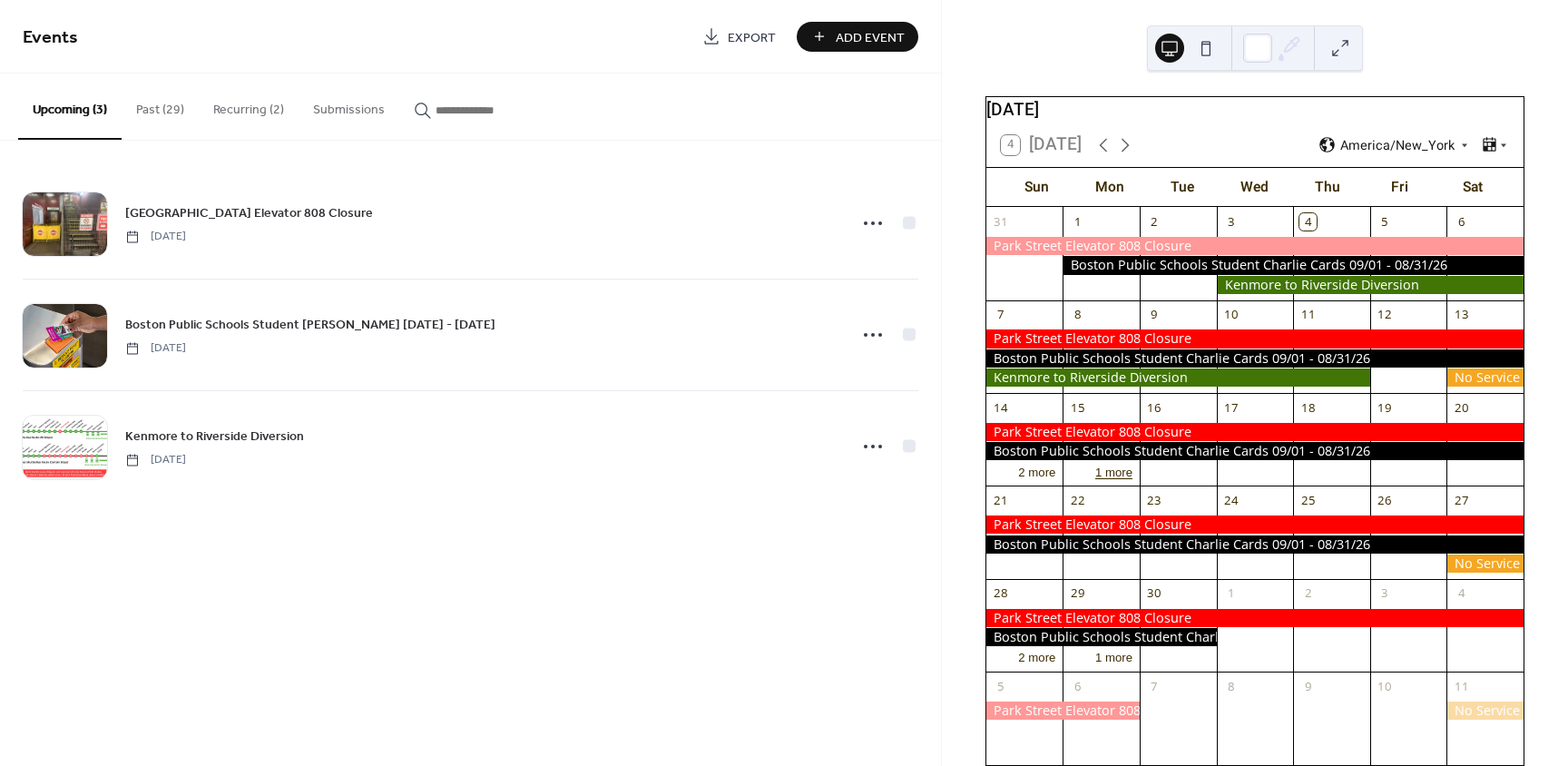
click at [1123, 480] on button "1 more" at bounding box center [1114, 471] width 52 height 18
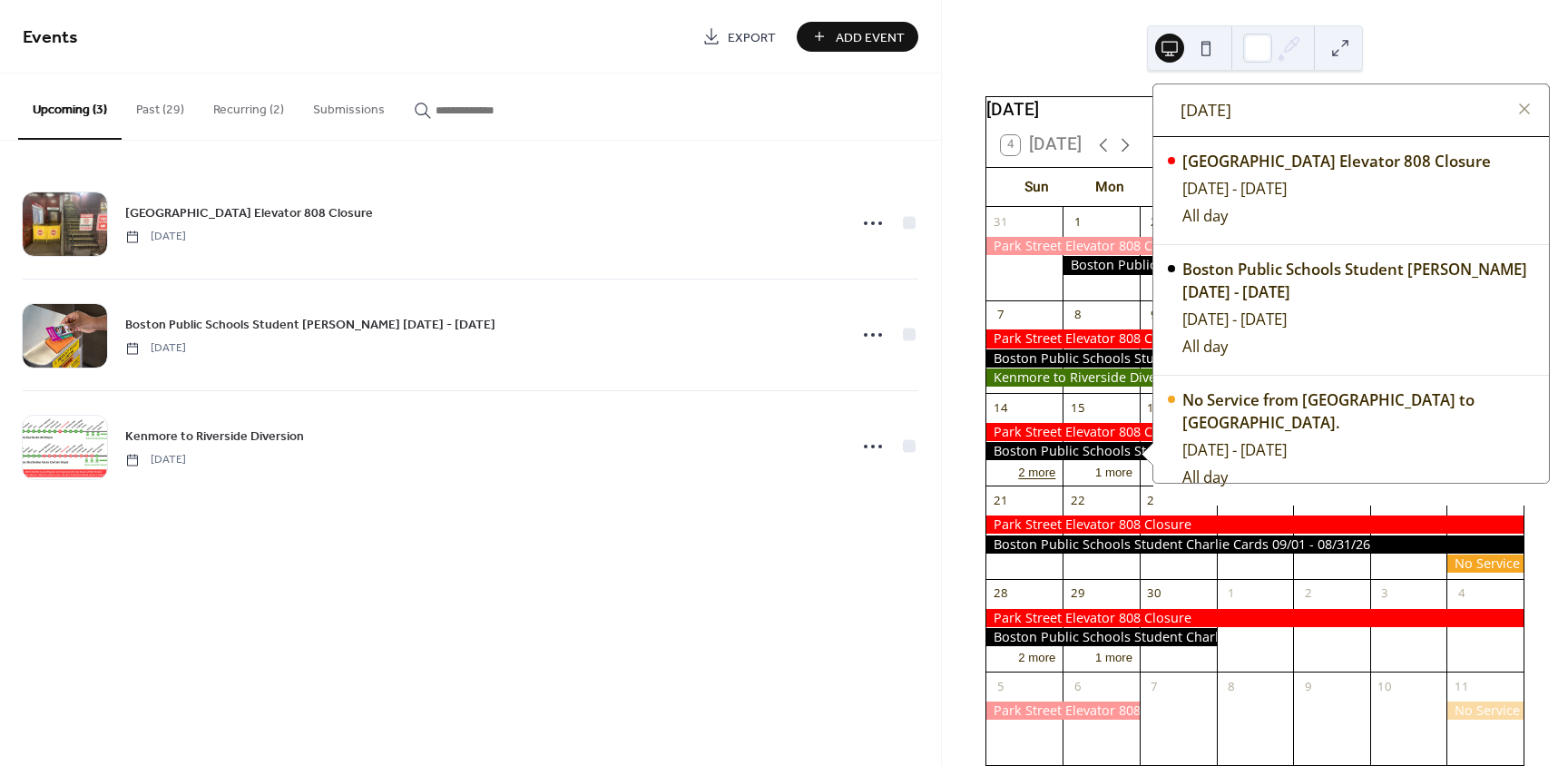
click at [1044, 480] on button "2 more" at bounding box center [1037, 471] width 52 height 18
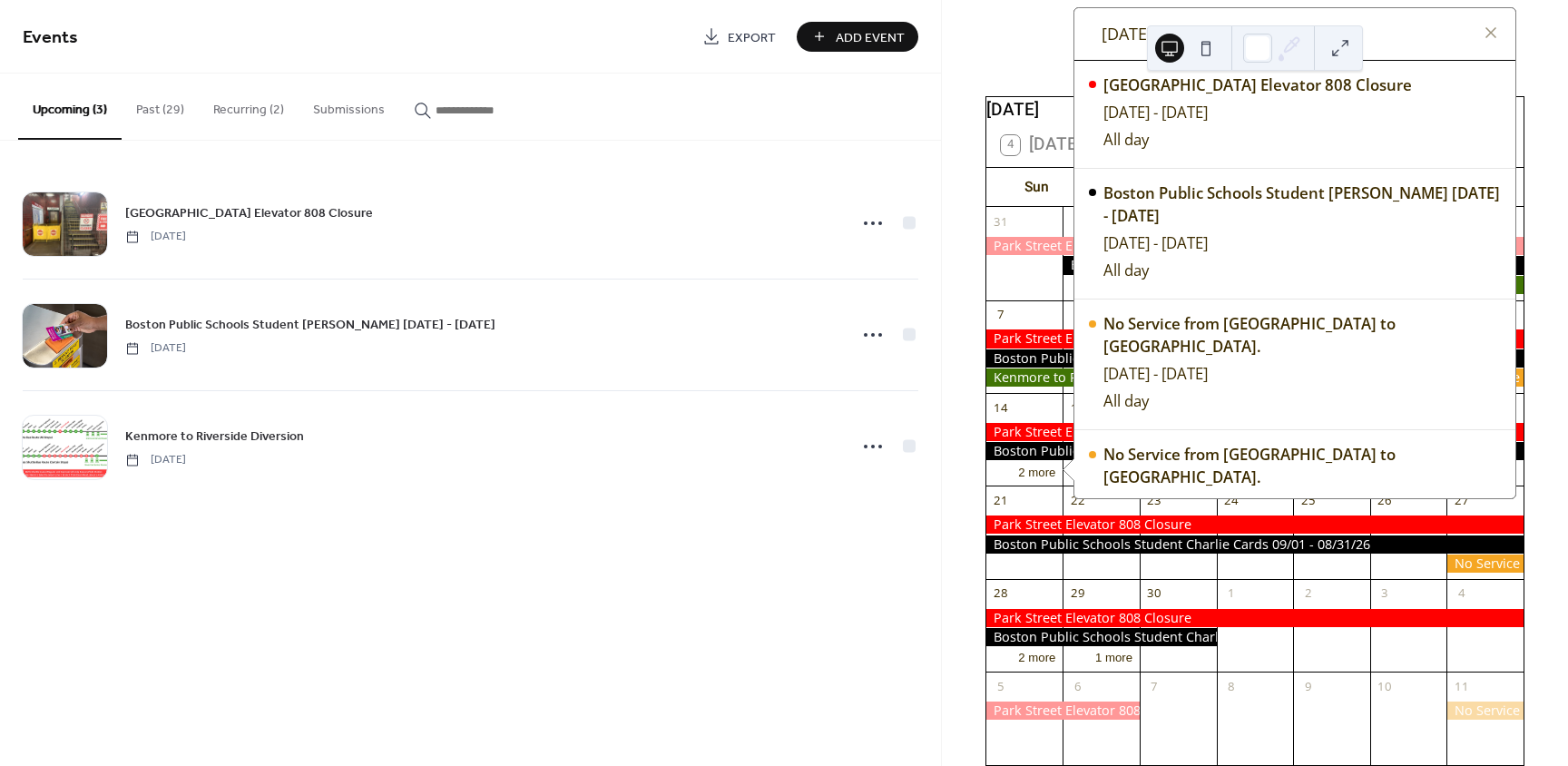
click at [1161, 509] on div "23" at bounding box center [1154, 501] width 16 height 16
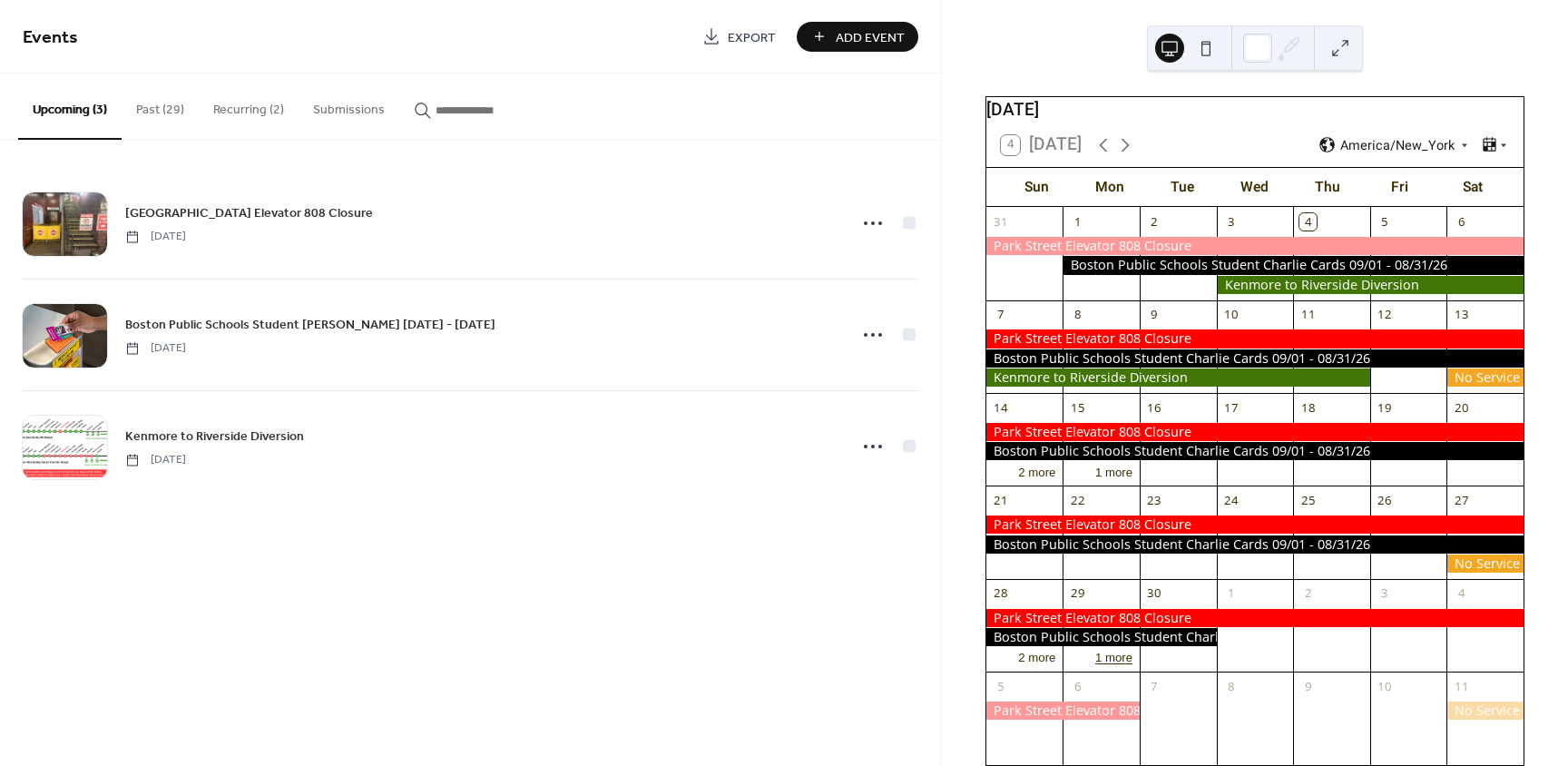
click at [1117, 665] on button "1 more" at bounding box center [1114, 656] width 52 height 18
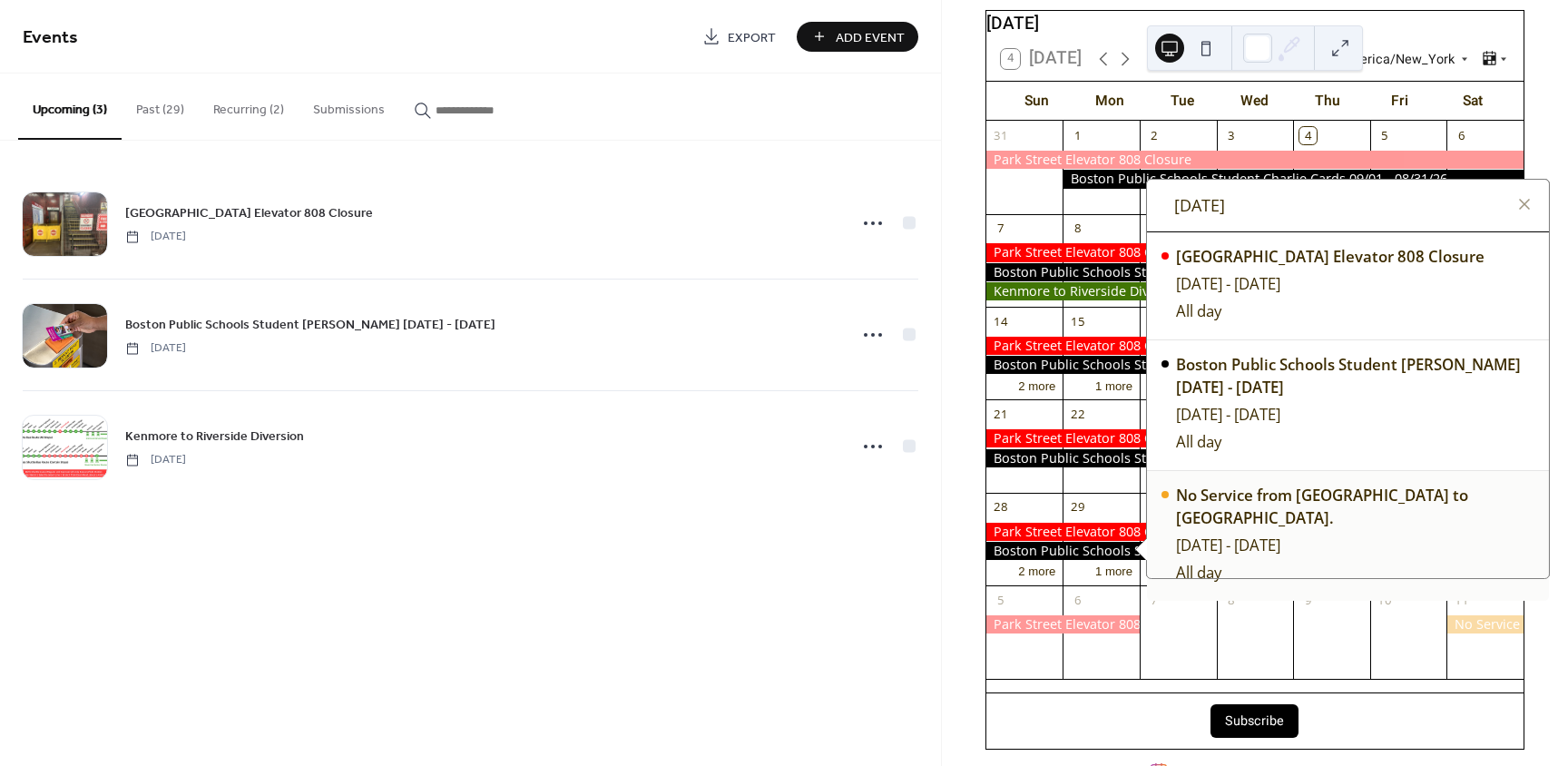
scroll to position [91, 0]
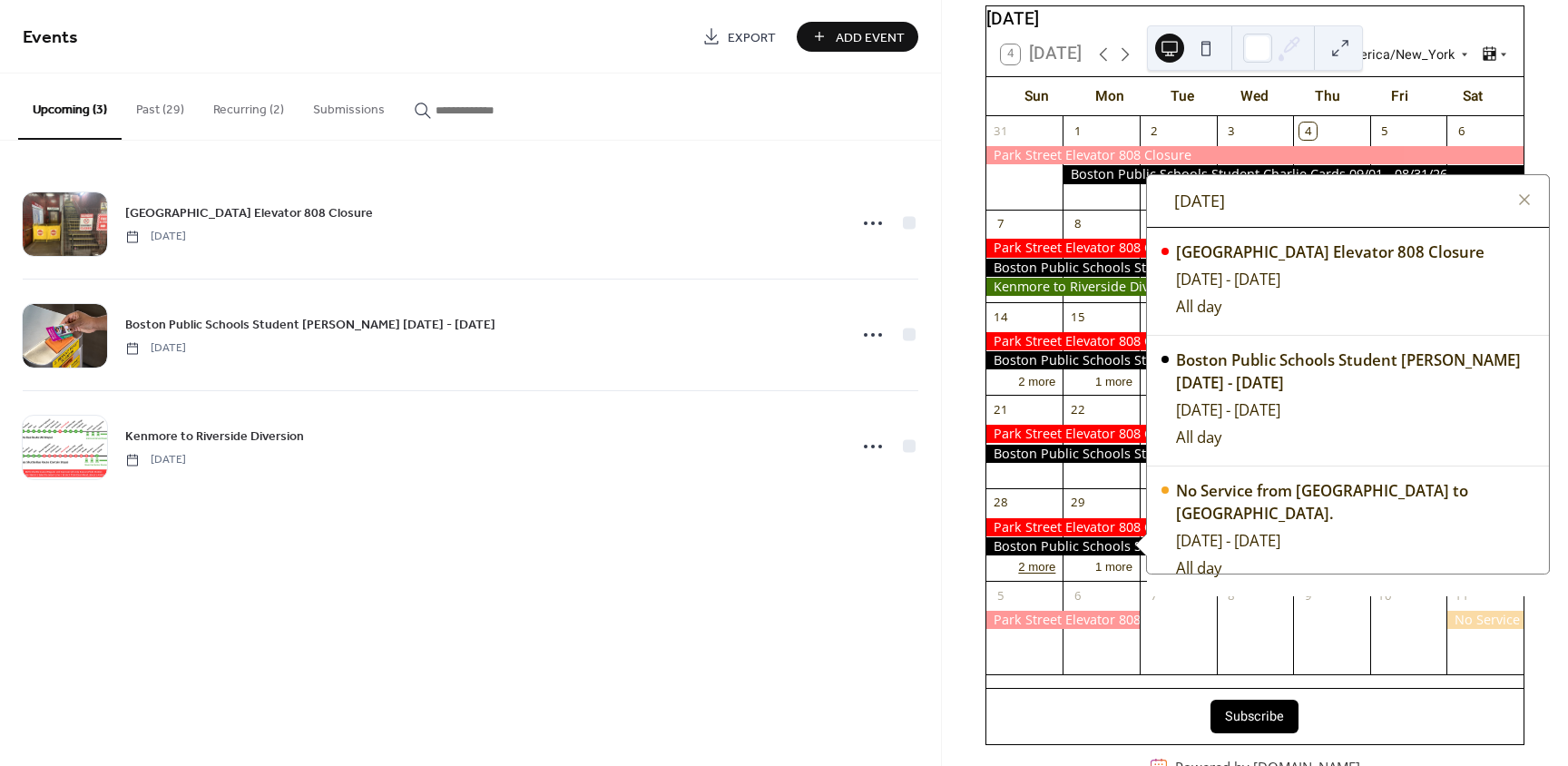
click at [1062, 574] on button "2 more" at bounding box center [1037, 565] width 52 height 18
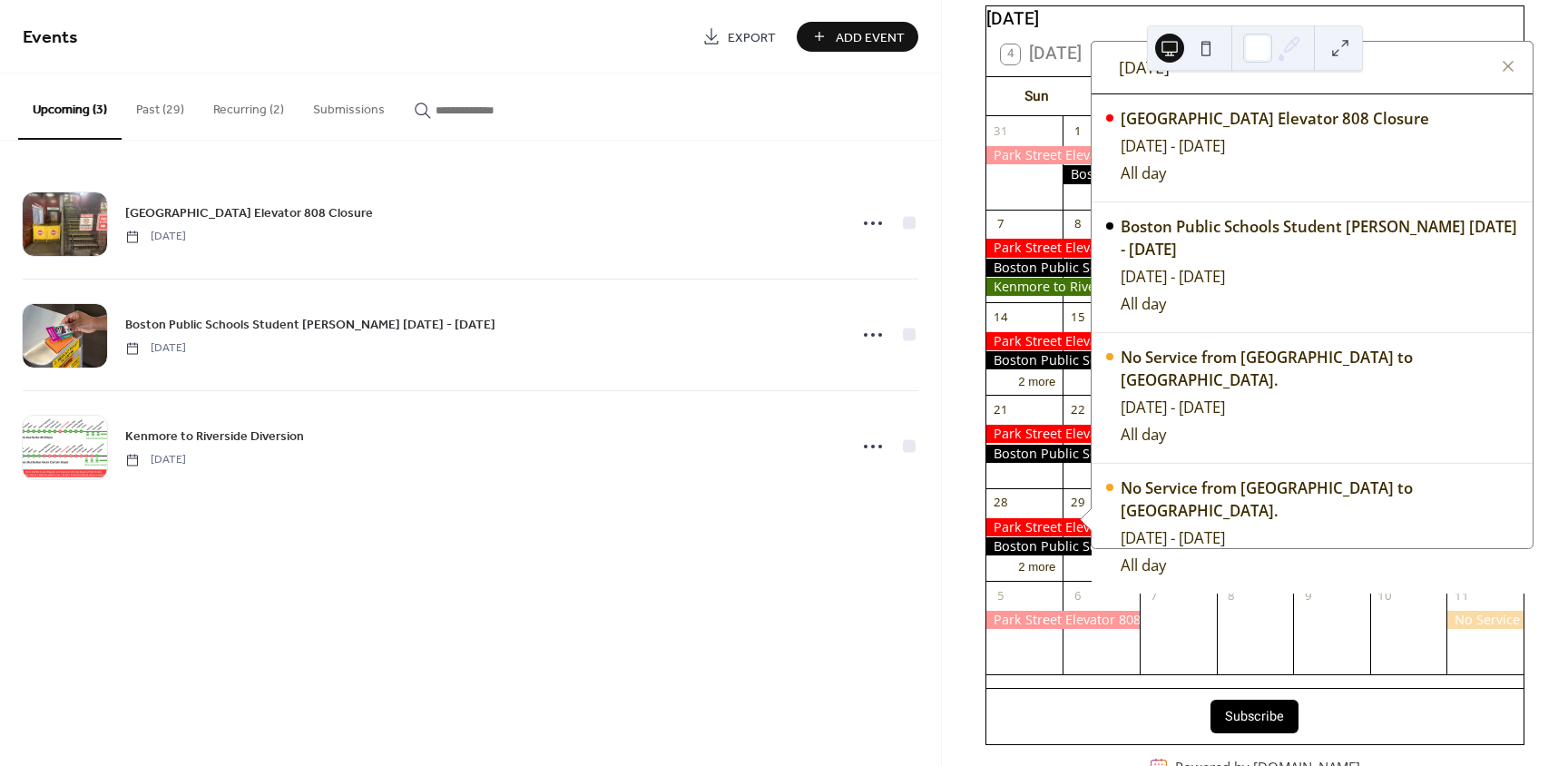
click at [1034, 606] on div "5" at bounding box center [1024, 596] width 77 height 30
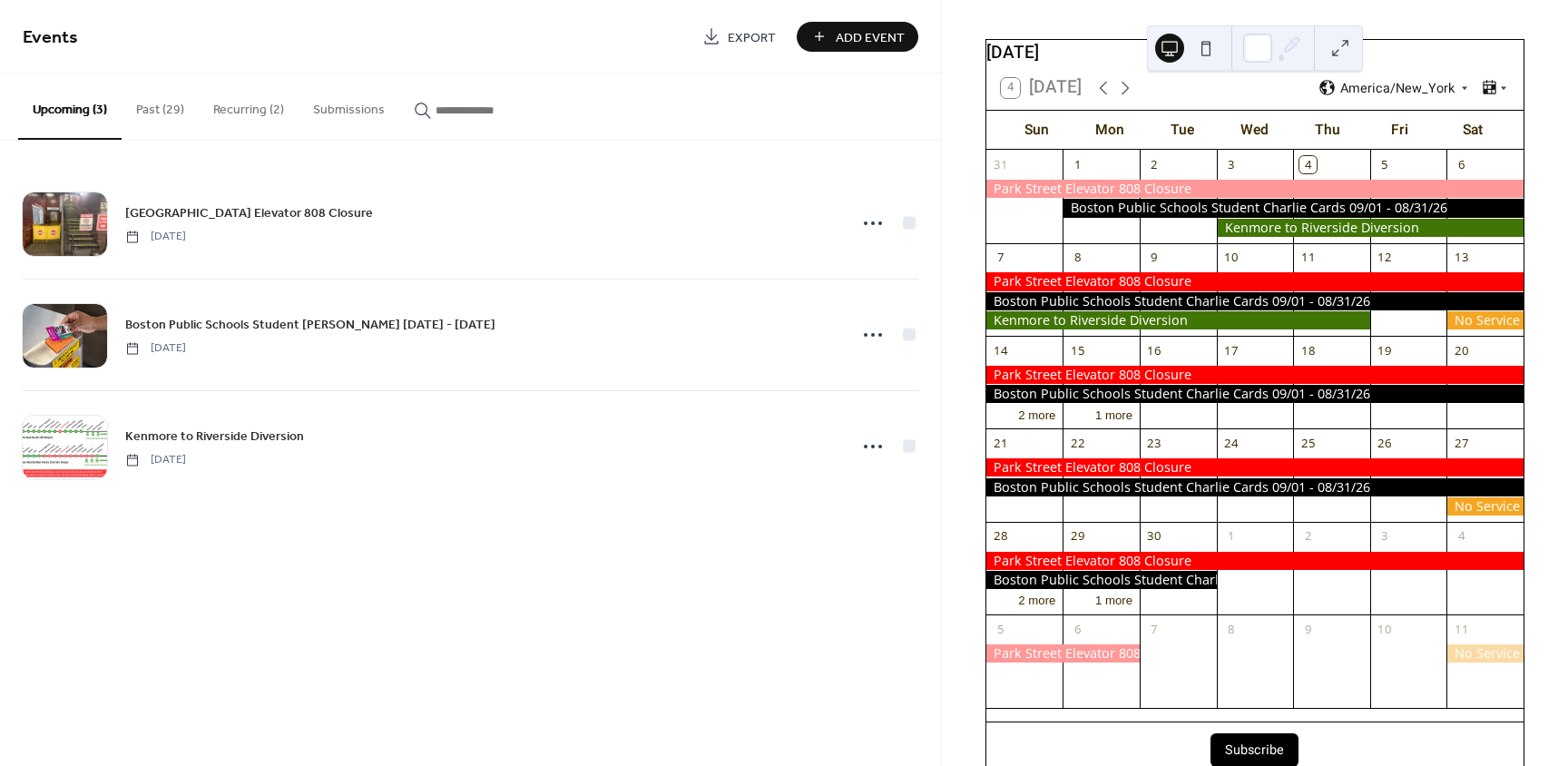
scroll to position [0, 0]
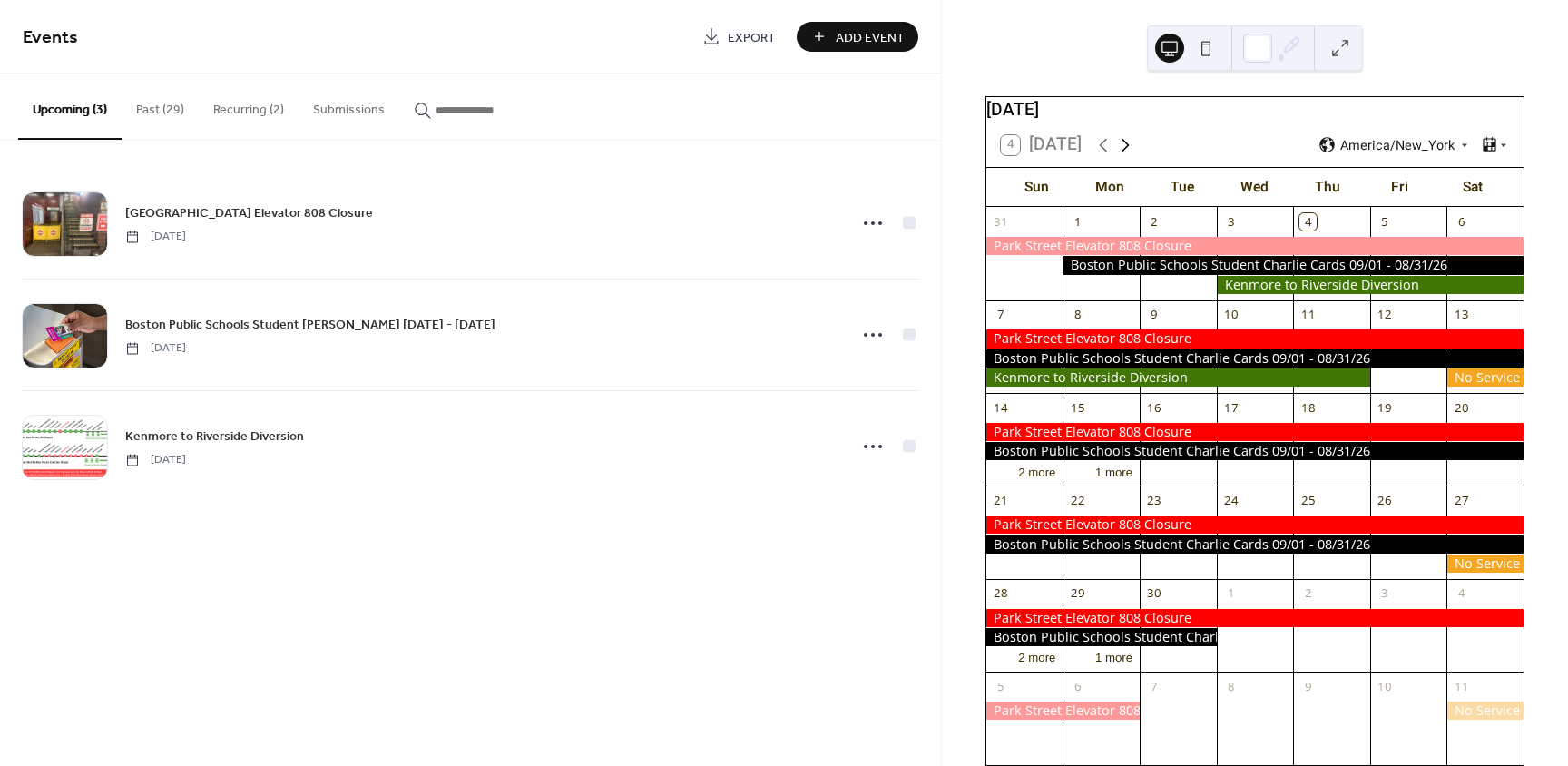
click at [1130, 156] on icon at bounding box center [1125, 146] width 22 height 22
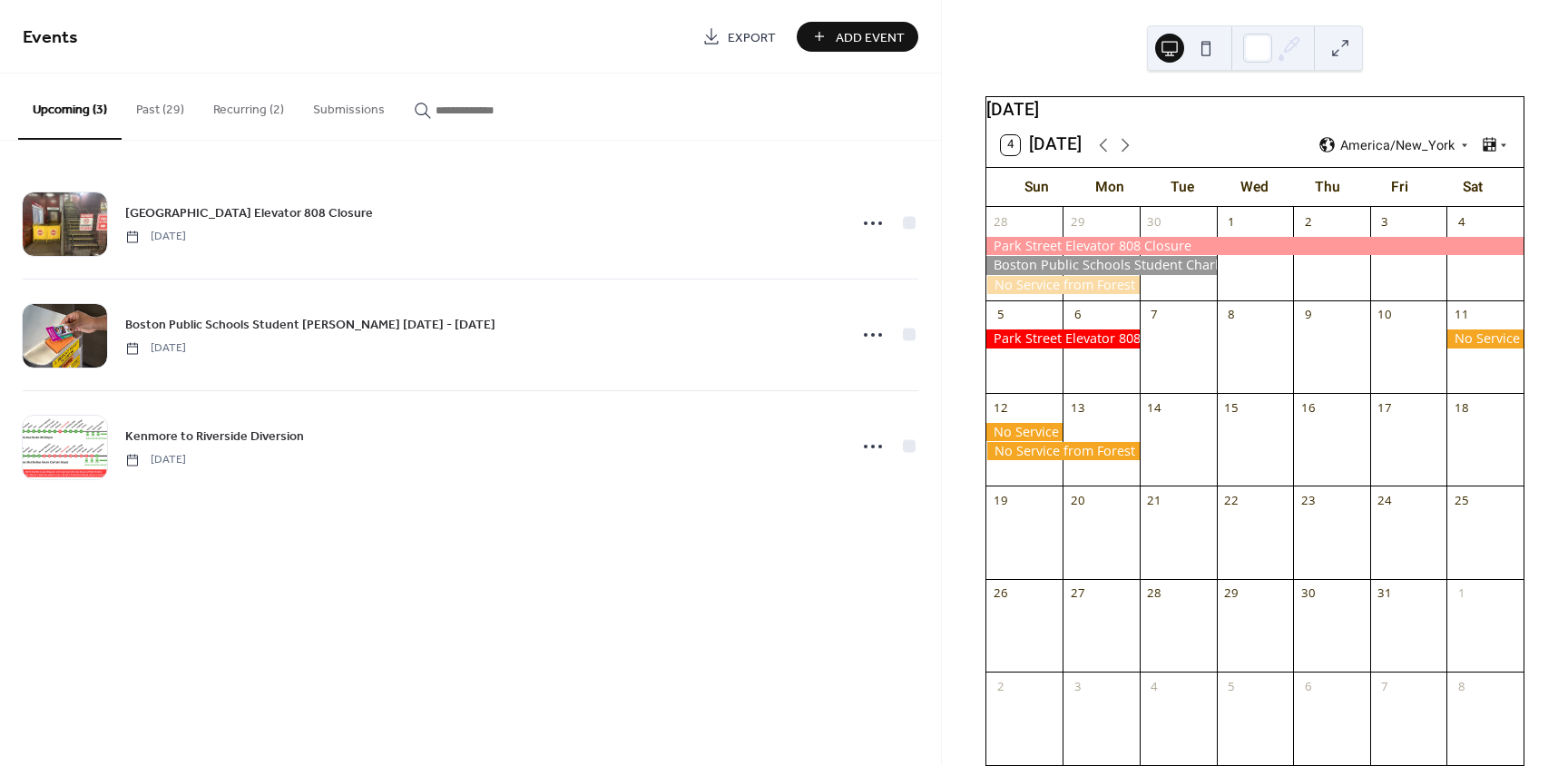
click at [1114, 295] on div at bounding box center [1063, 285] width 154 height 18
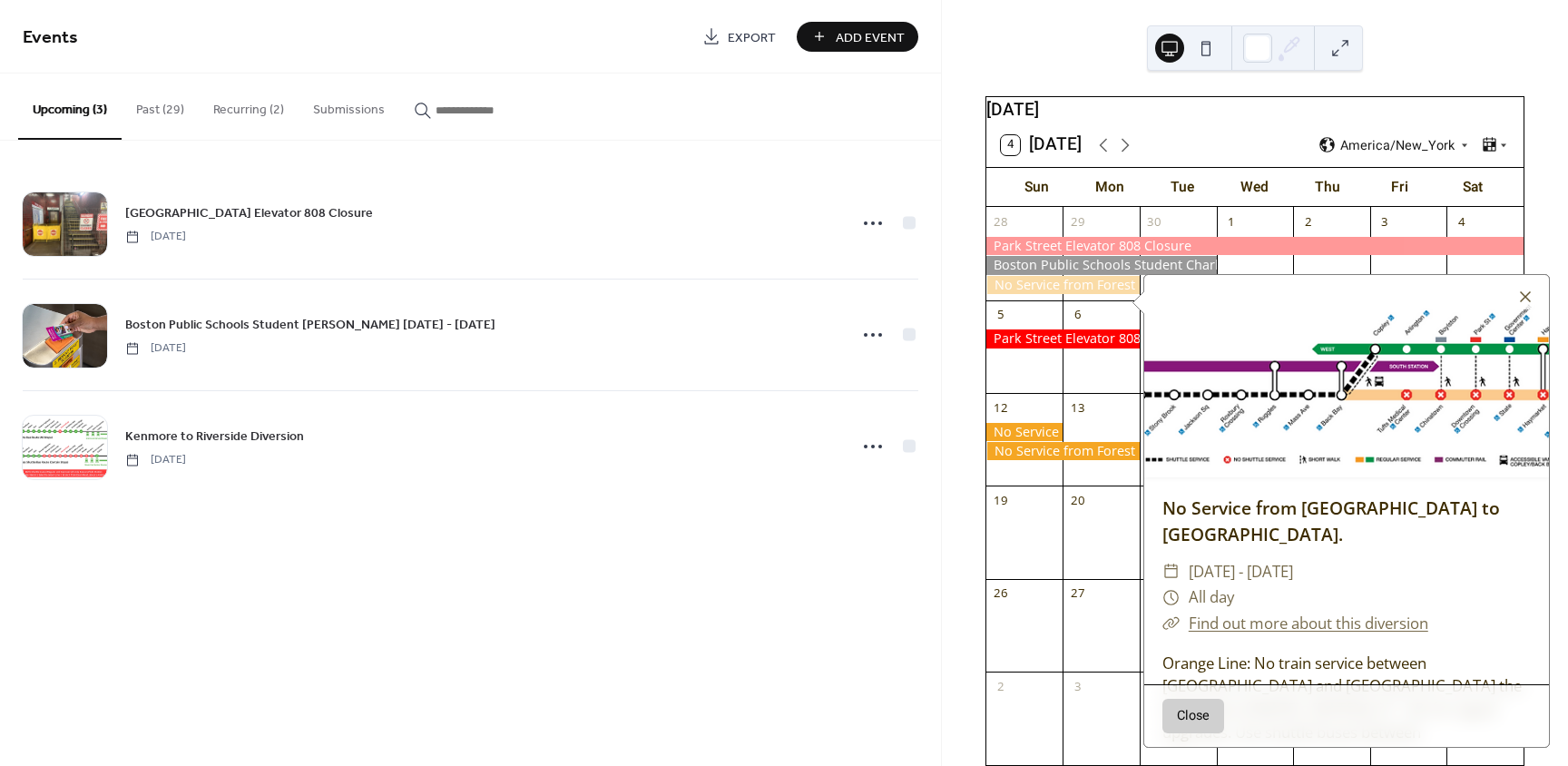
click at [1114, 295] on div at bounding box center [1063, 285] width 154 height 18
click at [1106, 320] on div "6" at bounding box center [1101, 316] width 77 height 30
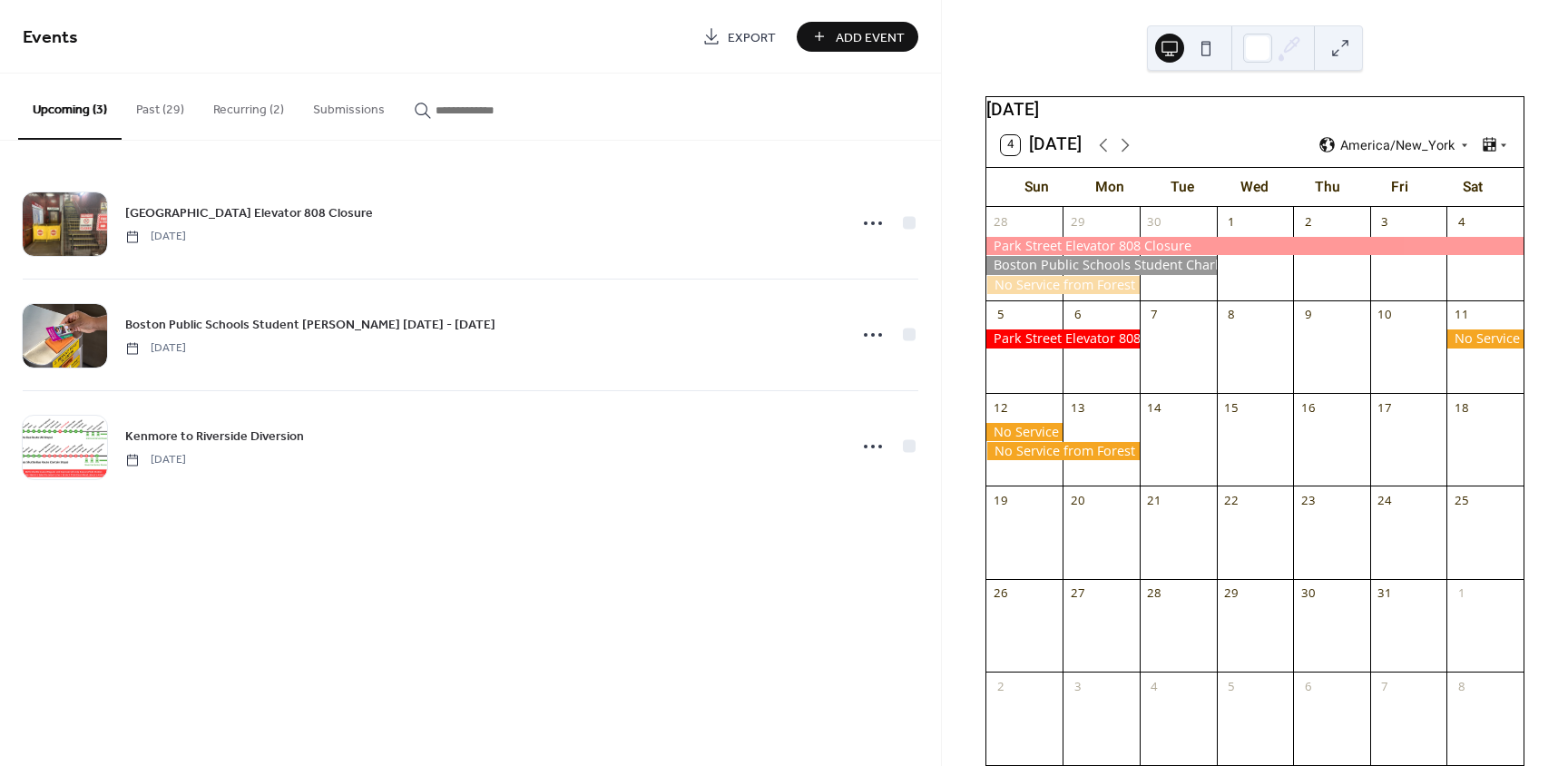
click at [1473, 348] on div at bounding box center [1484, 339] width 77 height 18
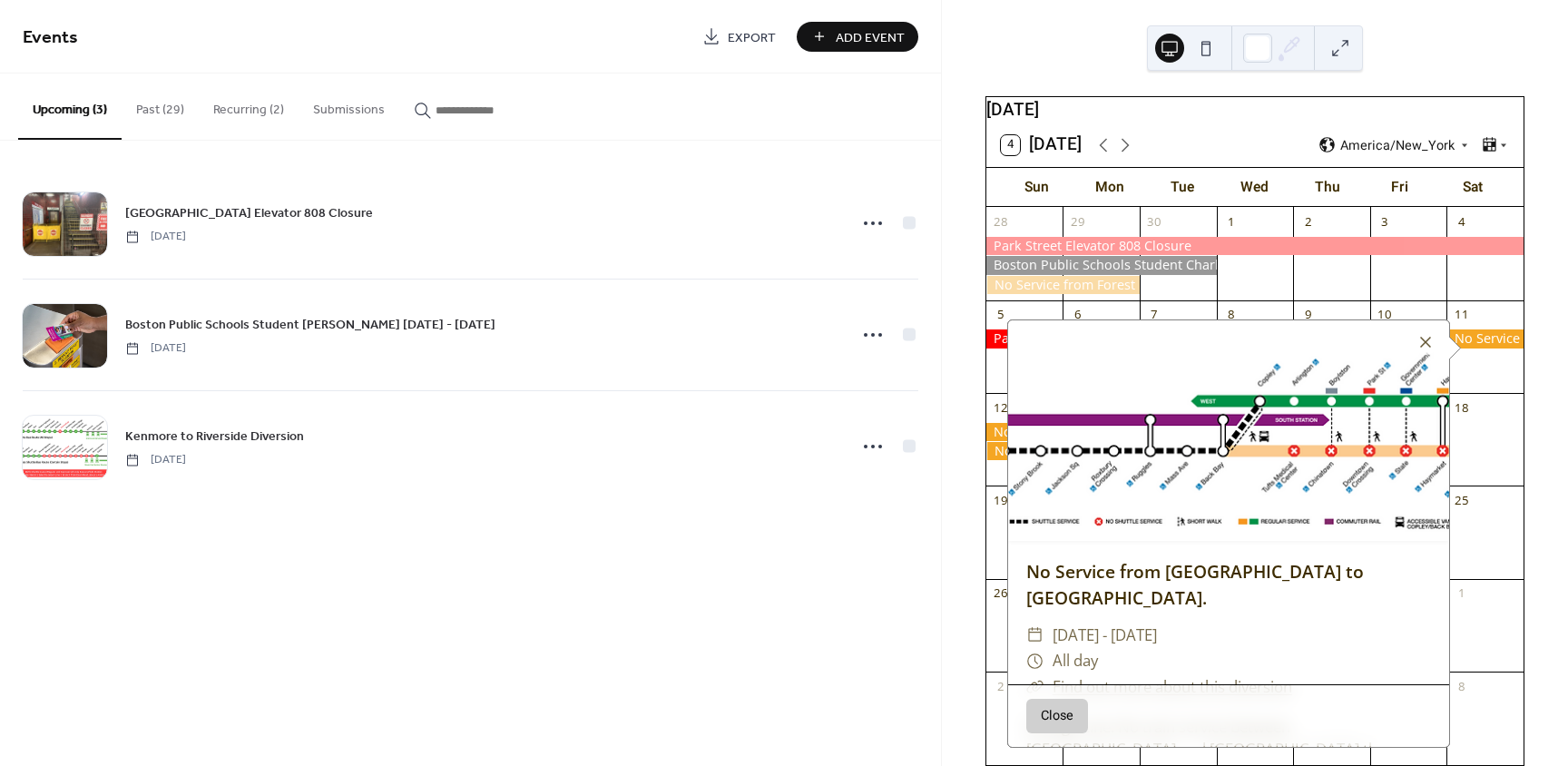
click at [1470, 292] on div at bounding box center [1484, 264] width 77 height 55
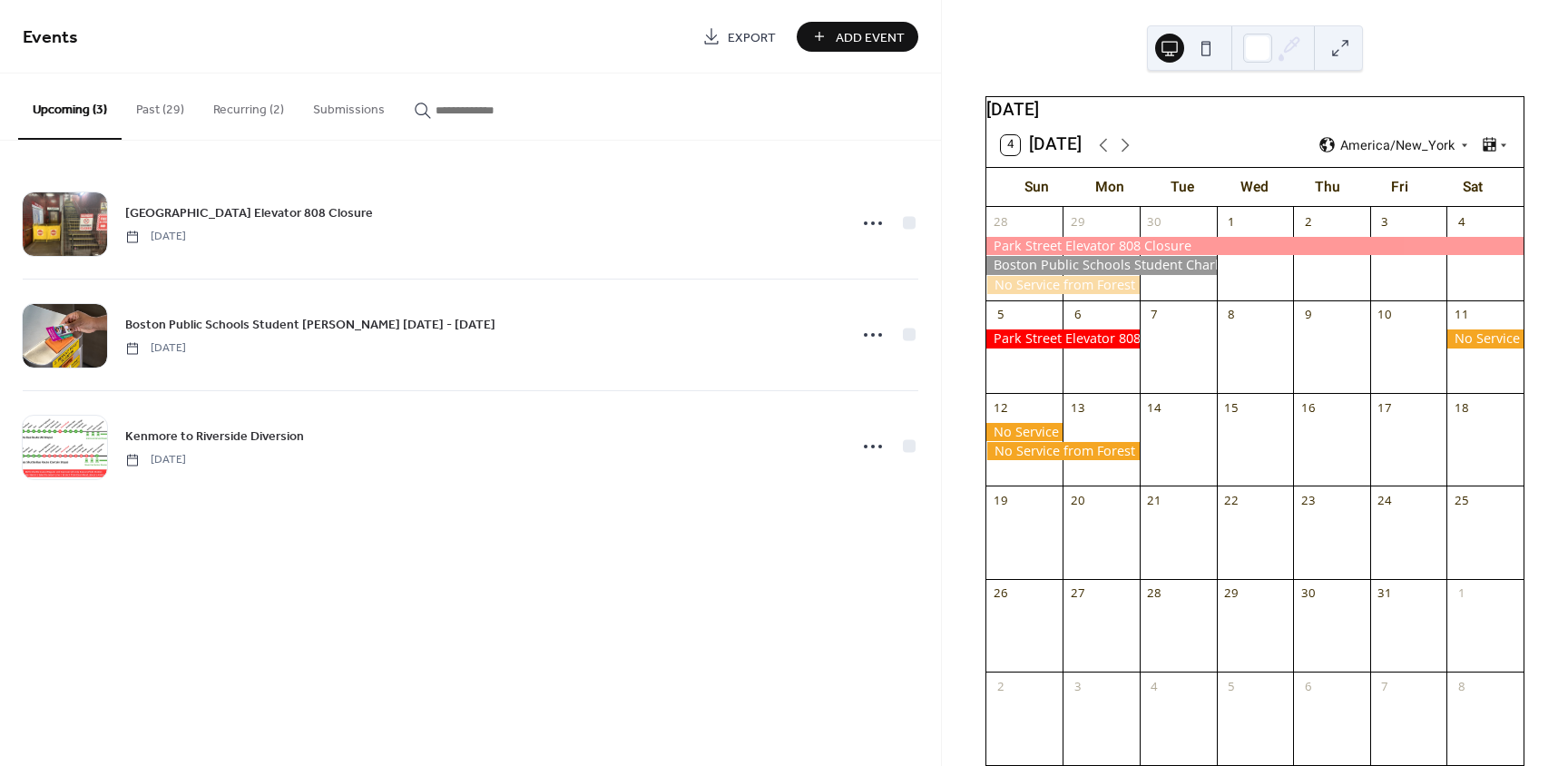
click at [1119, 460] on div at bounding box center [1063, 451] width 154 height 18
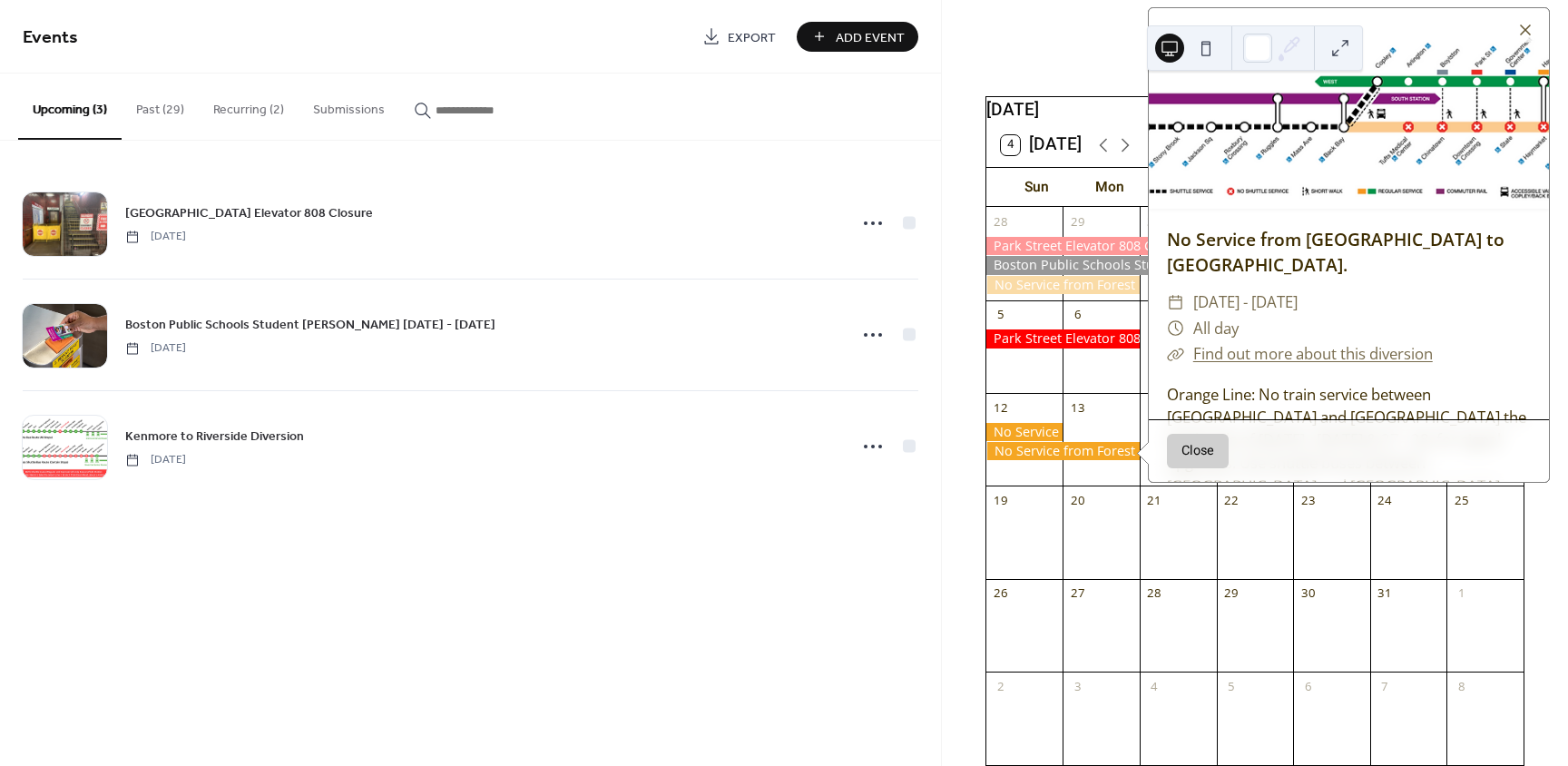
click at [1101, 498] on div "20" at bounding box center [1101, 500] width 77 height 30
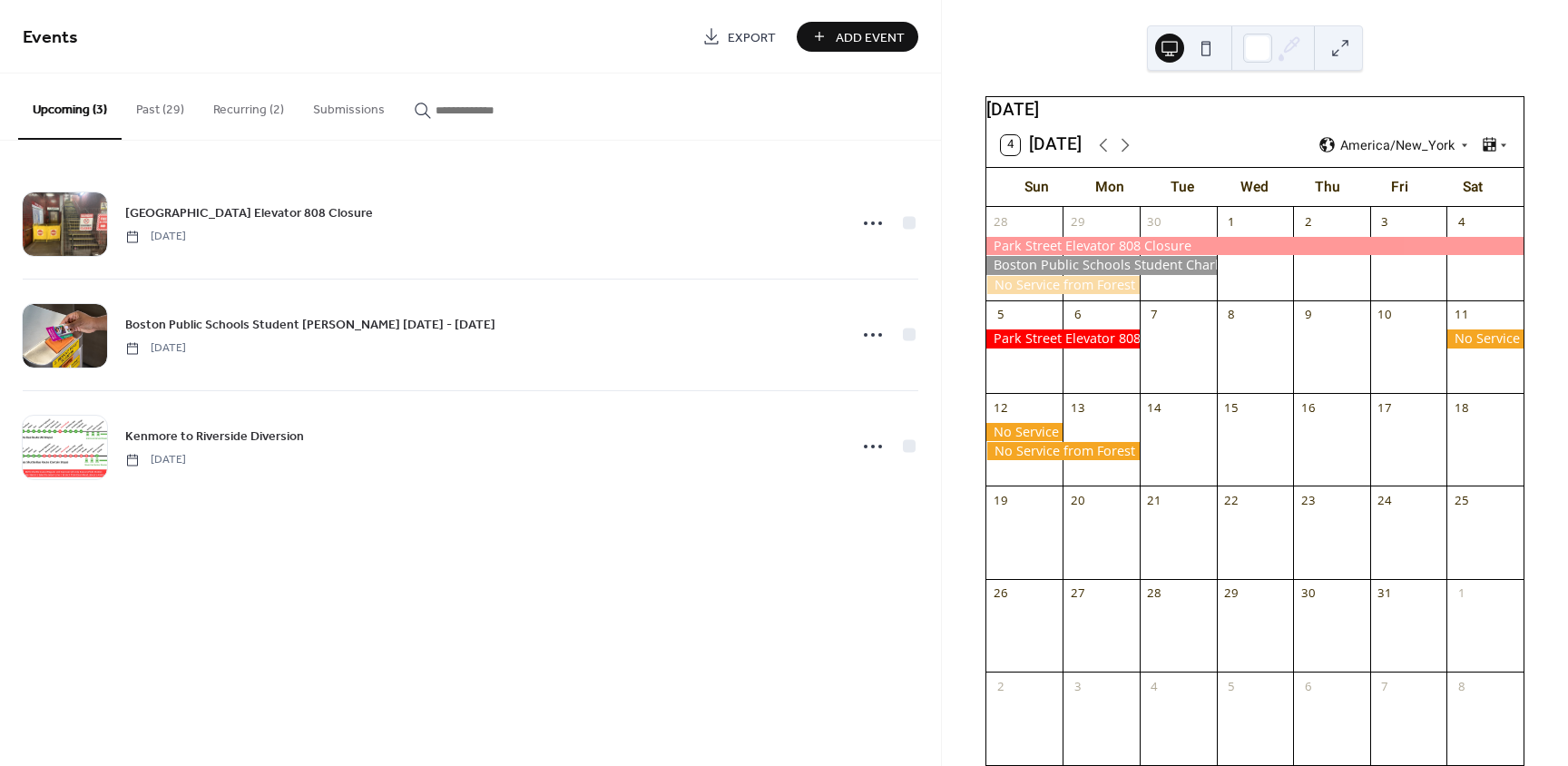
click at [260, 115] on button "Recurring (2)" at bounding box center [249, 106] width 100 height 65
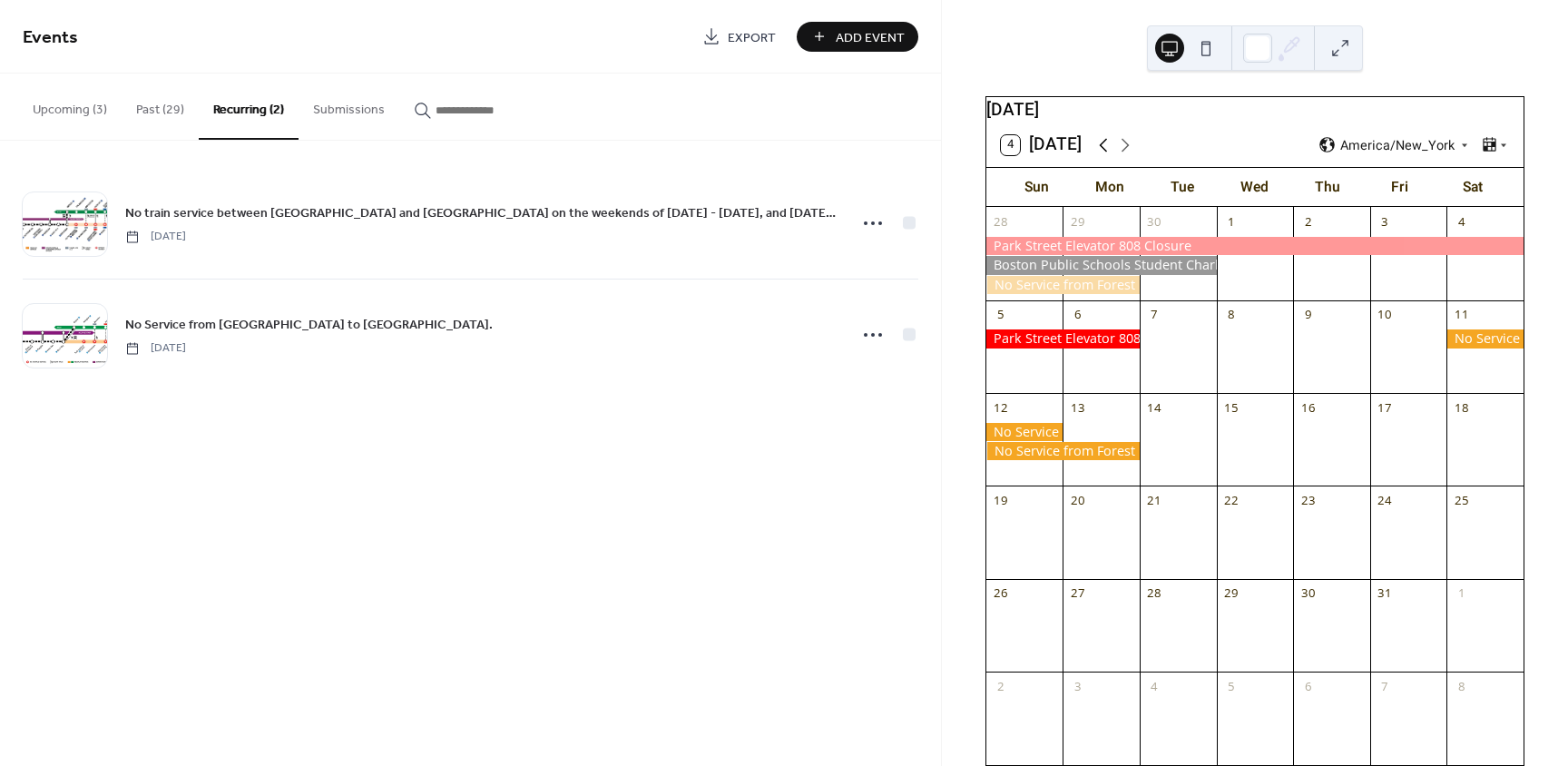
click at [1106, 155] on icon at bounding box center [1104, 146] width 22 height 22
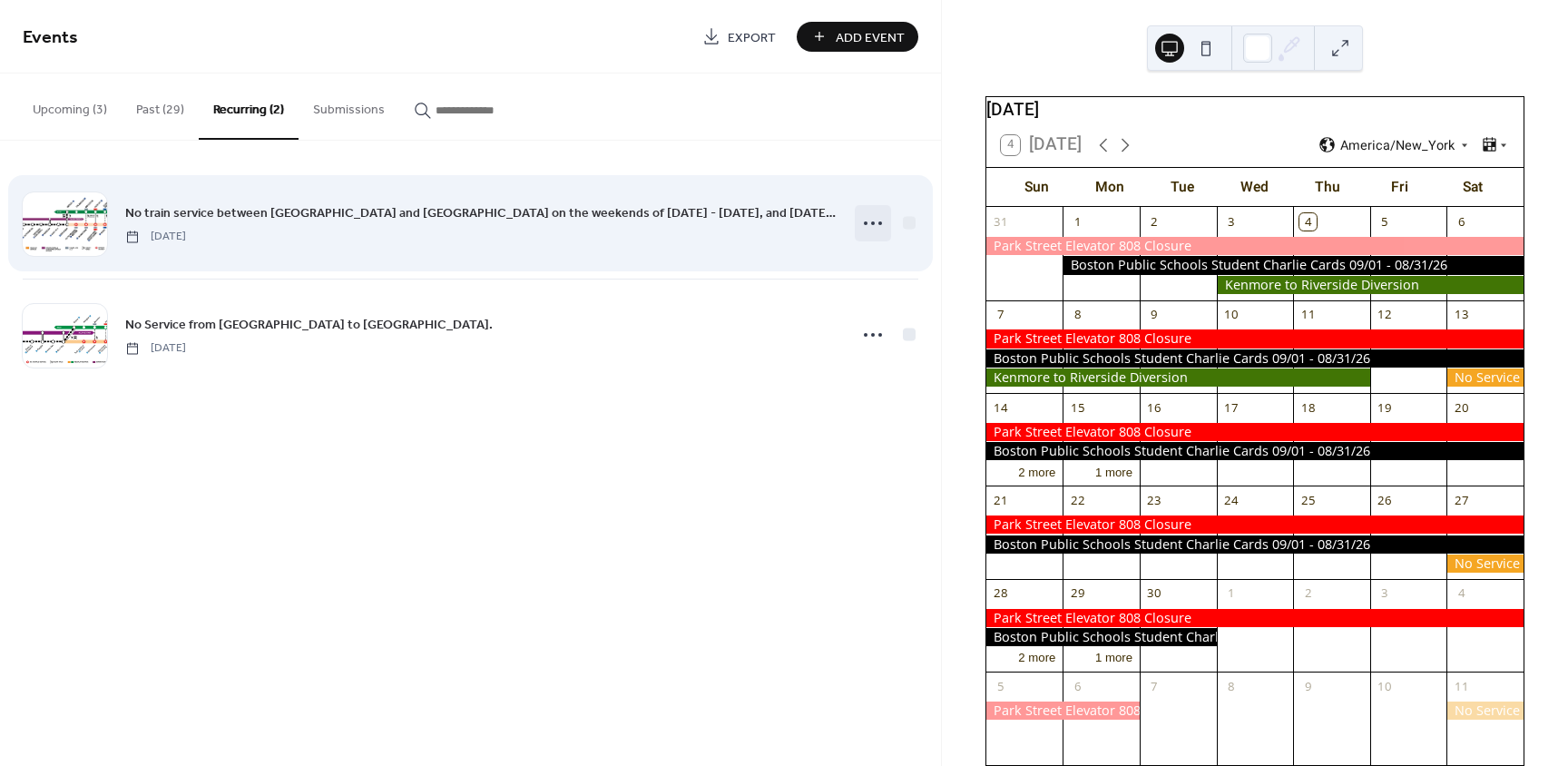
click at [879, 225] on icon at bounding box center [872, 223] width 29 height 29
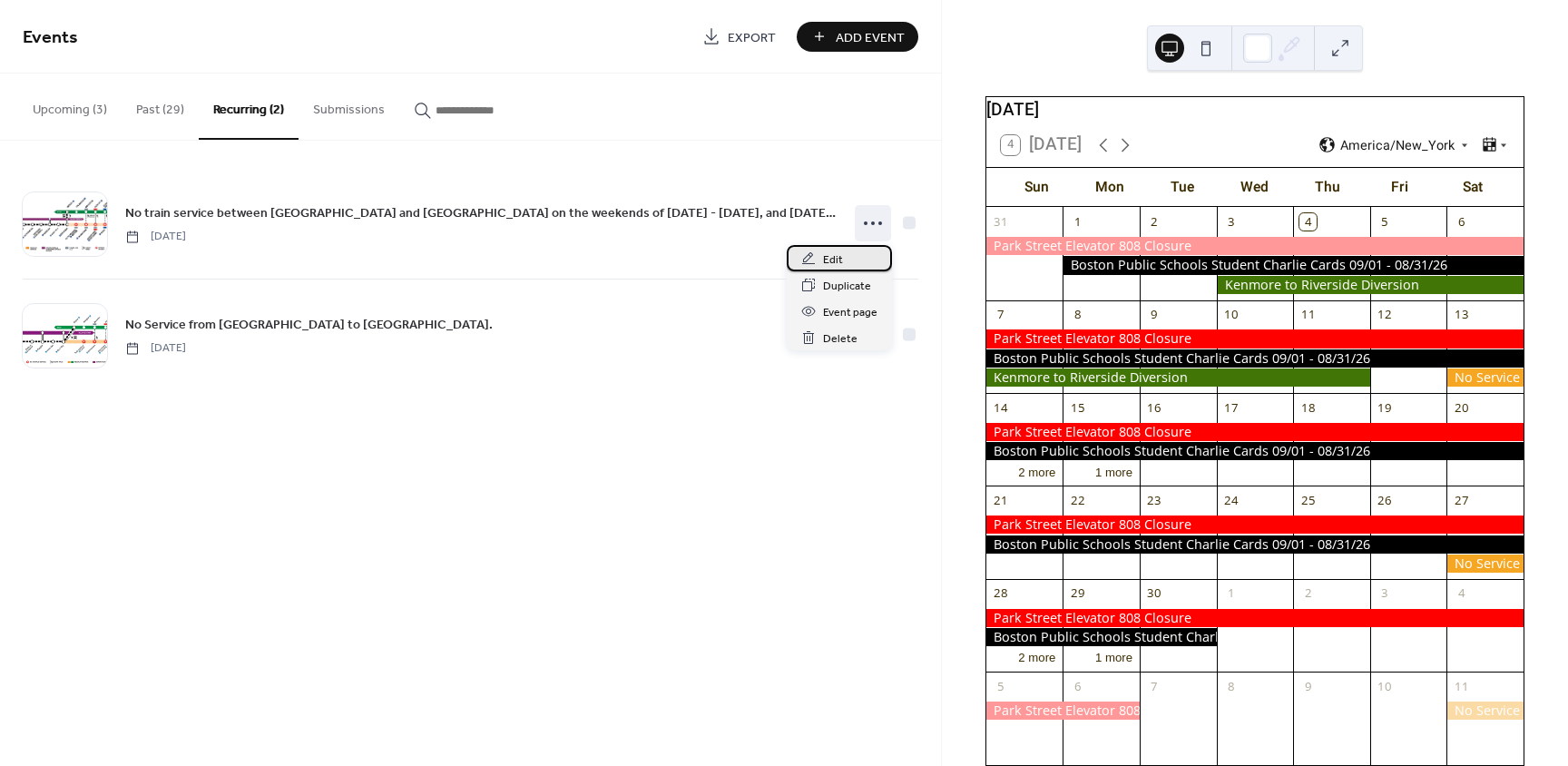
click at [855, 255] on div "Edit" at bounding box center [838, 258] width 105 height 26
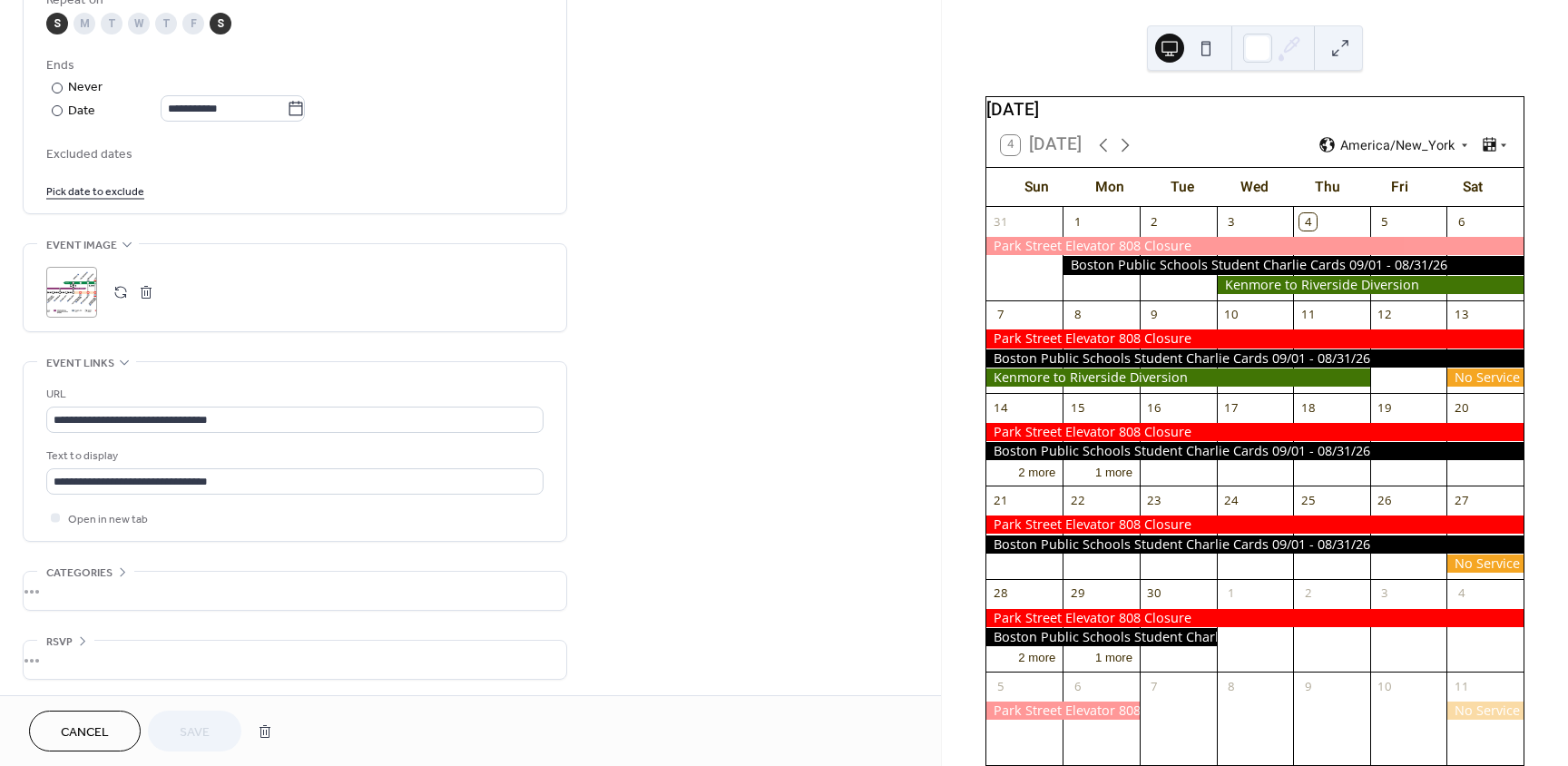
scroll to position [974, 0]
click at [89, 729] on span "Cancel" at bounding box center [85, 733] width 48 height 19
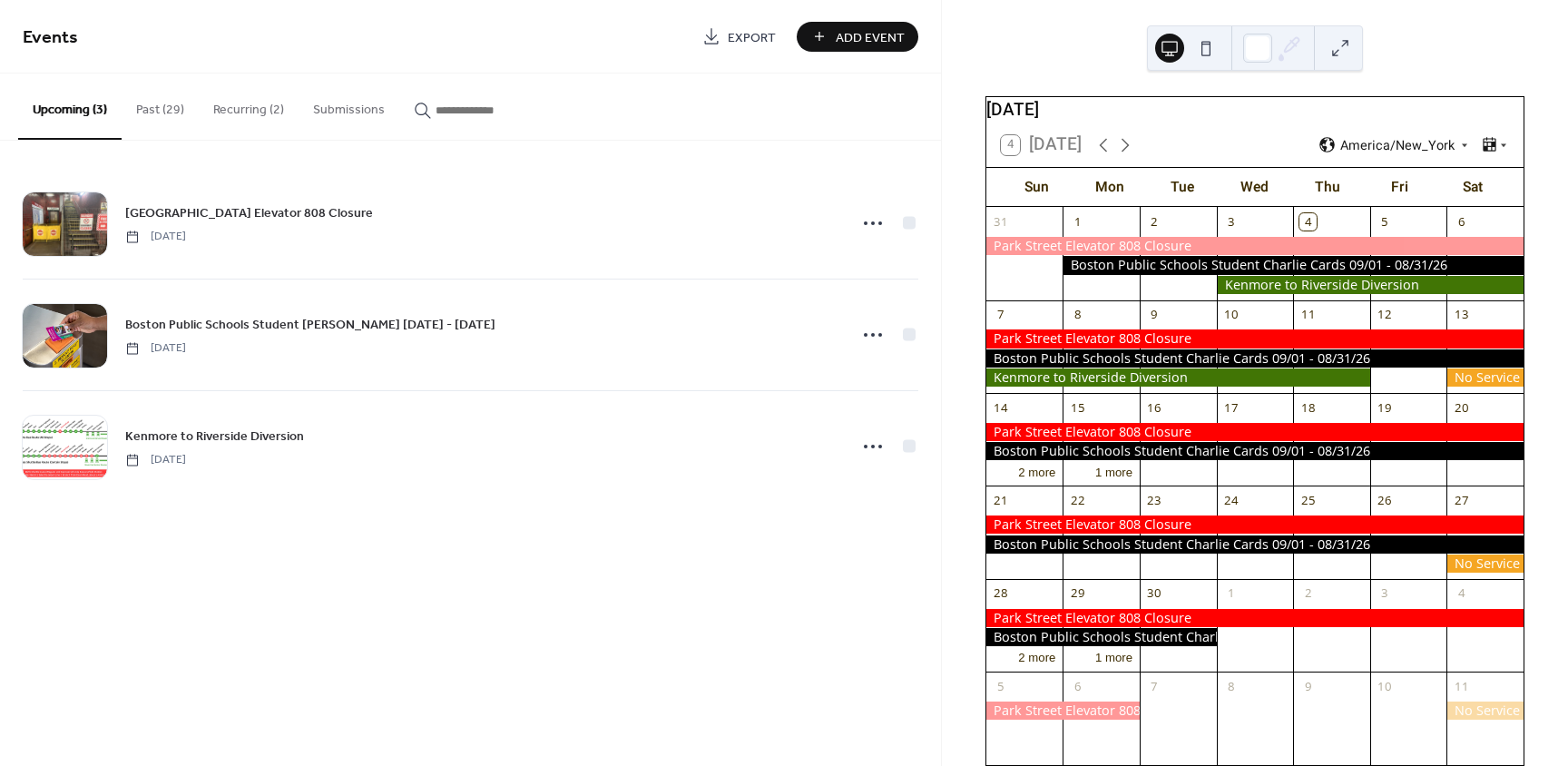
click at [265, 113] on button "Recurring (2)" at bounding box center [249, 106] width 100 height 65
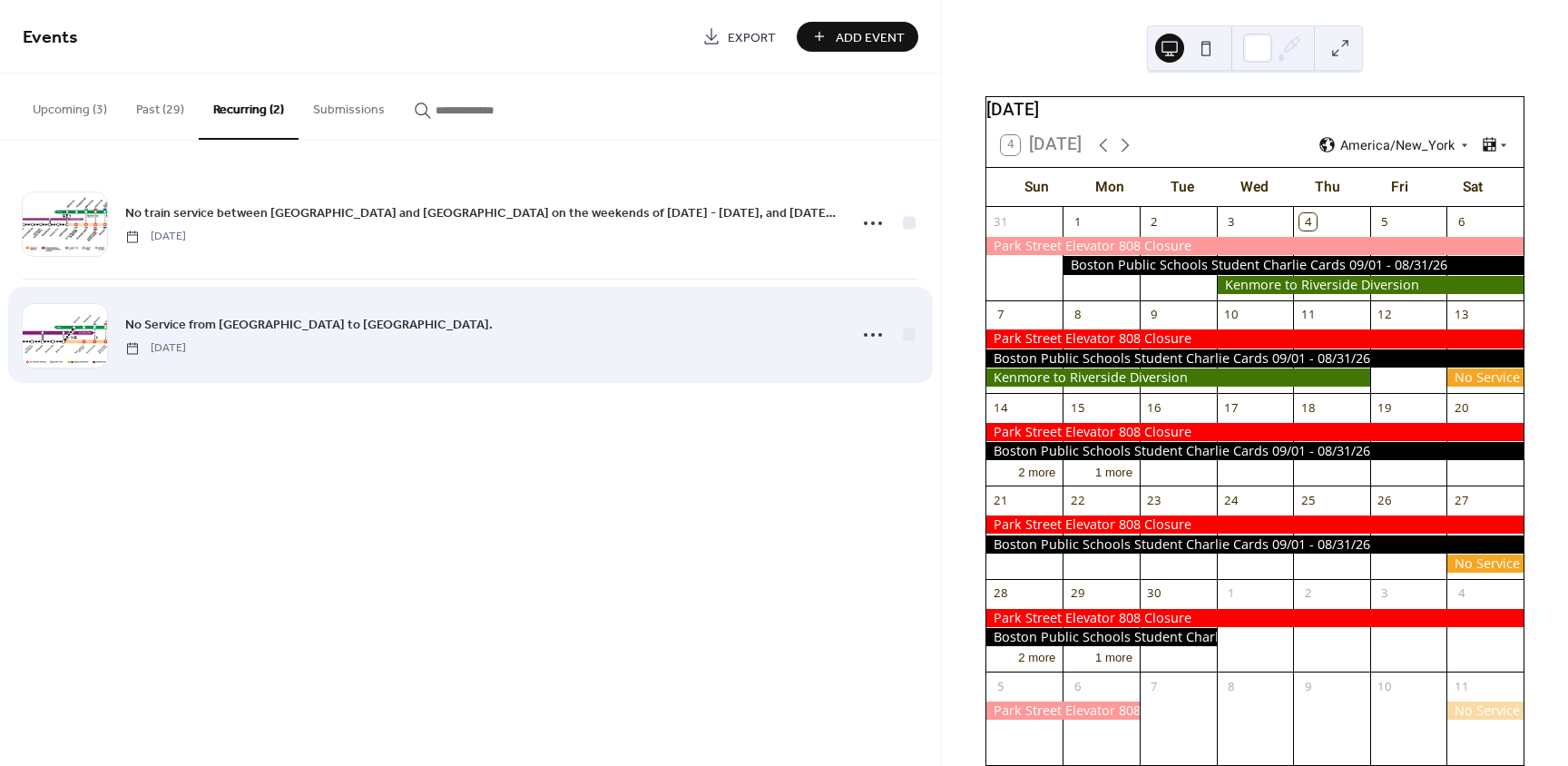
click at [474, 341] on div "No Service from [GEOGRAPHIC_DATA] to [GEOGRAPHIC_DATA]. [DATE]" at bounding box center [480, 335] width 711 height 41
click at [863, 332] on icon at bounding box center [872, 335] width 29 height 29
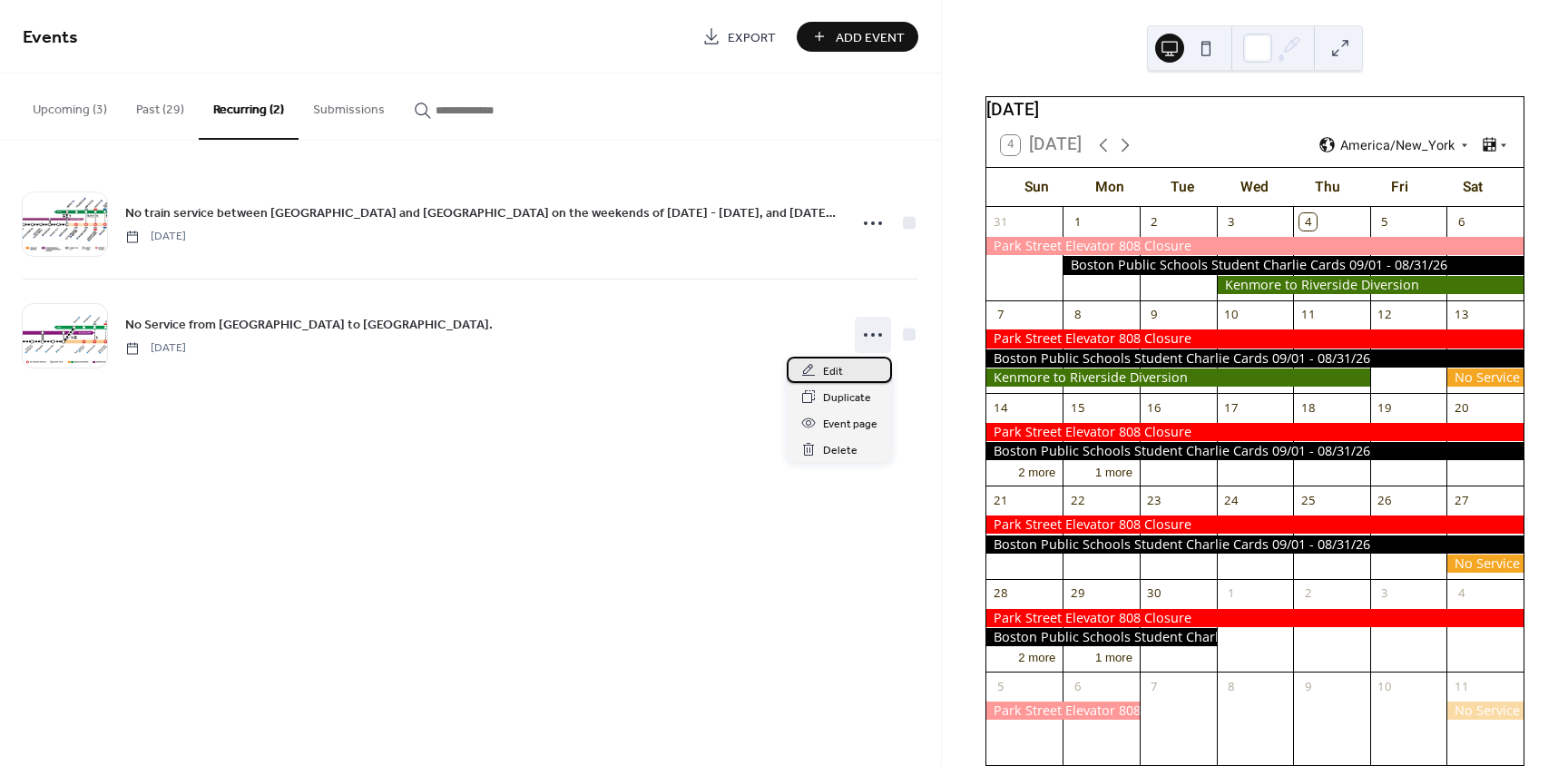
click at [852, 370] on div "Edit" at bounding box center [838, 370] width 105 height 26
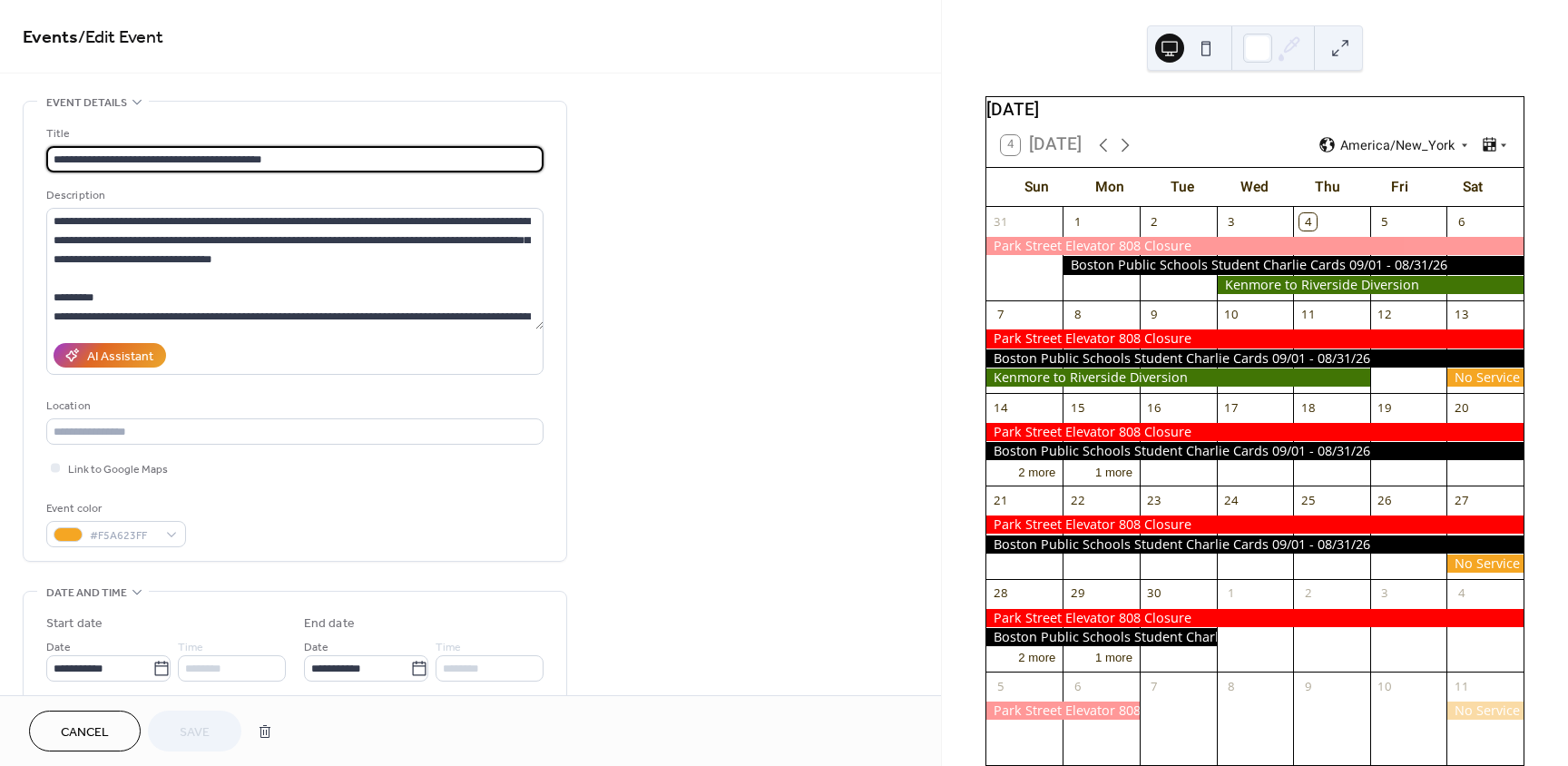
type input "**********"
click at [326, 160] on input "**********" at bounding box center [294, 159] width 497 height 26
paste input "**********"
click at [270, 159] on input "**********" at bounding box center [294, 159] width 497 height 26
click at [492, 158] on input "**********" at bounding box center [294, 159] width 497 height 26
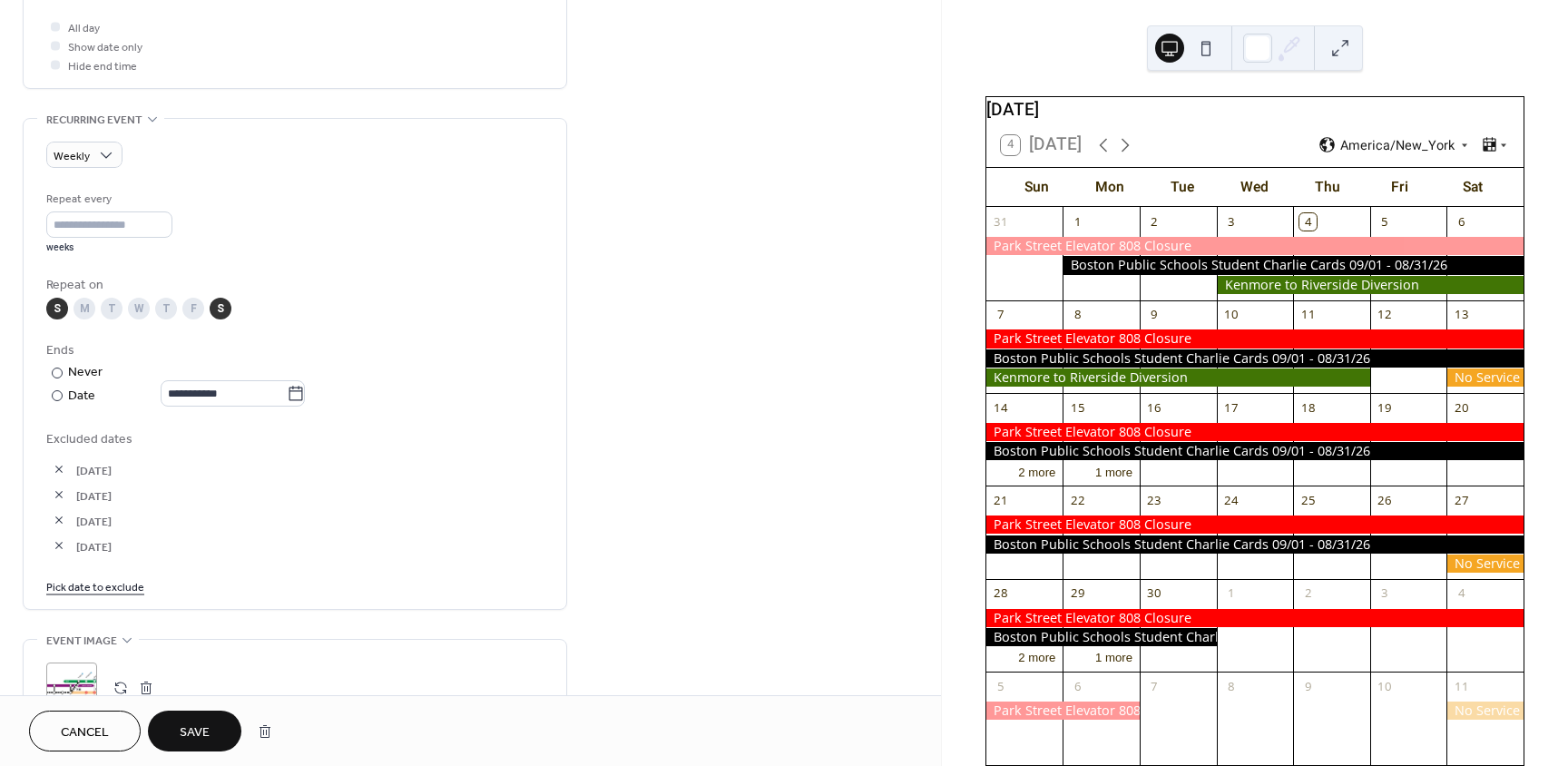
scroll to position [726, 0]
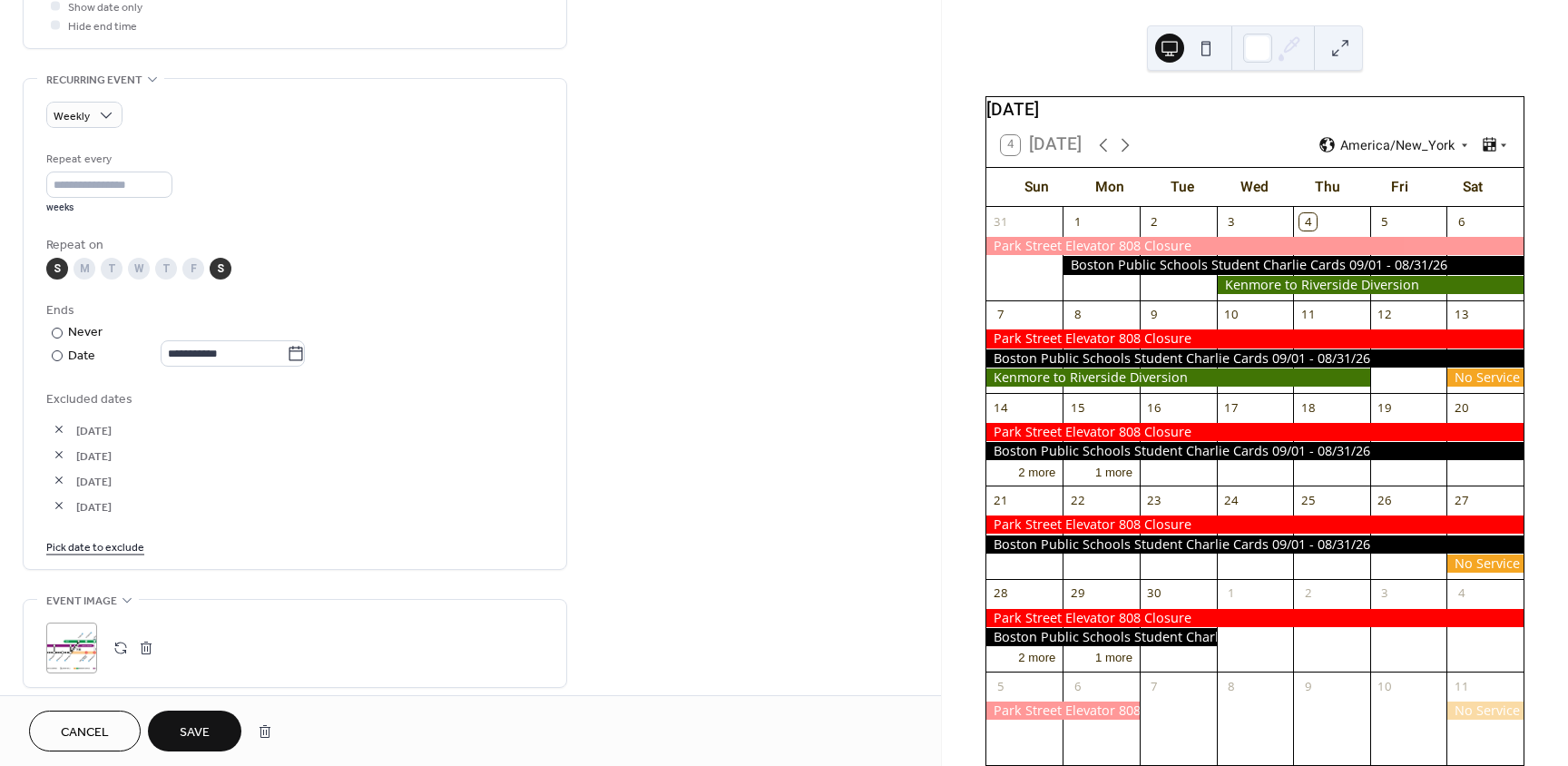
type input "**********"
click at [103, 547] on link "Pick date to exclude" at bounding box center [95, 545] width 98 height 19
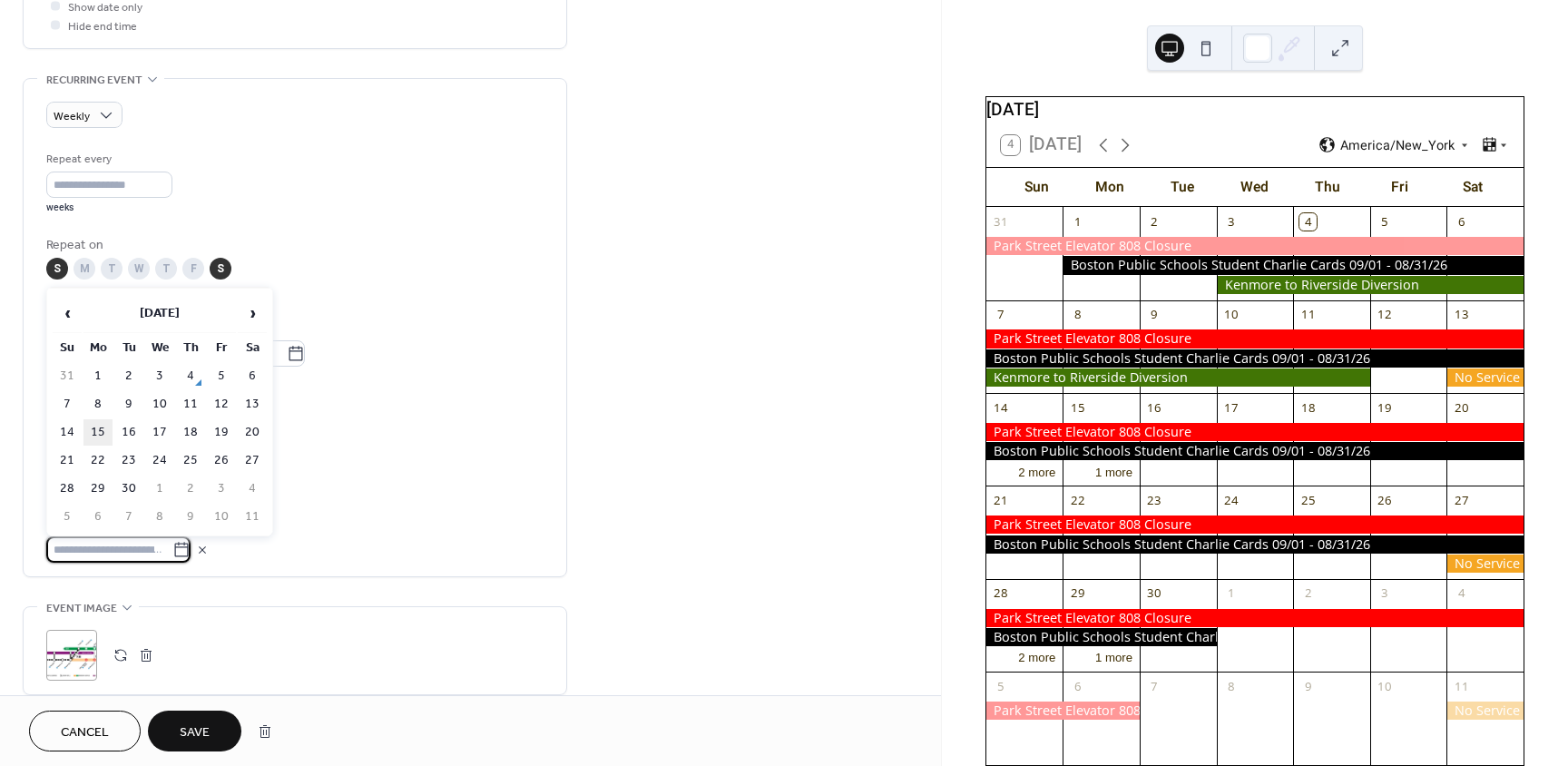
click at [101, 439] on td "15" at bounding box center [98, 432] width 29 height 26
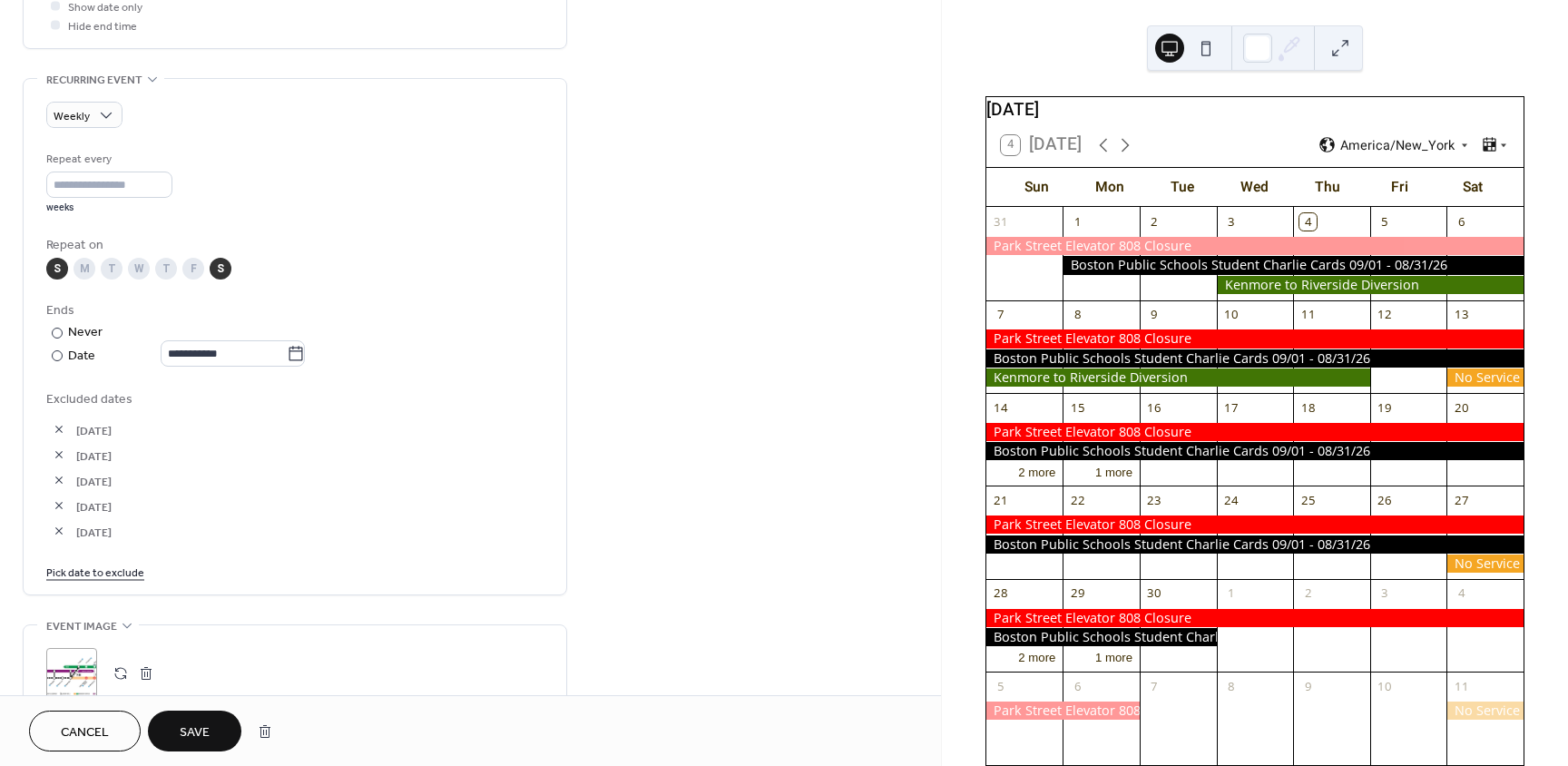
click at [97, 572] on link "Pick date to exclude" at bounding box center [95, 571] width 98 height 19
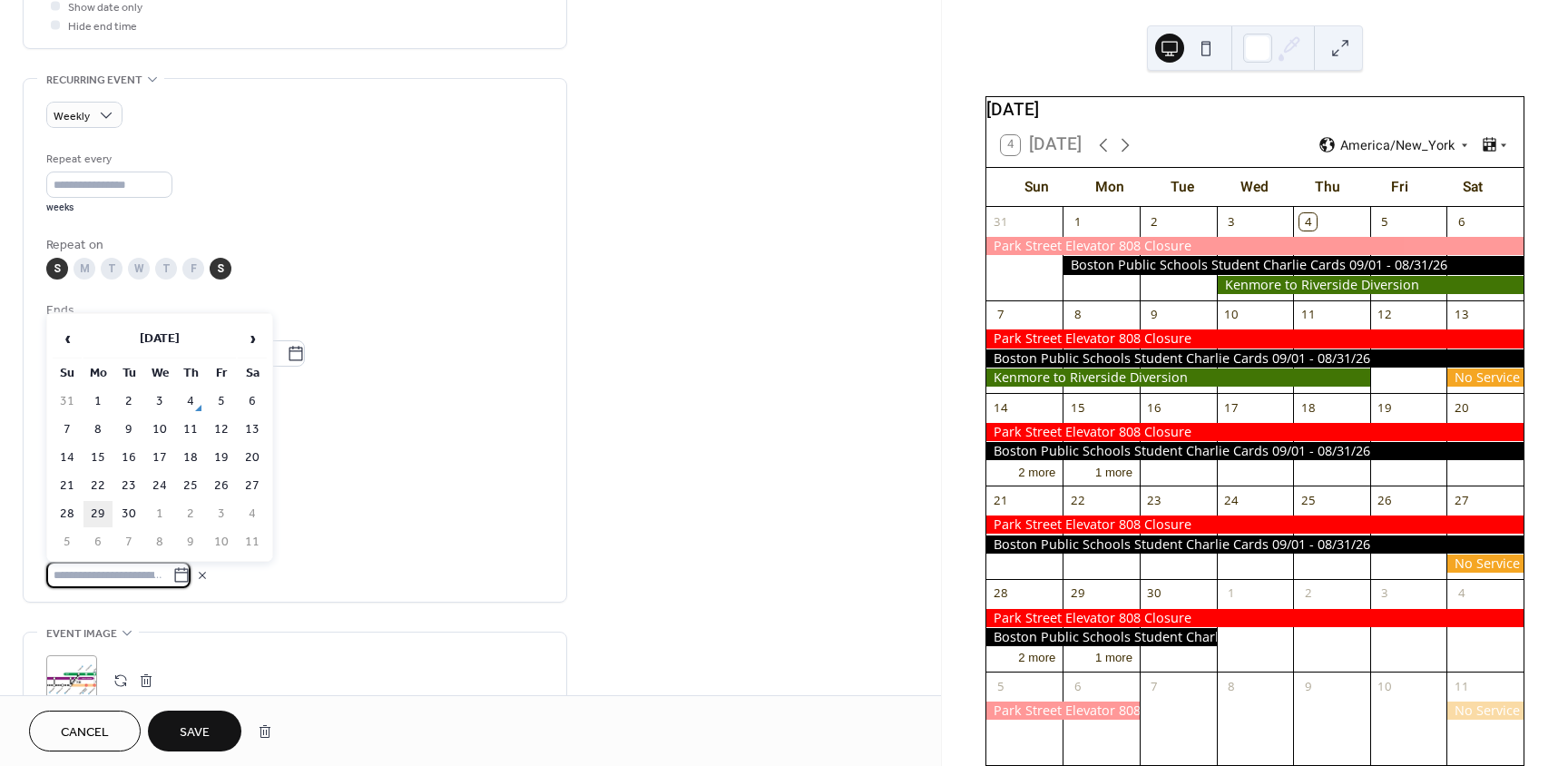
click at [101, 518] on td "29" at bounding box center [98, 514] width 29 height 26
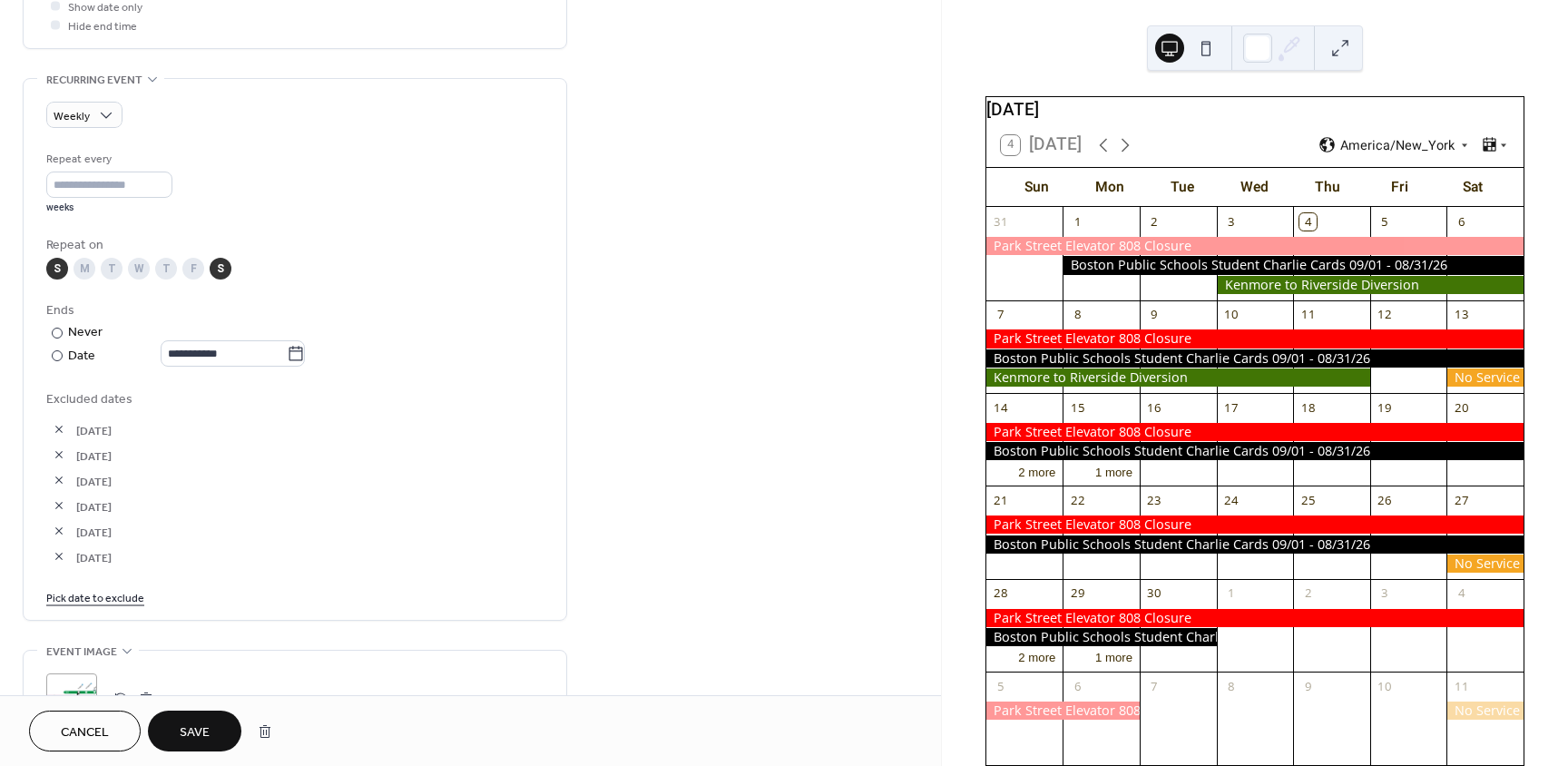
click at [122, 598] on link "Pick date to exclude" at bounding box center [95, 596] width 98 height 19
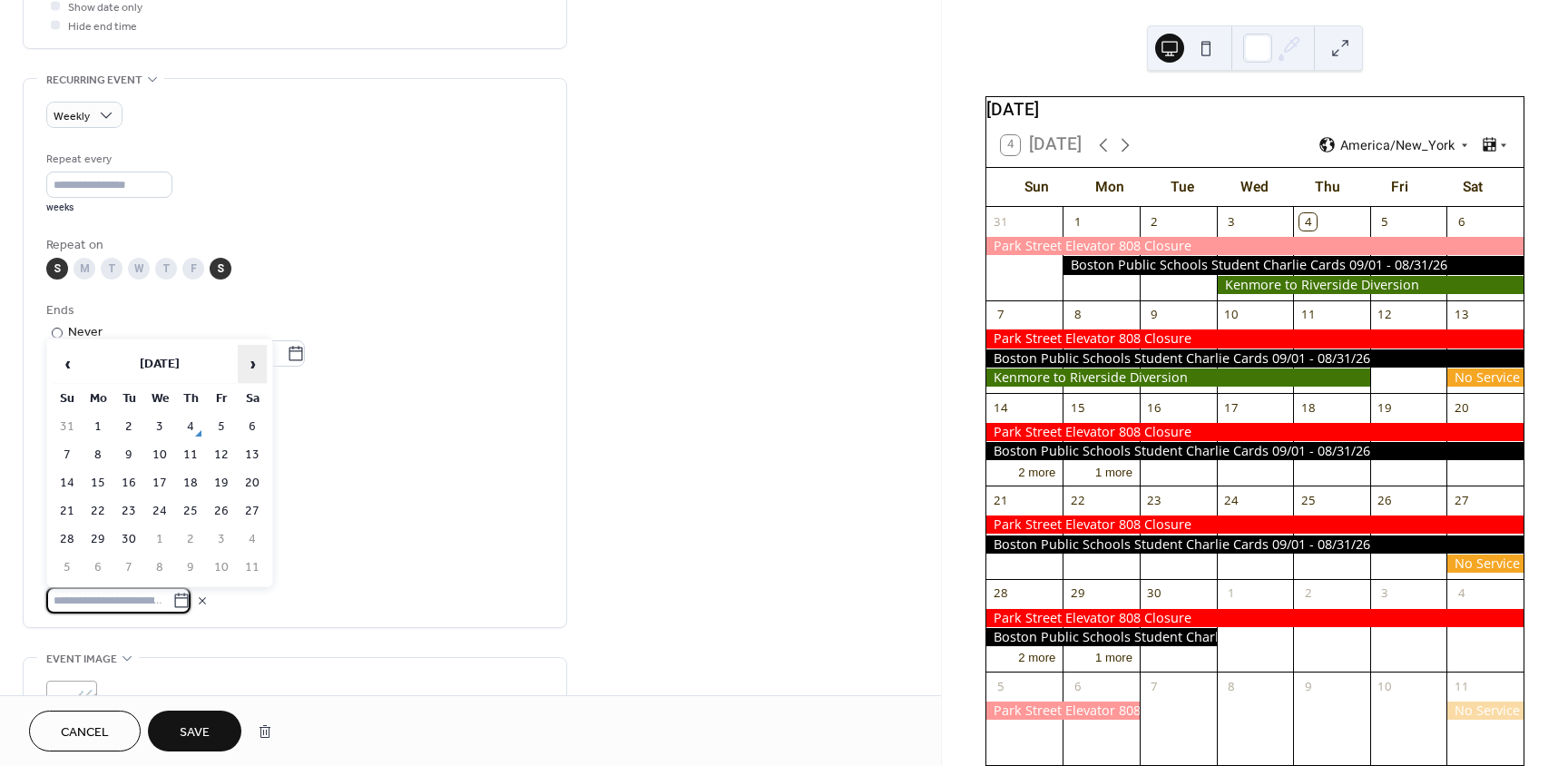
click at [255, 365] on span "›" at bounding box center [252, 364] width 27 height 36
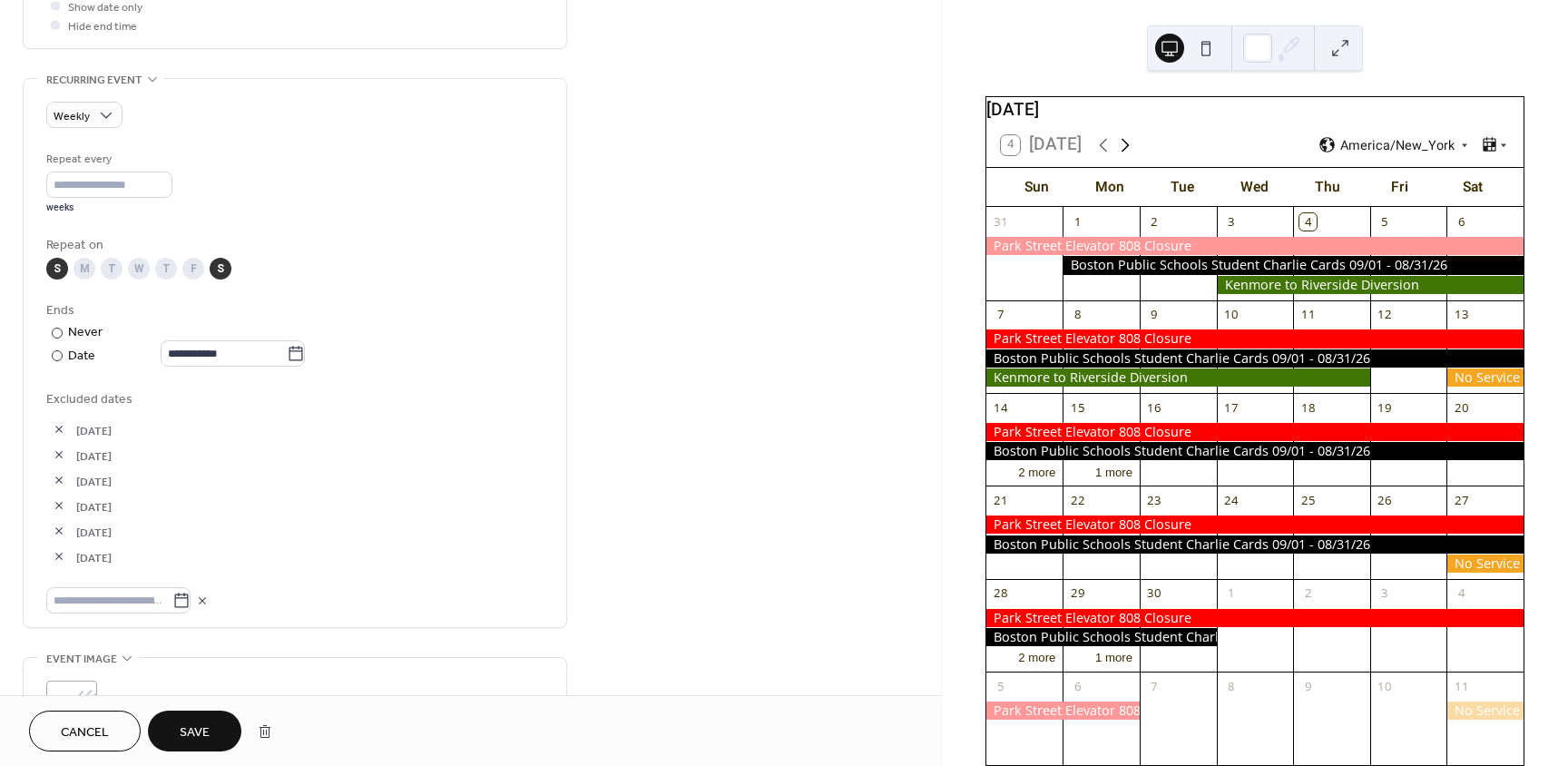
click at [1124, 156] on icon at bounding box center [1125, 146] width 22 height 22
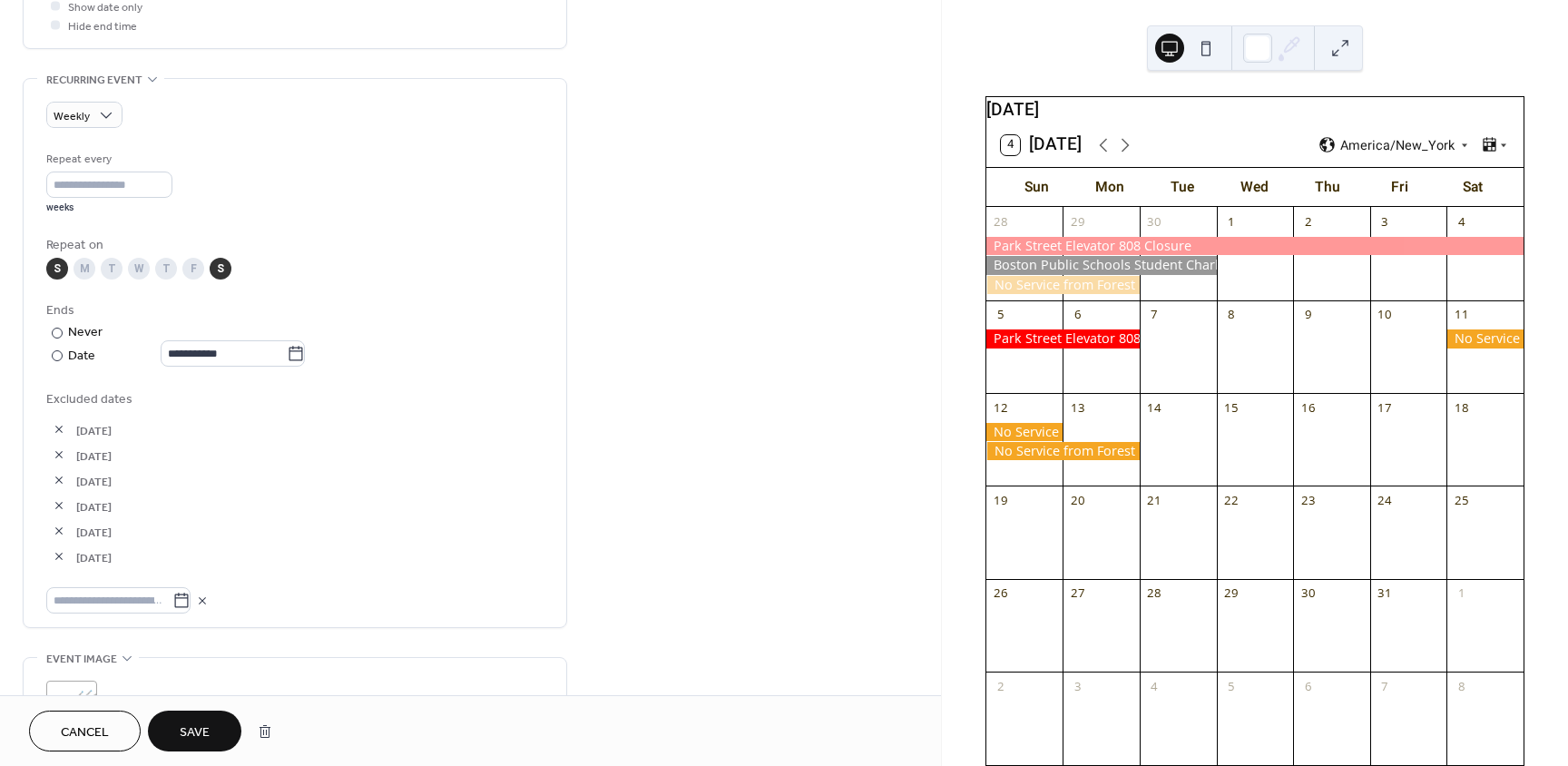
click at [1037, 295] on div at bounding box center [1063, 285] width 154 height 18
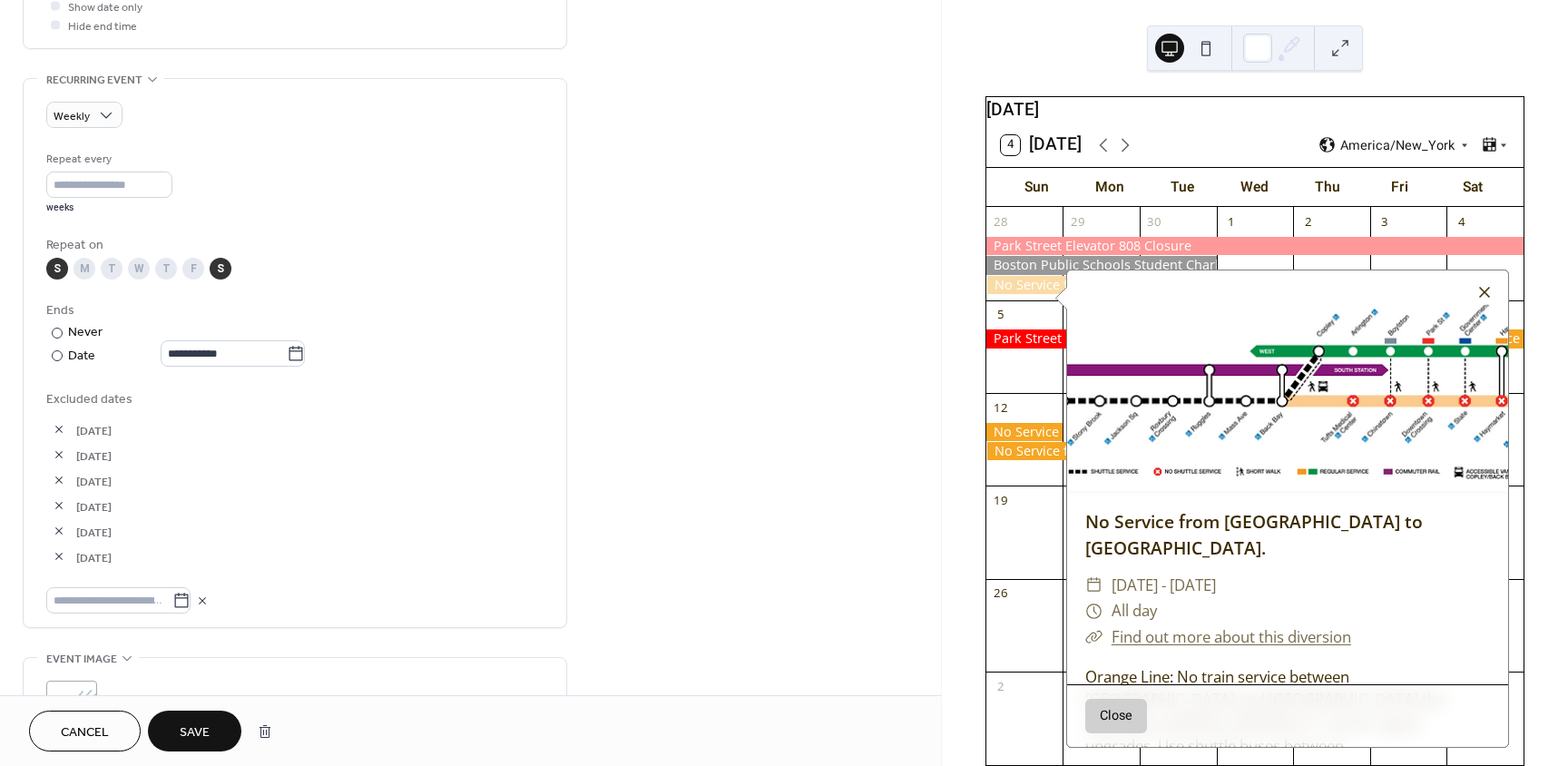
click at [1486, 286] on div at bounding box center [1484, 292] width 25 height 25
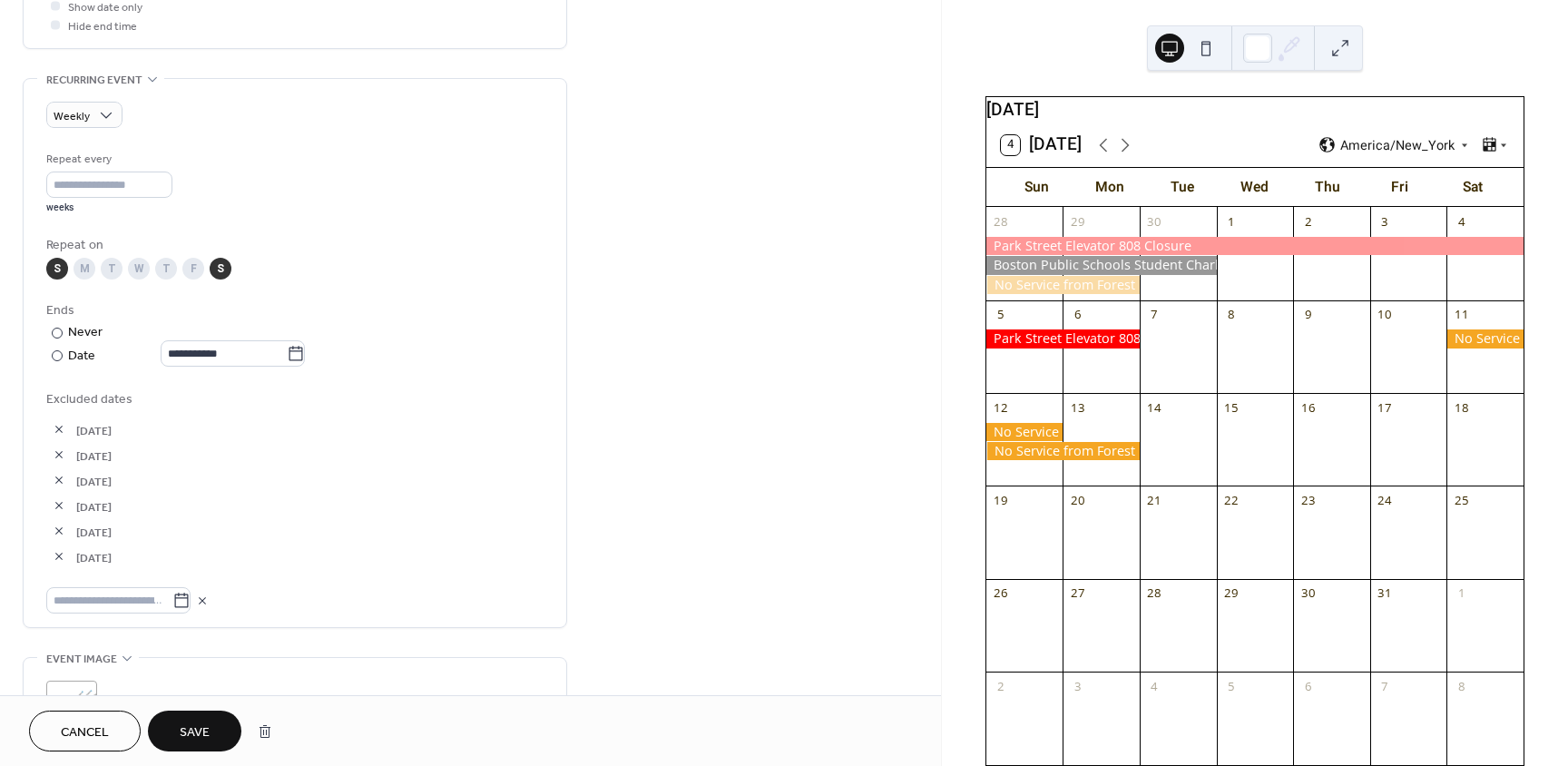
click at [199, 733] on span "Save" at bounding box center [195, 733] width 30 height 19
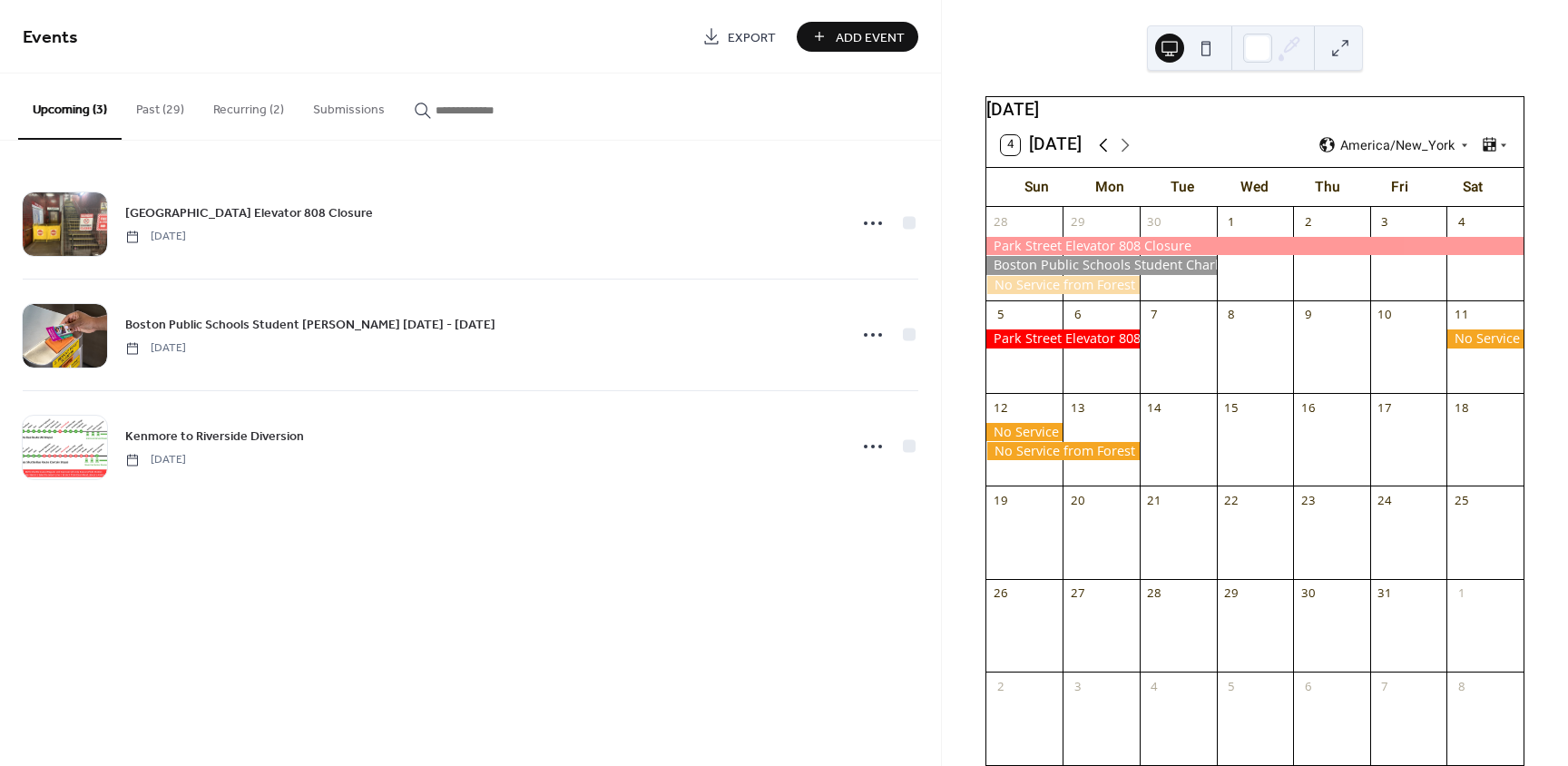
click at [1105, 152] on icon at bounding box center [1104, 145] width 8 height 14
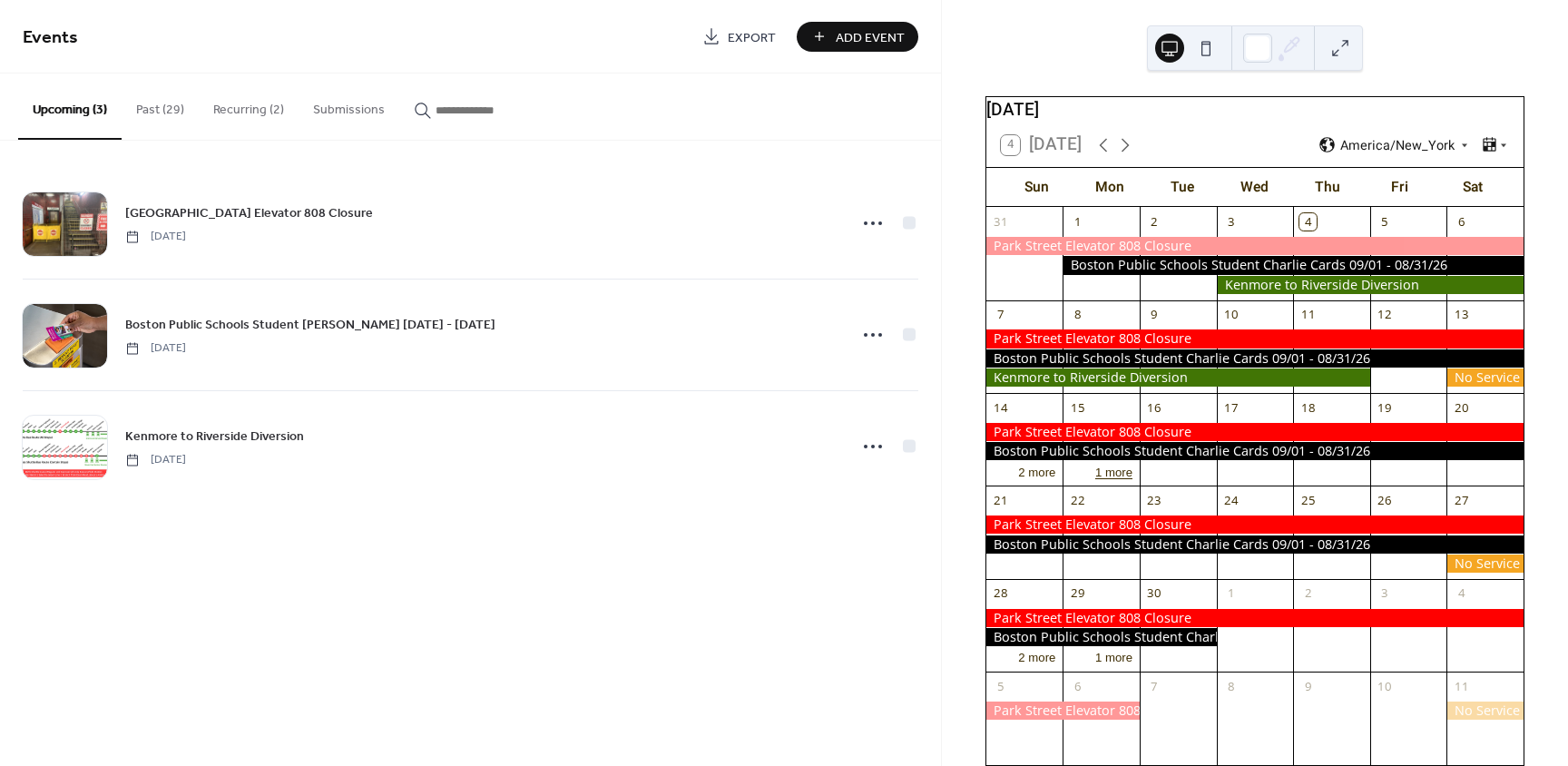
click at [1122, 480] on button "1 more" at bounding box center [1114, 471] width 52 height 18
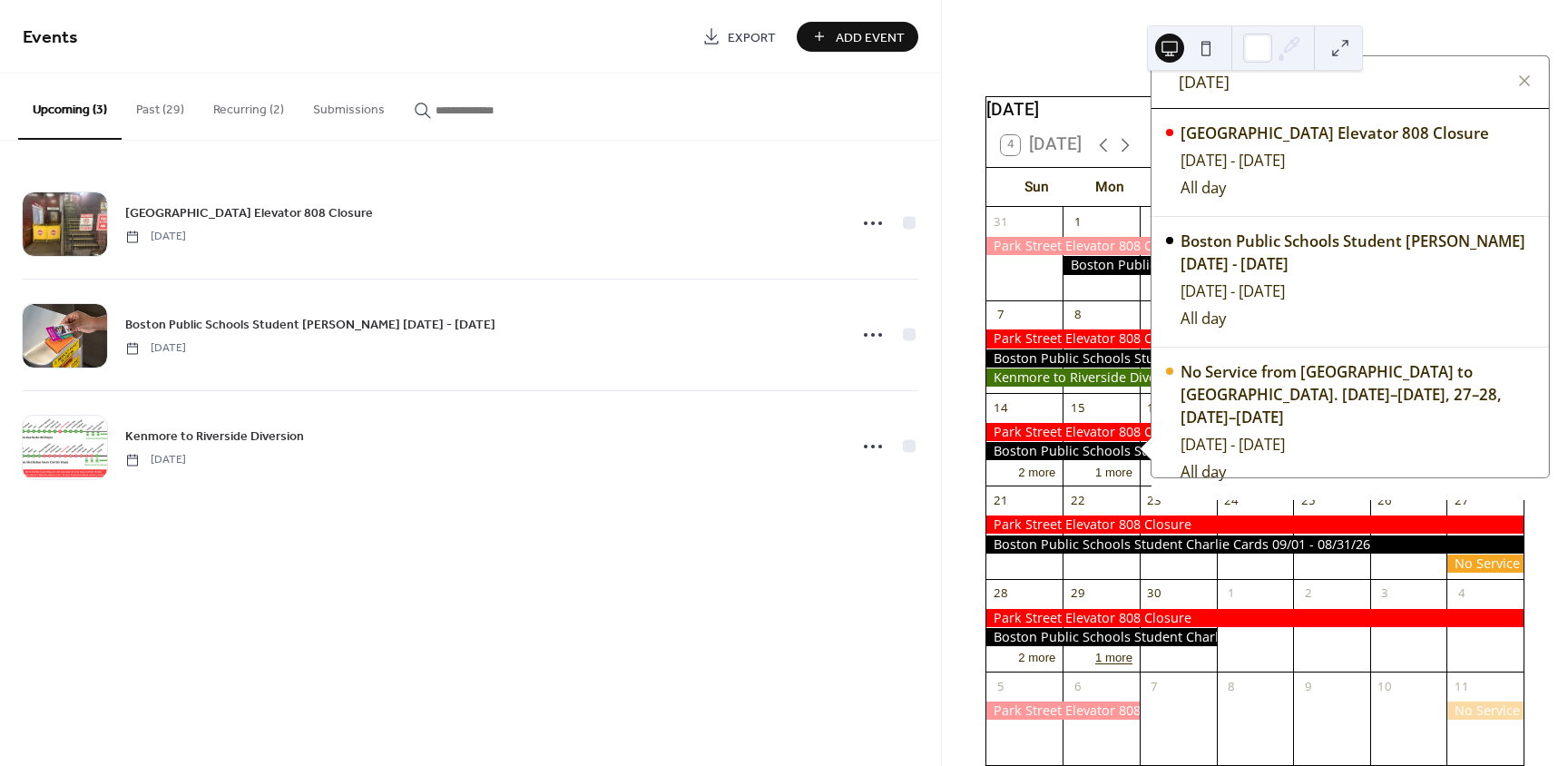
click at [1123, 665] on button "1 more" at bounding box center [1114, 656] width 52 height 18
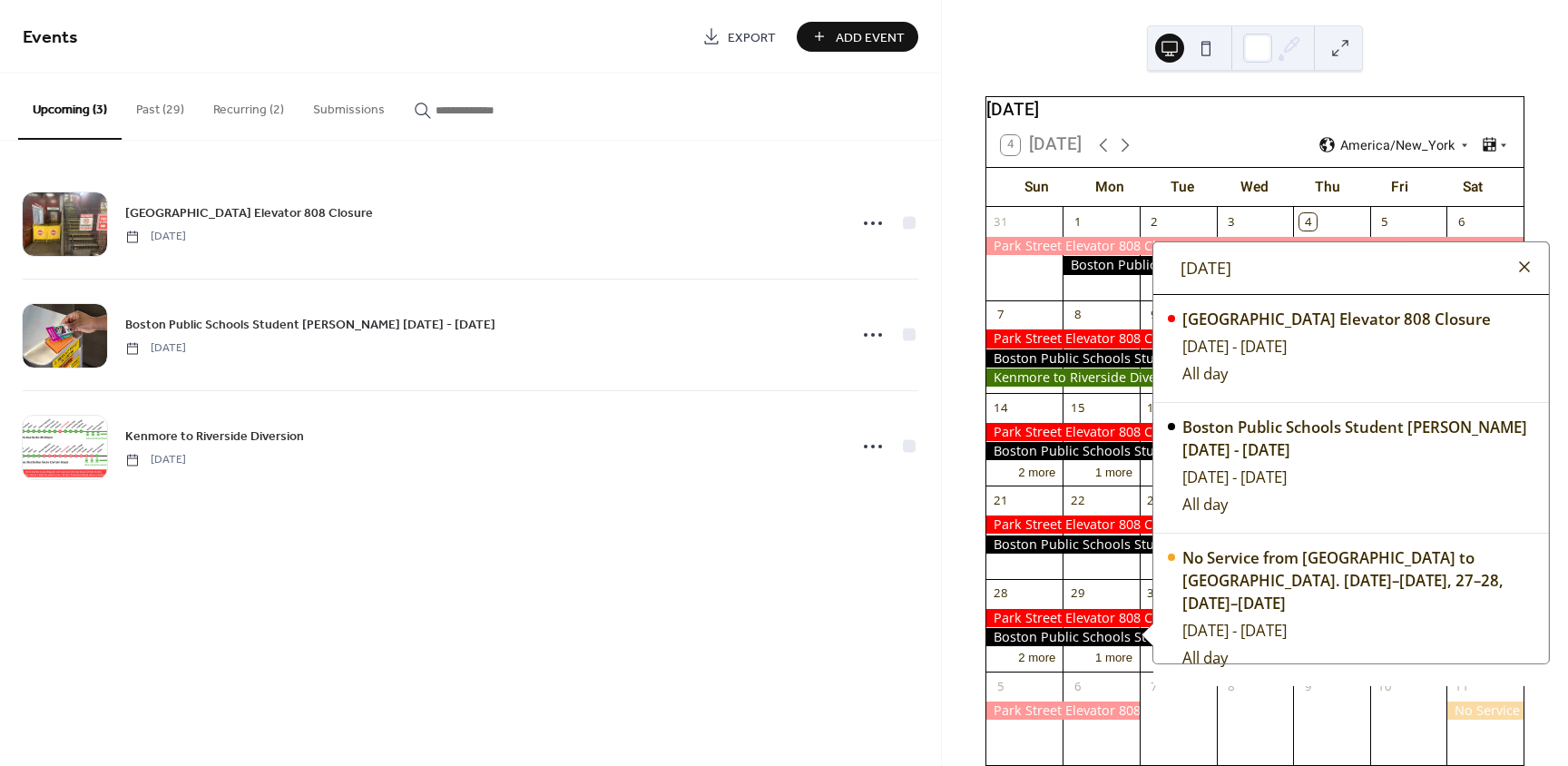
click at [1518, 278] on div at bounding box center [1524, 267] width 22 height 22
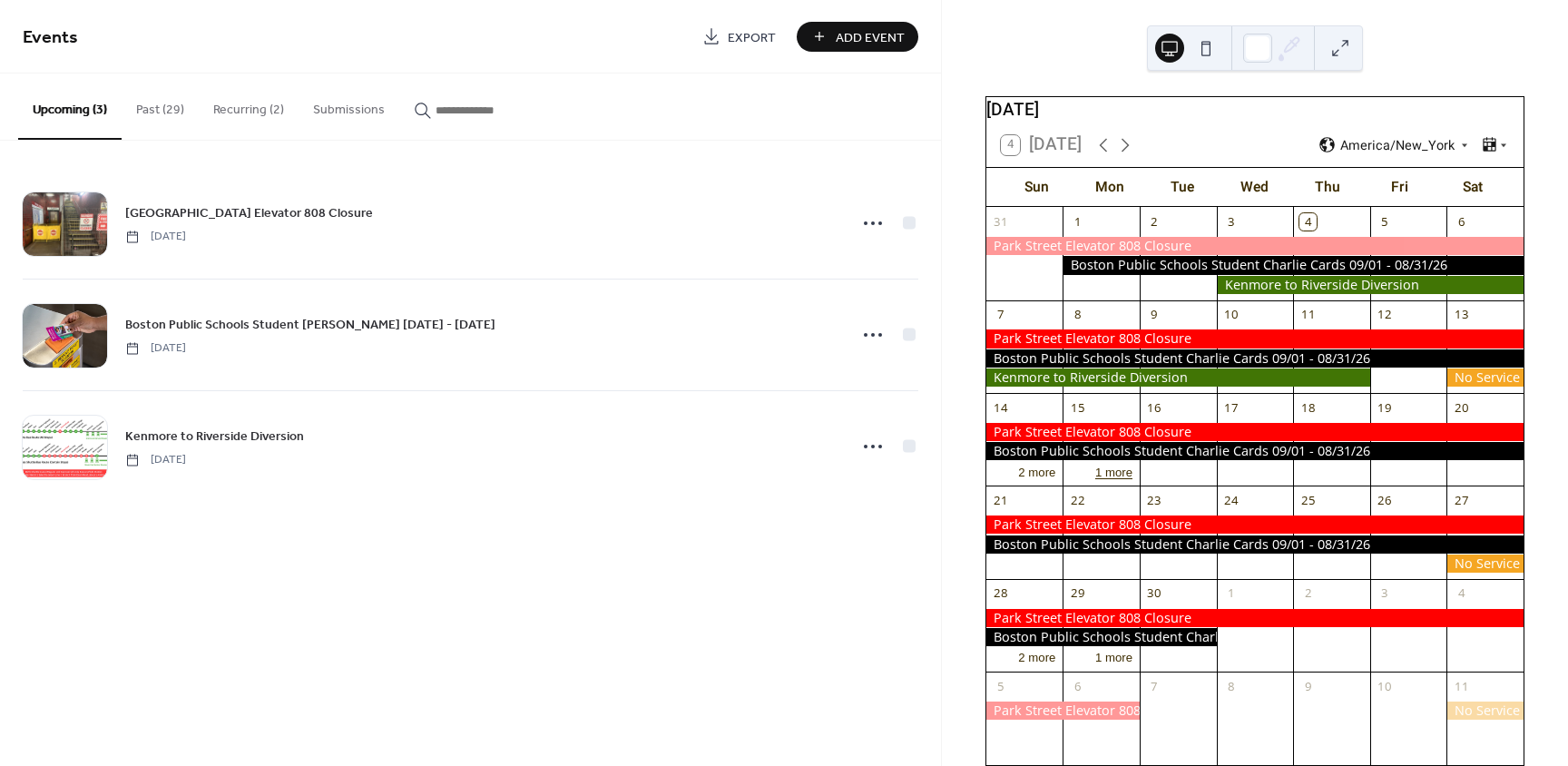
click at [1105, 480] on button "1 more" at bounding box center [1114, 471] width 52 height 18
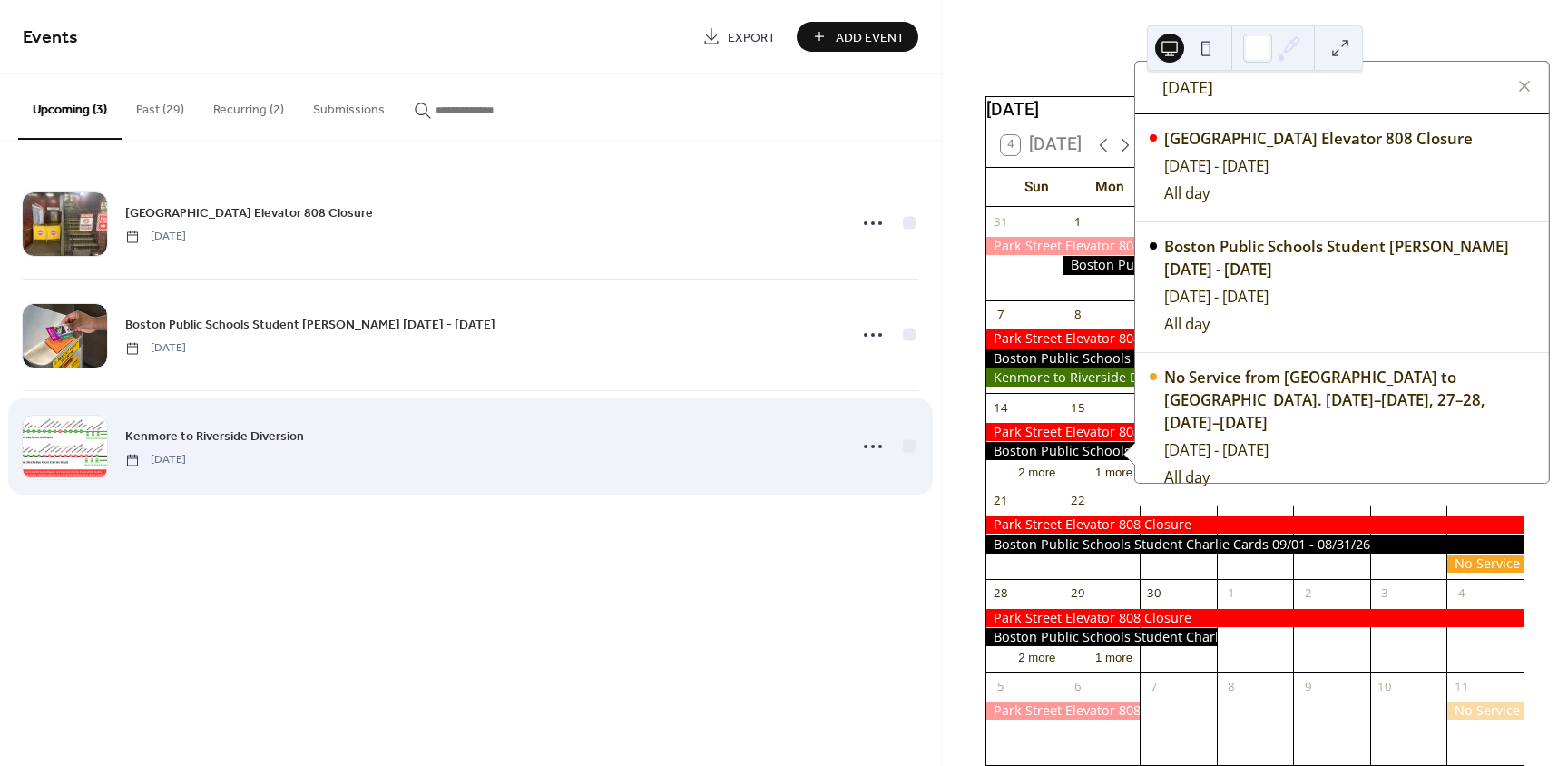
click at [339, 445] on div "Kenmore to Riverside Diversion [DATE]" at bounding box center [480, 445] width 711 height 41
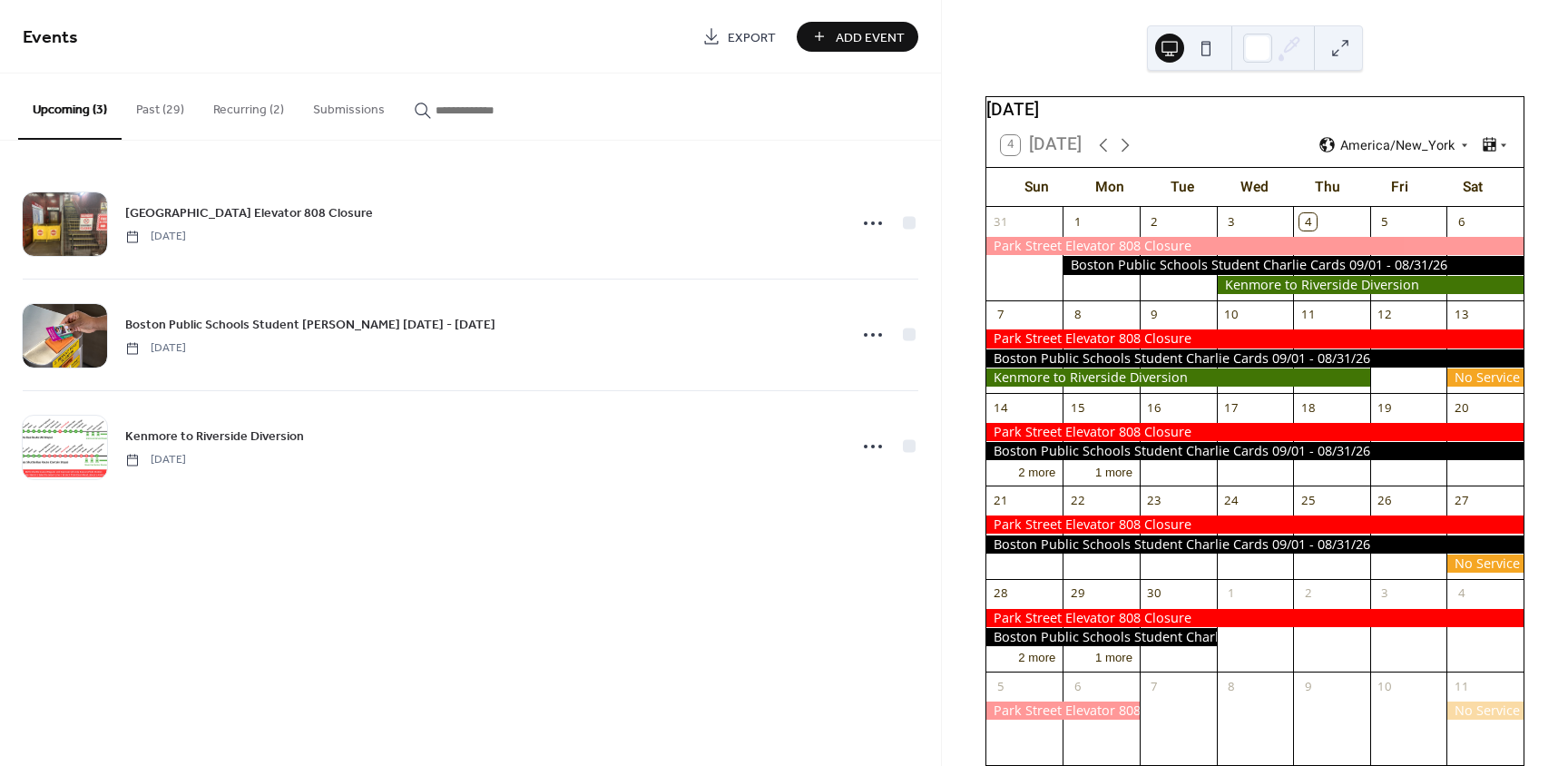
click at [254, 116] on button "Recurring (2)" at bounding box center [249, 106] width 100 height 65
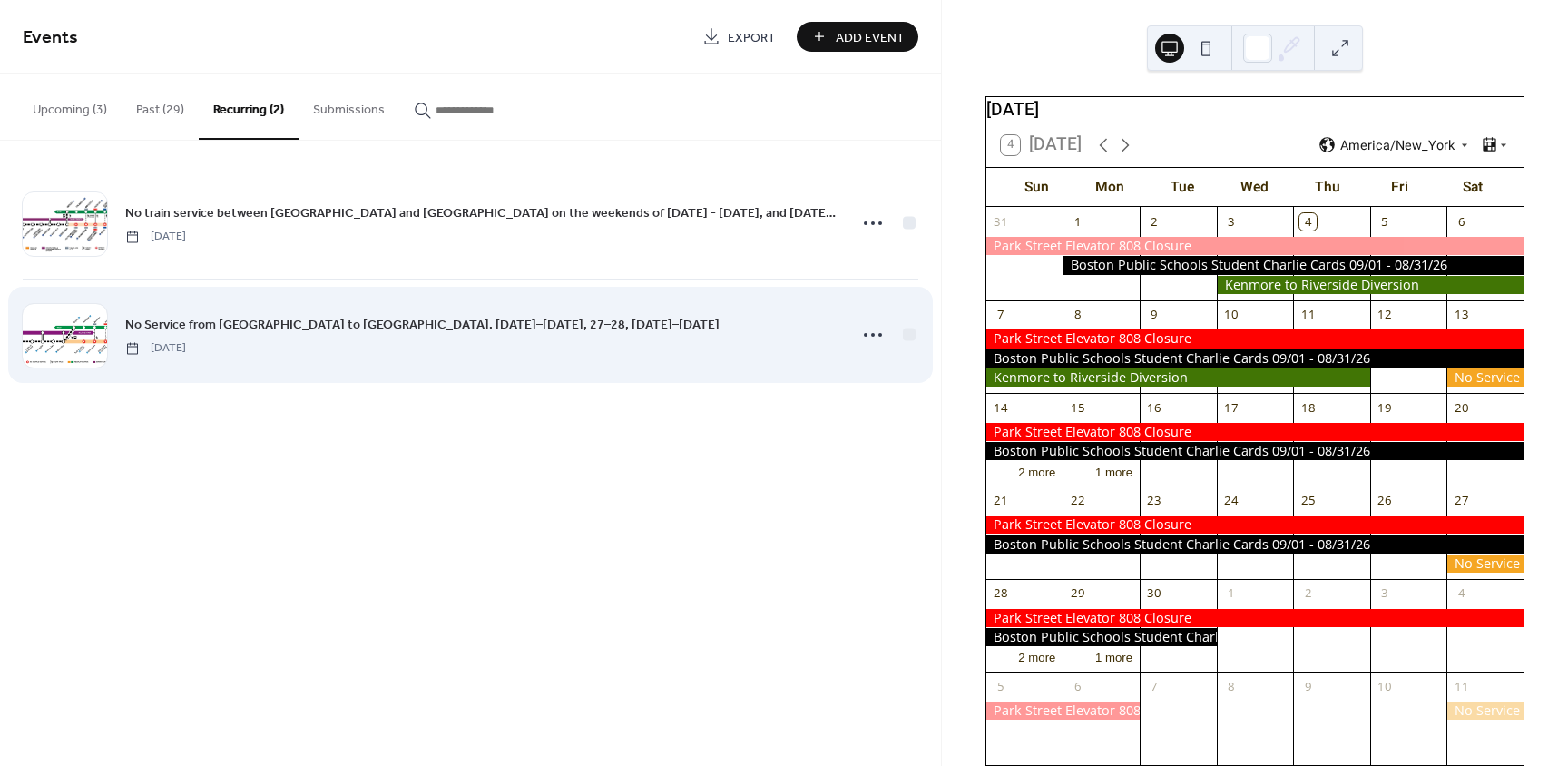
click at [555, 343] on div "No Service from [GEOGRAPHIC_DATA] to [GEOGRAPHIC_DATA]. [DATE]–[DATE], 27–28, […" at bounding box center [480, 335] width 711 height 41
click at [881, 334] on icon at bounding box center [872, 335] width 29 height 29
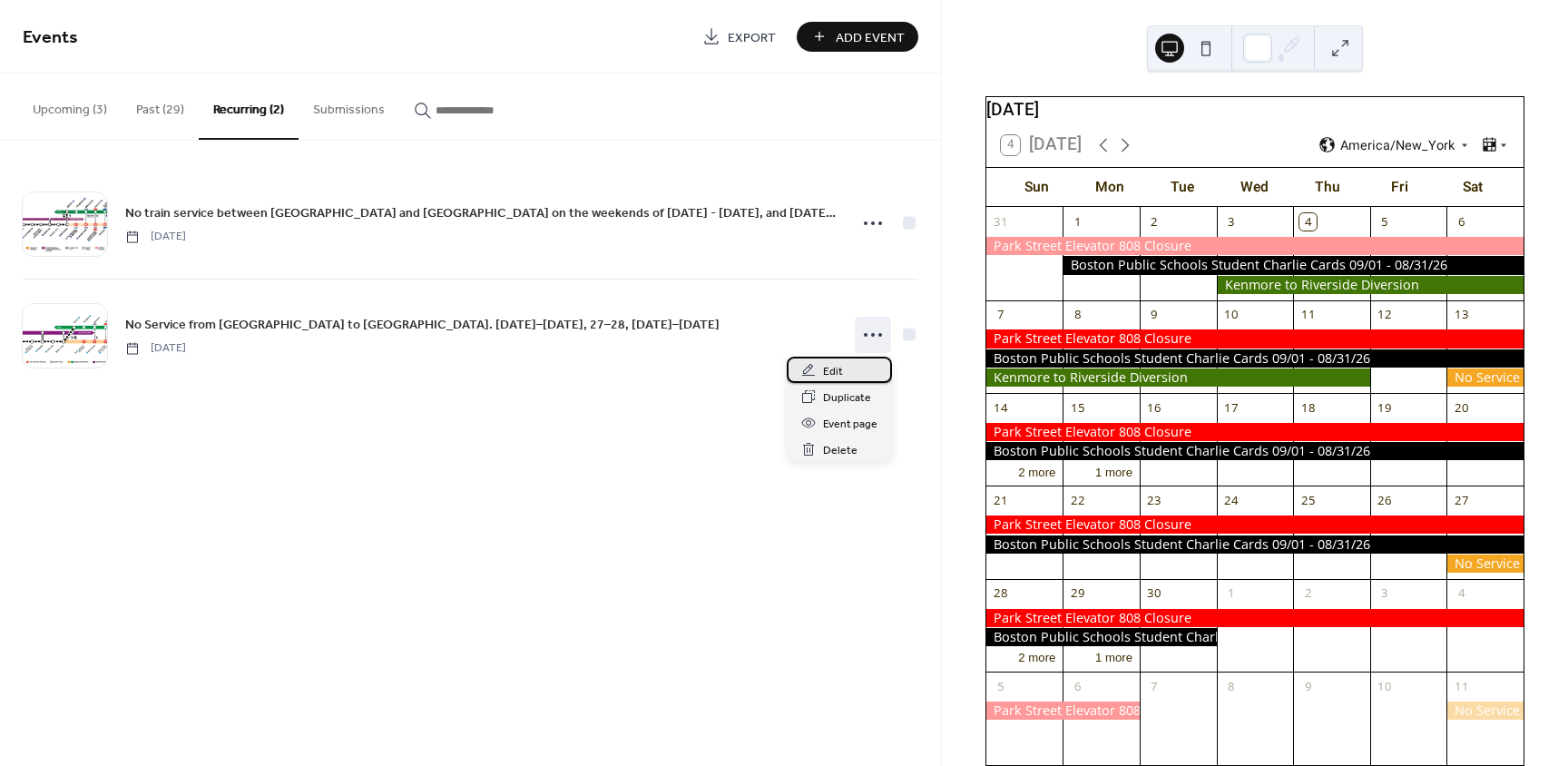
click at [833, 363] on span "Edit" at bounding box center [833, 372] width 20 height 19
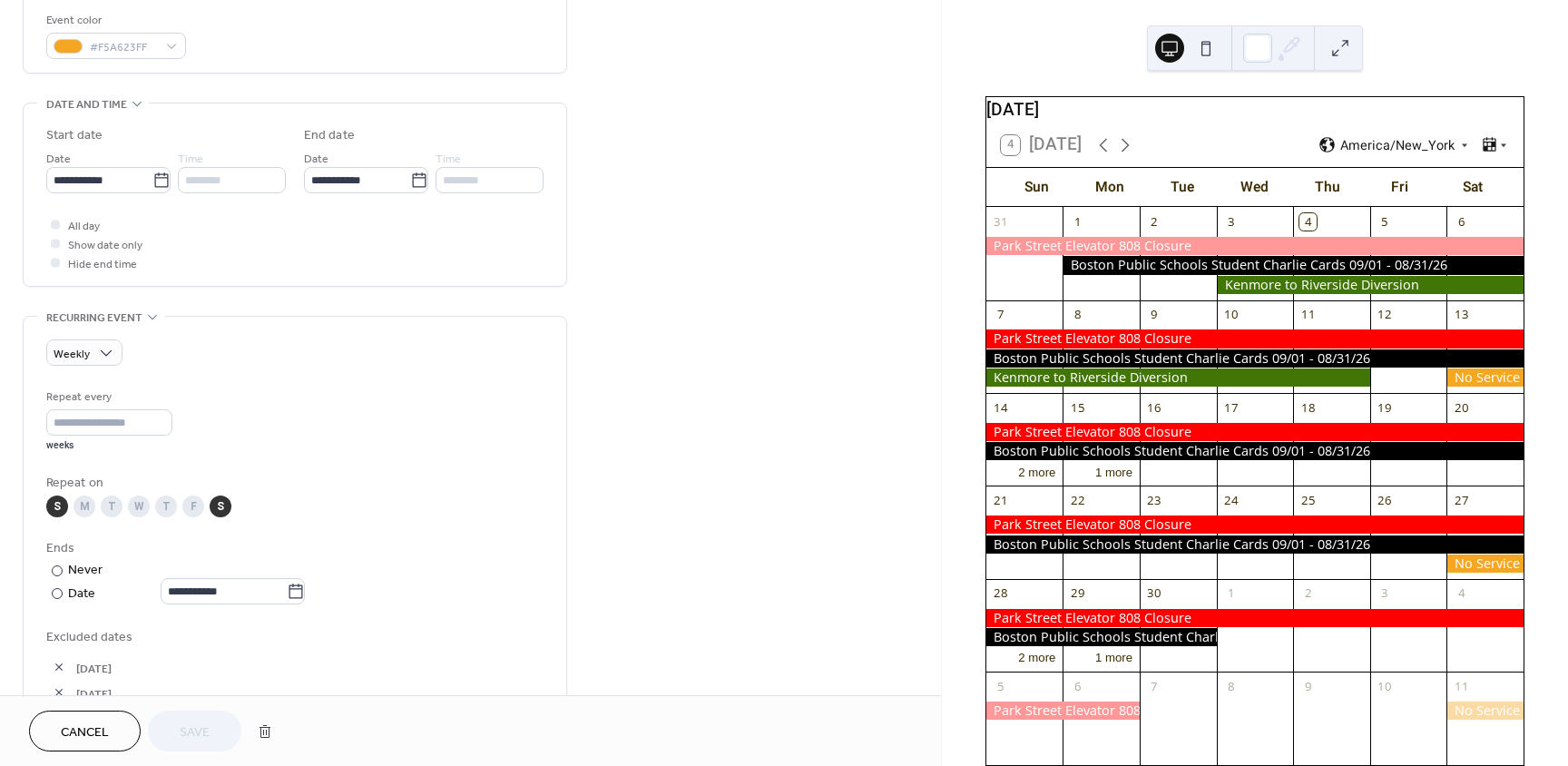
scroll to position [454, 0]
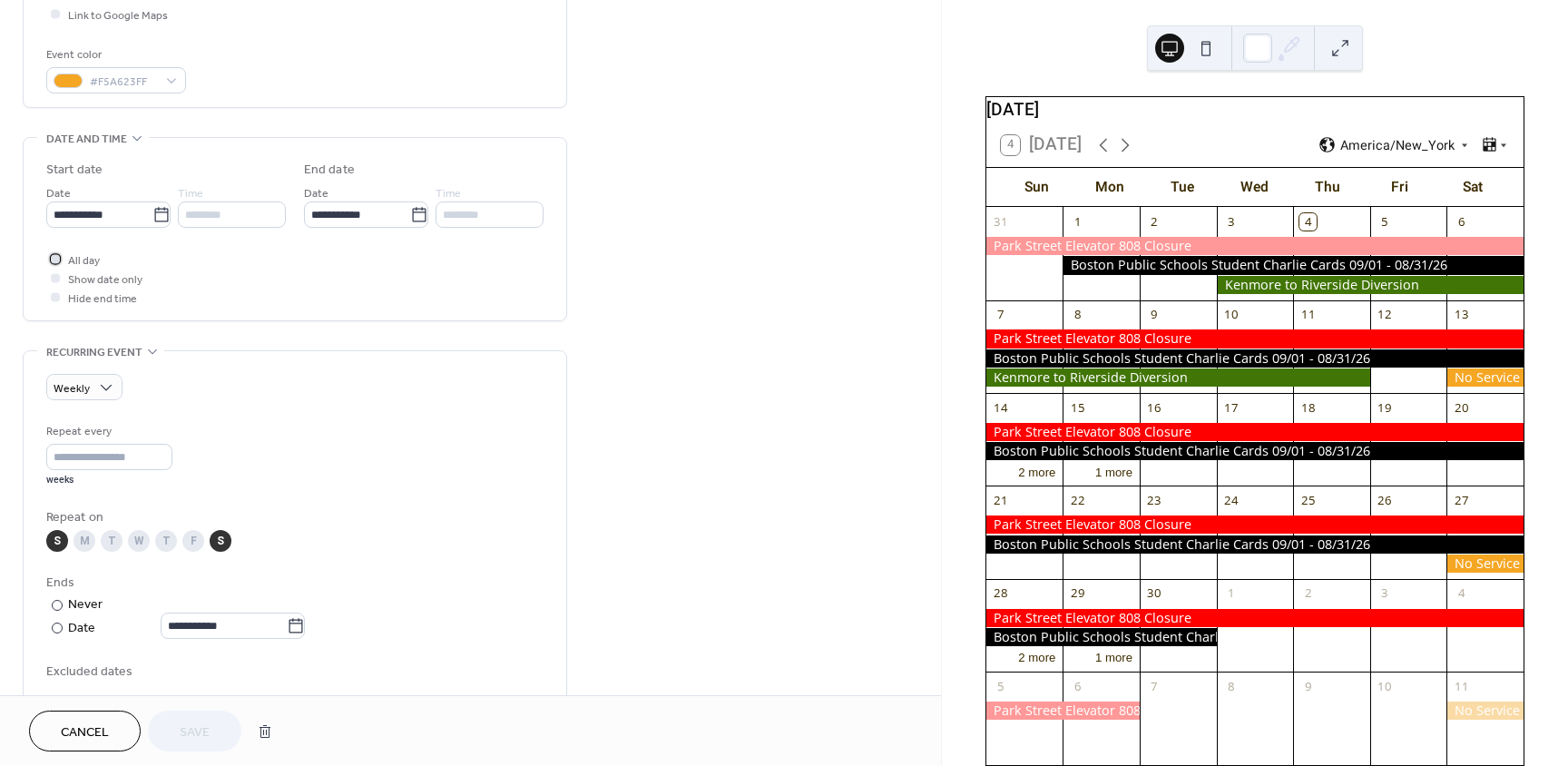
click at [81, 256] on span "All day" at bounding box center [84, 261] width 32 height 19
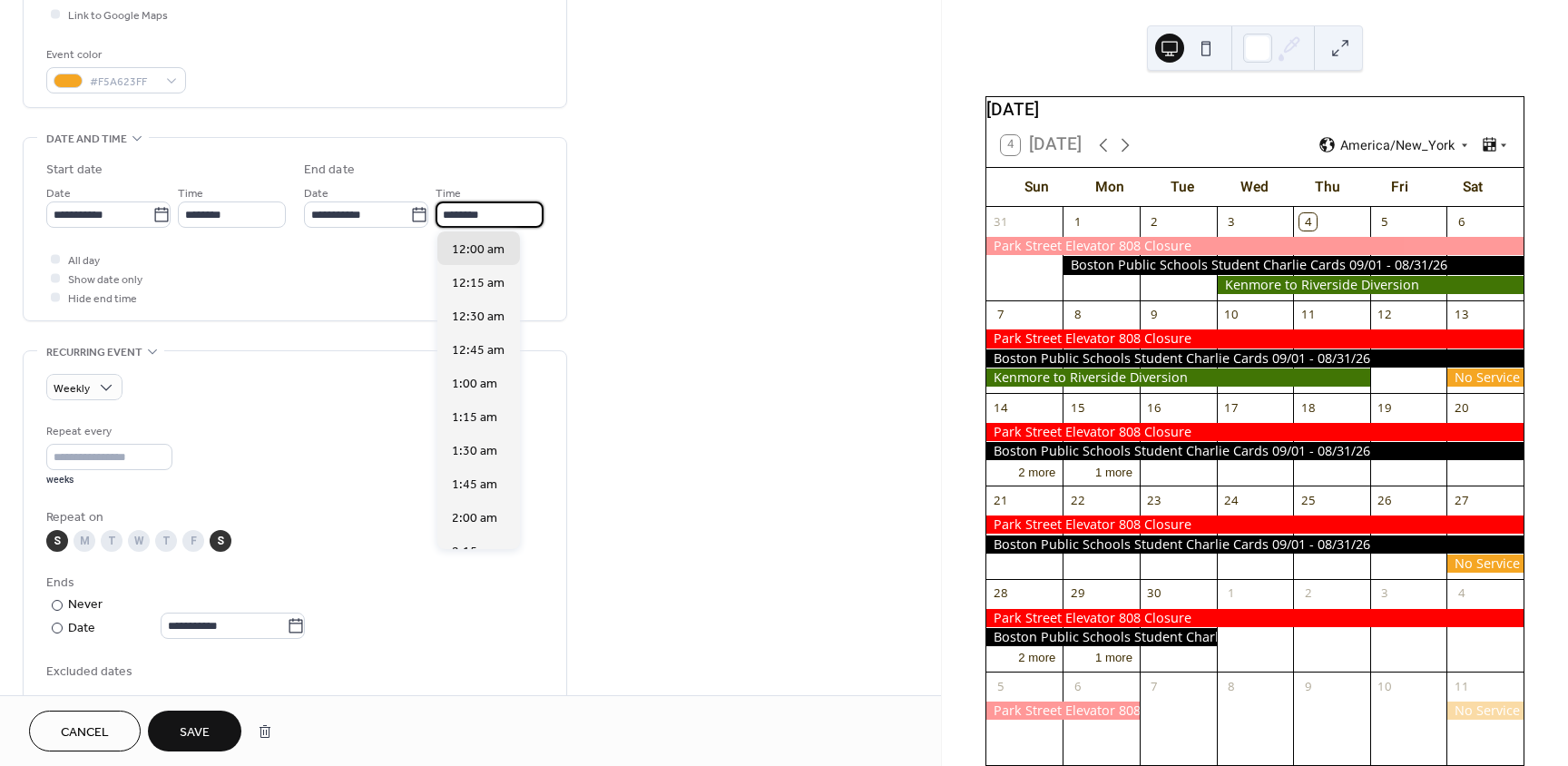
click at [493, 214] on input "********" at bounding box center [489, 215] width 108 height 26
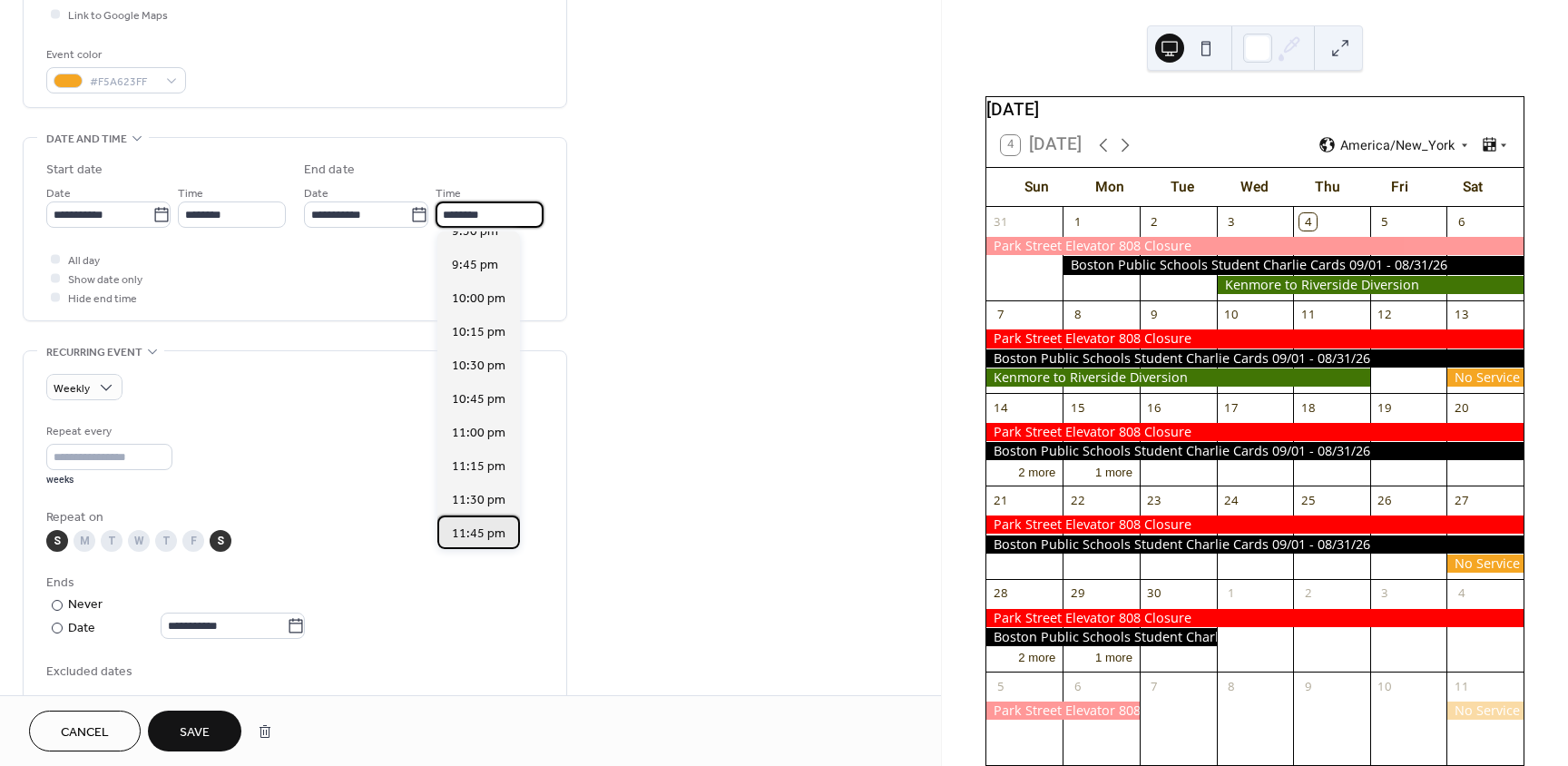
click at [477, 531] on span "11:45 pm" at bounding box center [479, 533] width 54 height 19
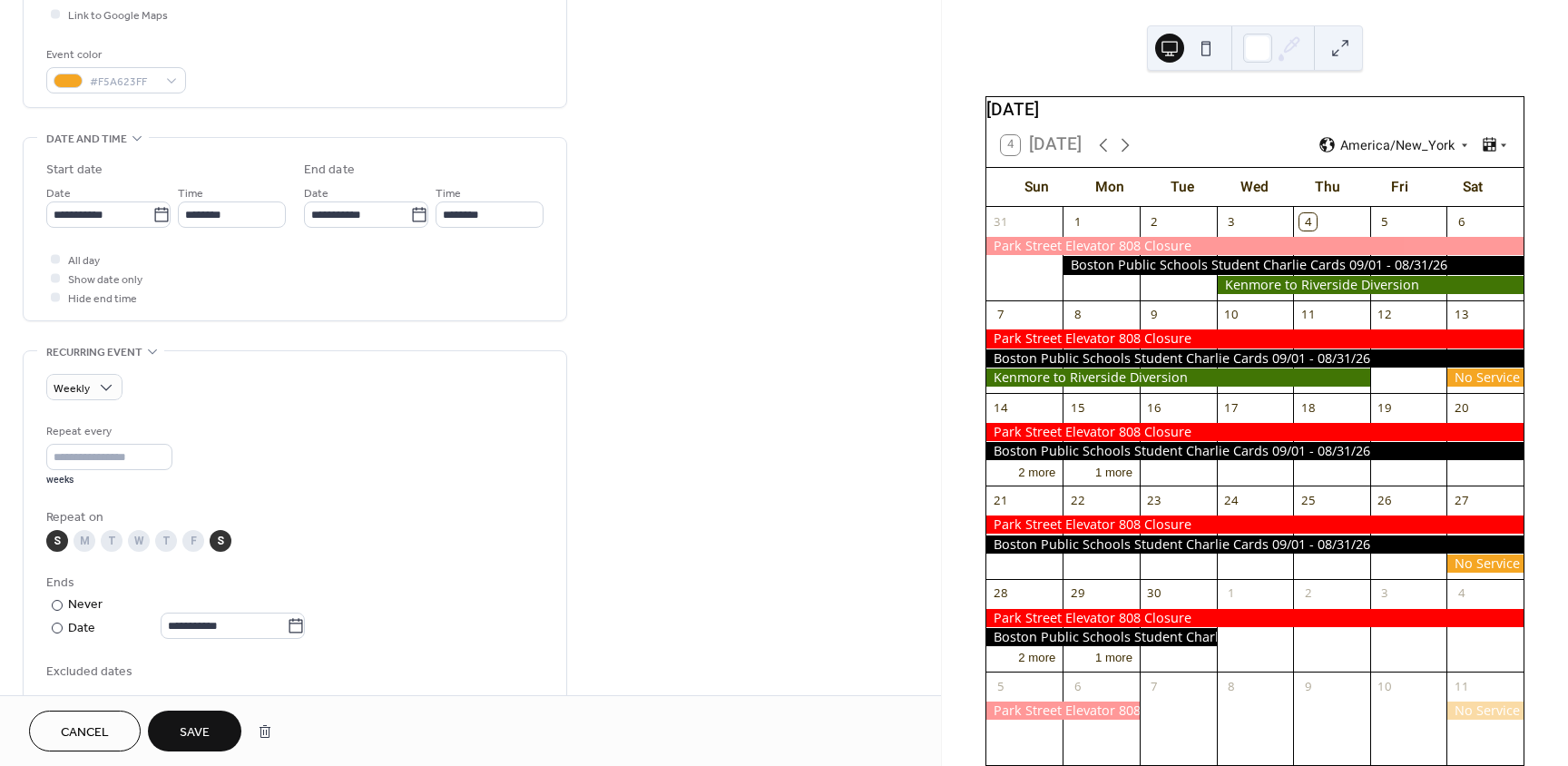
type input "********"
click at [455, 309] on div "**********" at bounding box center [294, 229] width 497 height 183
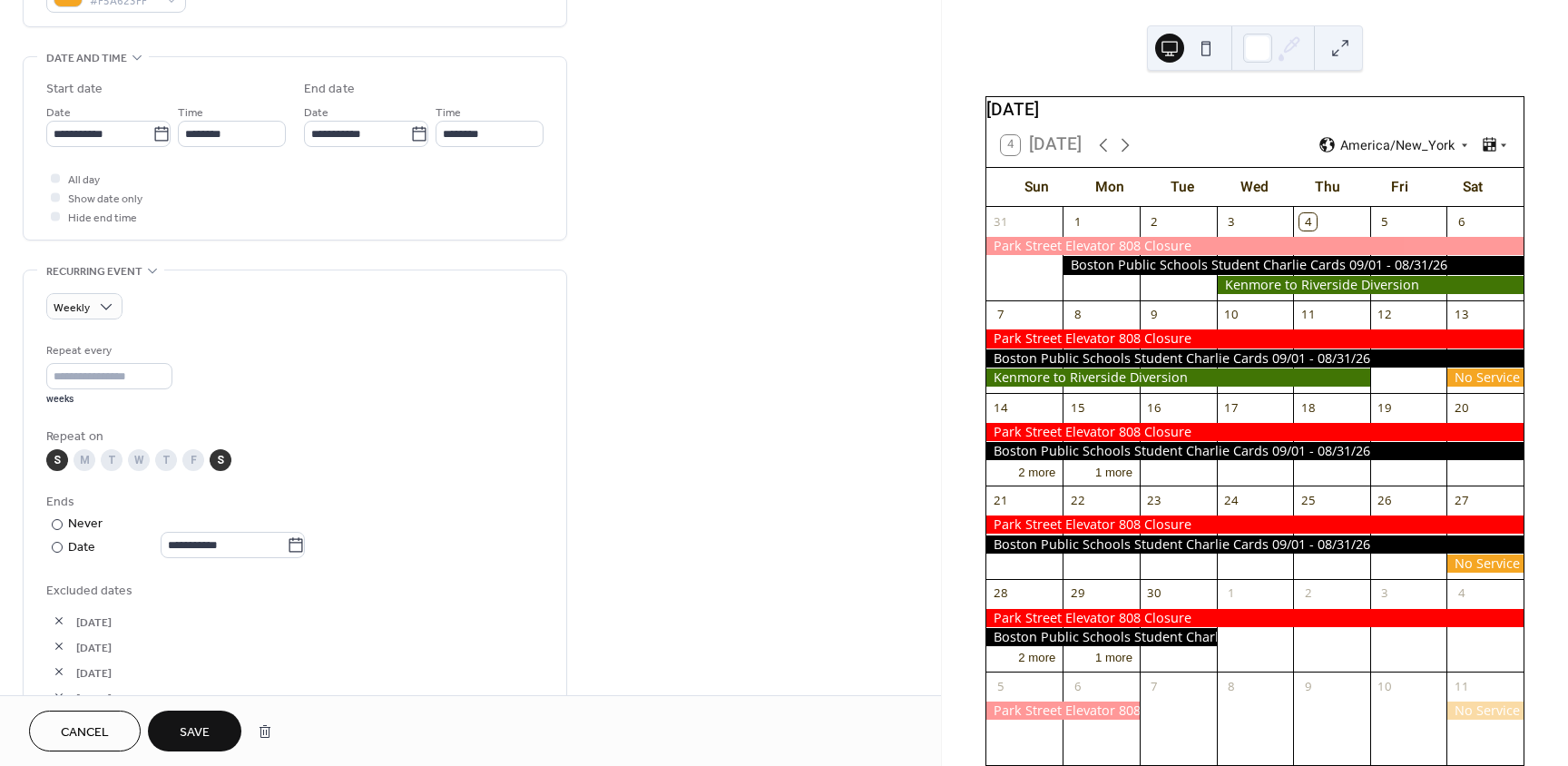
scroll to position [544, 0]
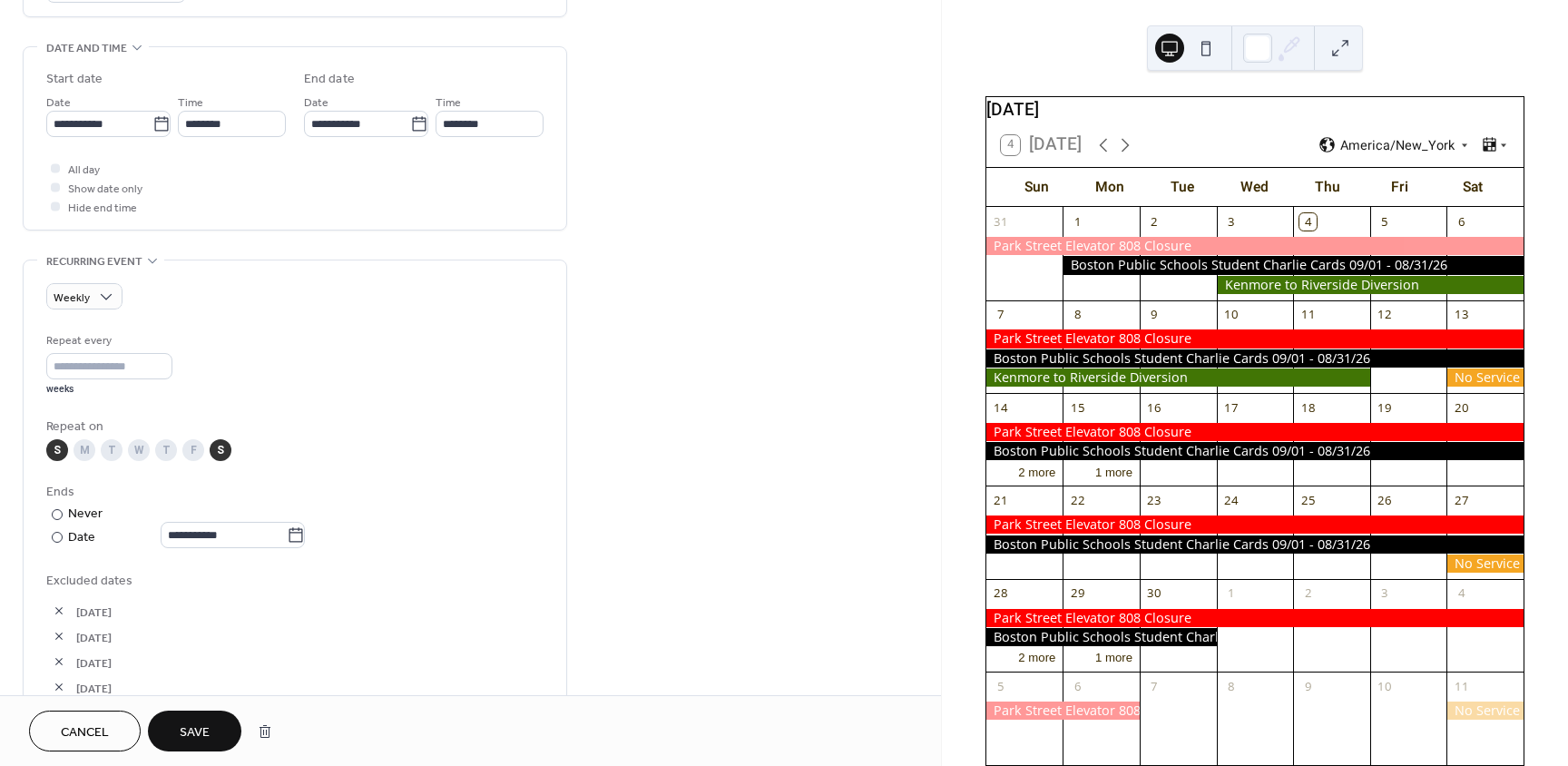
click at [180, 728] on span "Save" at bounding box center [195, 733] width 30 height 19
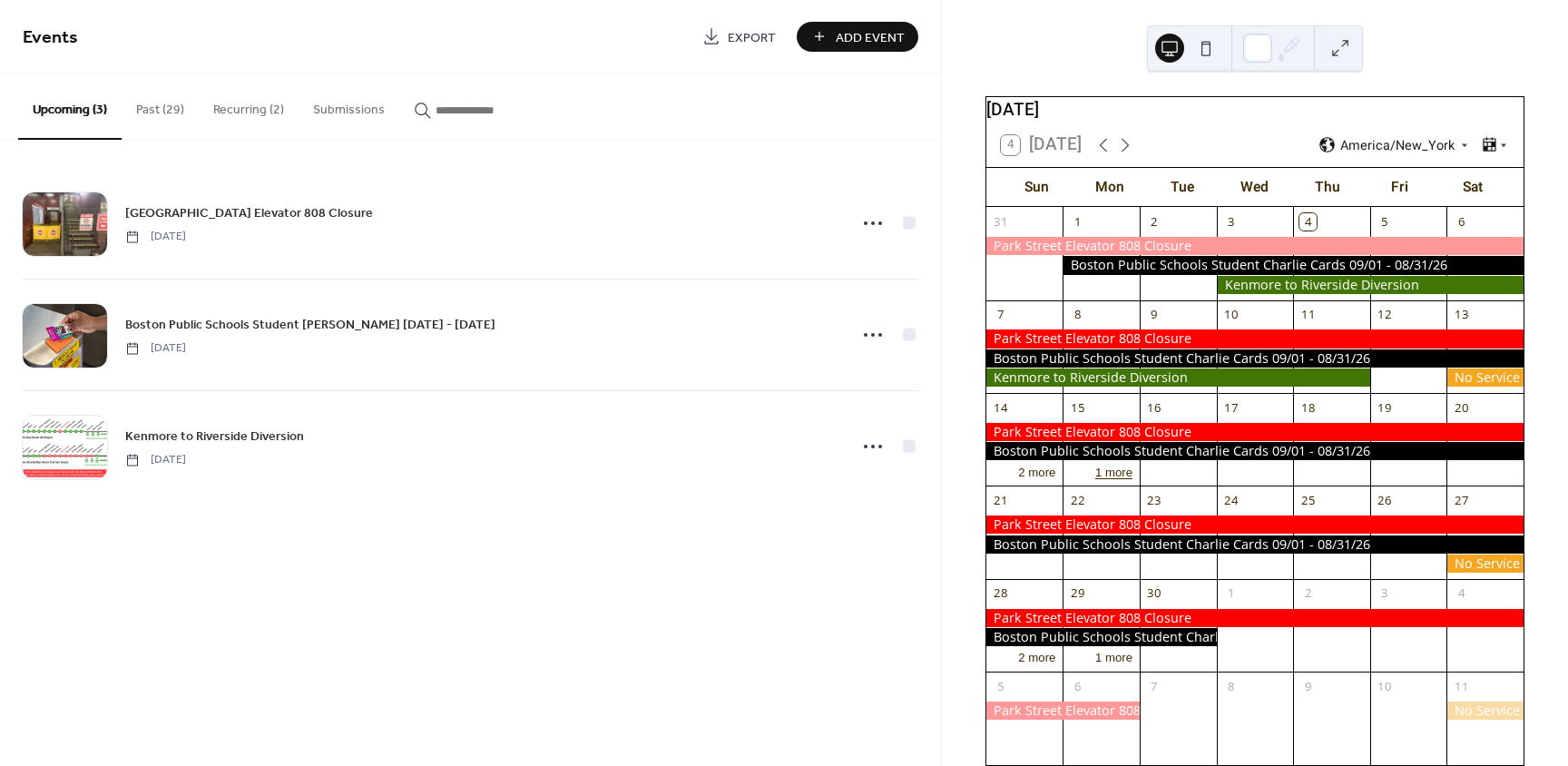
click at [1105, 480] on button "1 more" at bounding box center [1114, 471] width 52 height 18
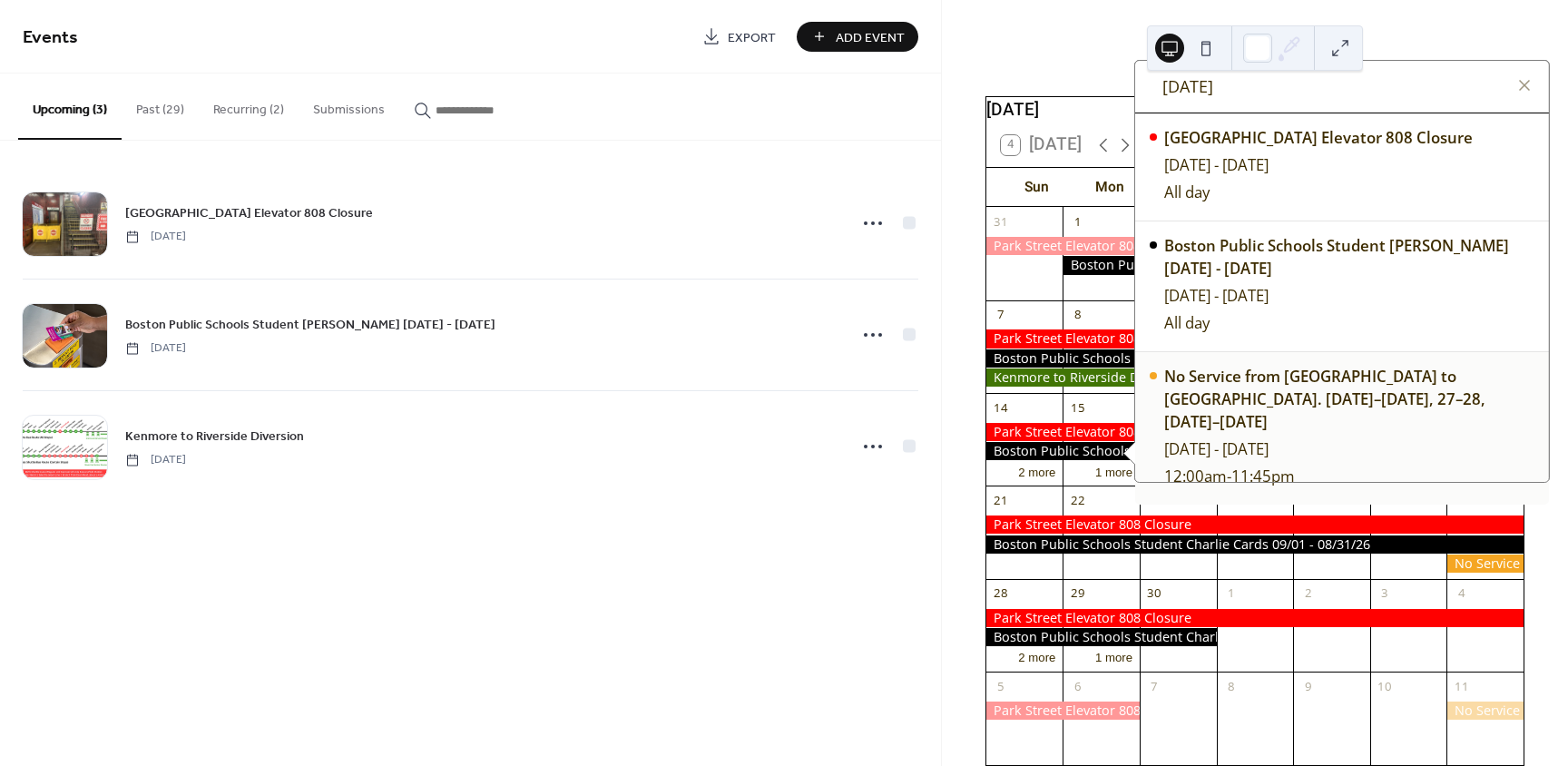
click at [1245, 460] on div "[DATE] - [DATE]" at bounding box center [1348, 448] width 370 height 23
click at [1045, 480] on button "2 more" at bounding box center [1037, 471] width 52 height 18
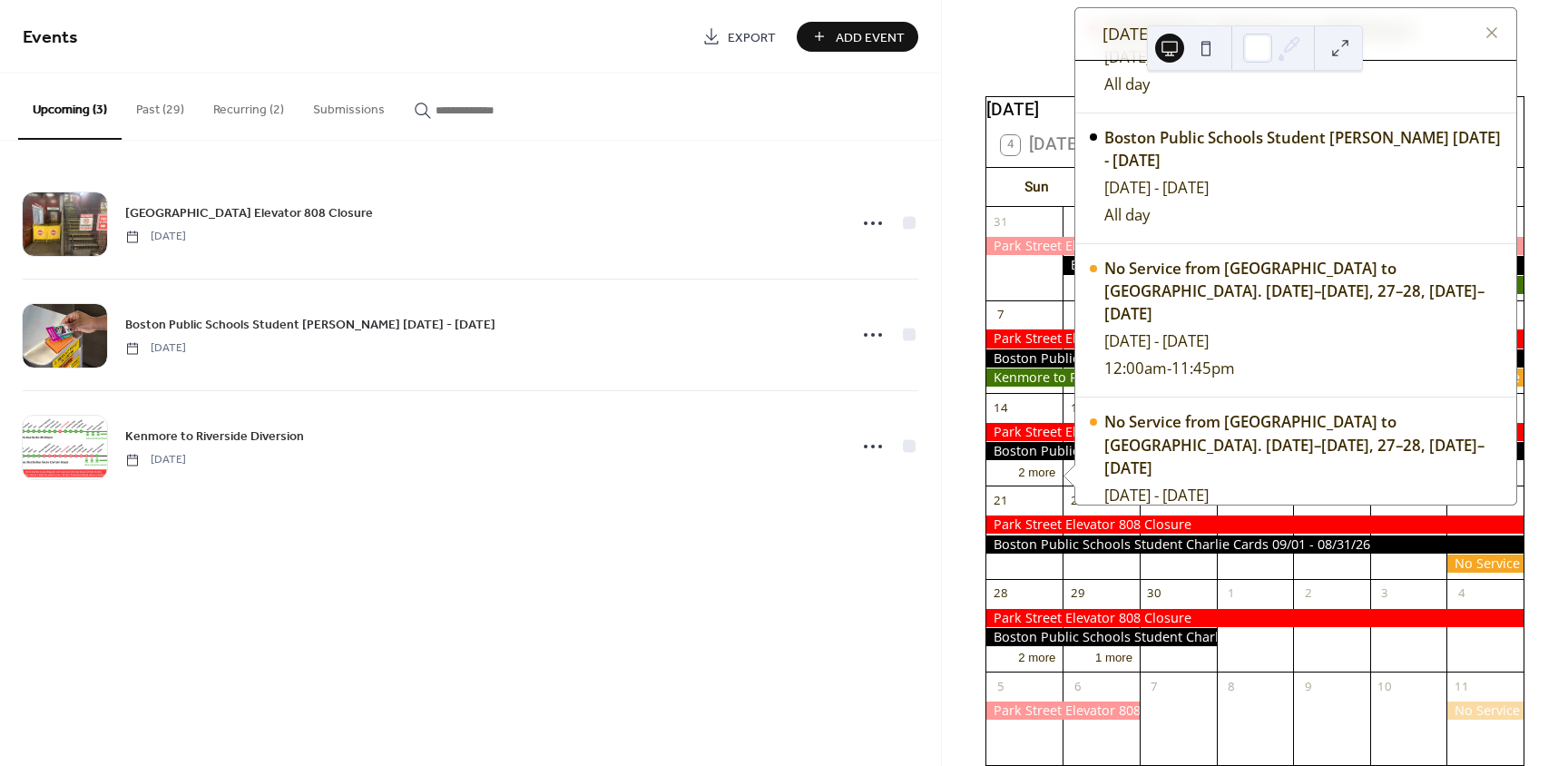
click at [850, 534] on div "Events Export Add Event Upcoming (3) Past (29) Recurring (2) Submissions [GEOGR…" at bounding box center [470, 383] width 941 height 766
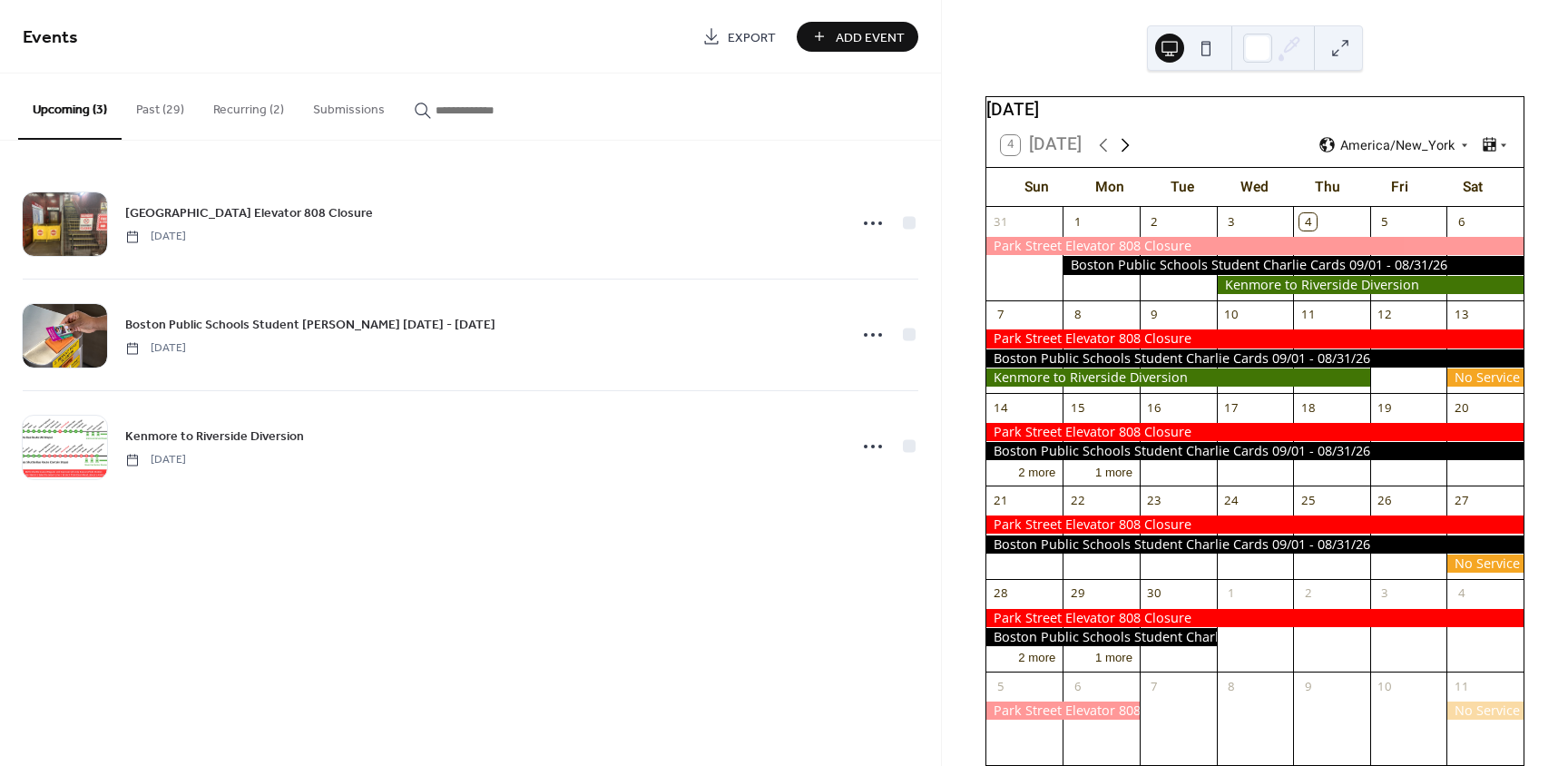
click at [1121, 156] on icon at bounding box center [1125, 146] width 22 height 22
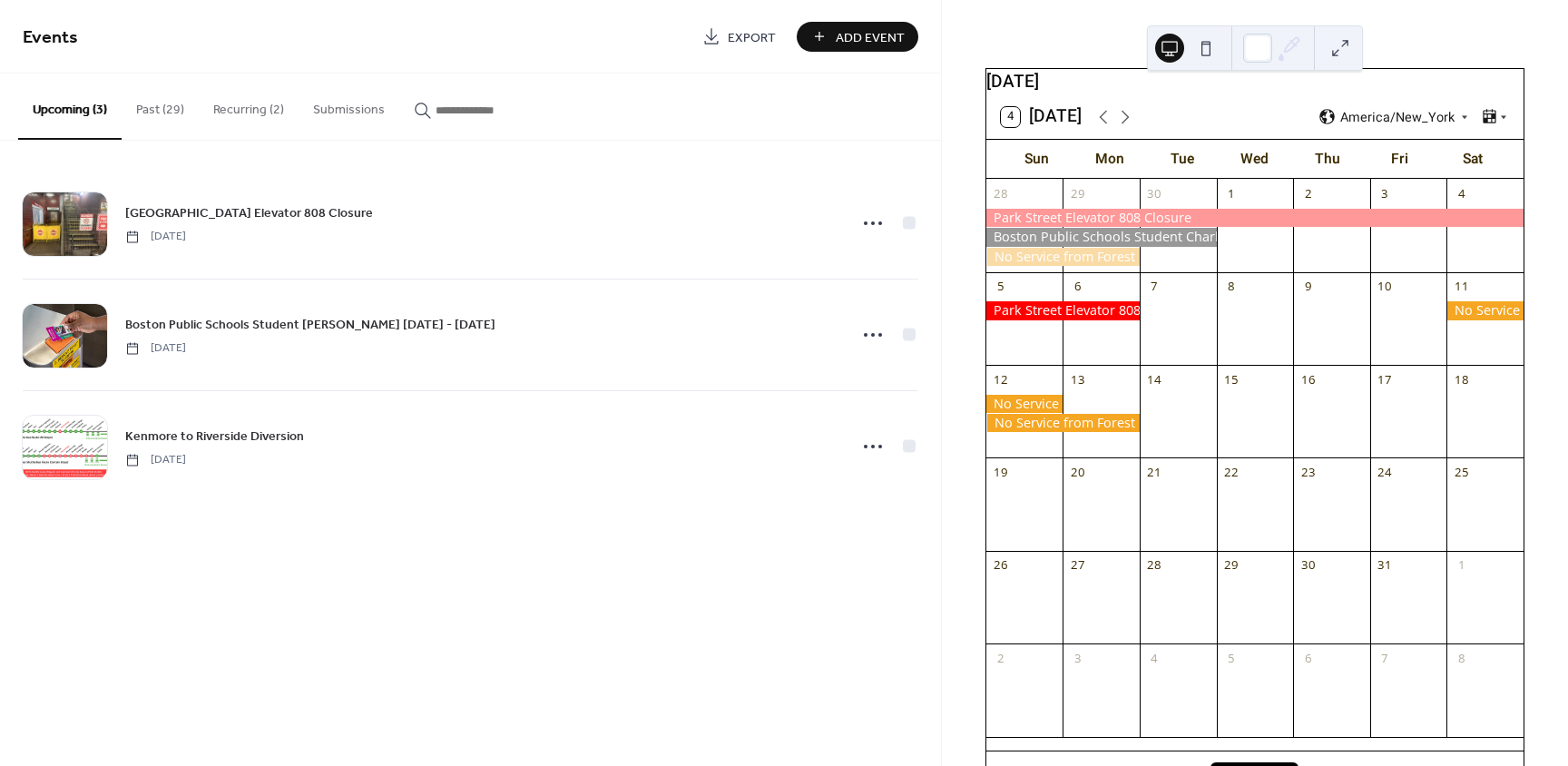
scroll to position [151, 0]
